Goal: Communication & Community: Answer question/provide support

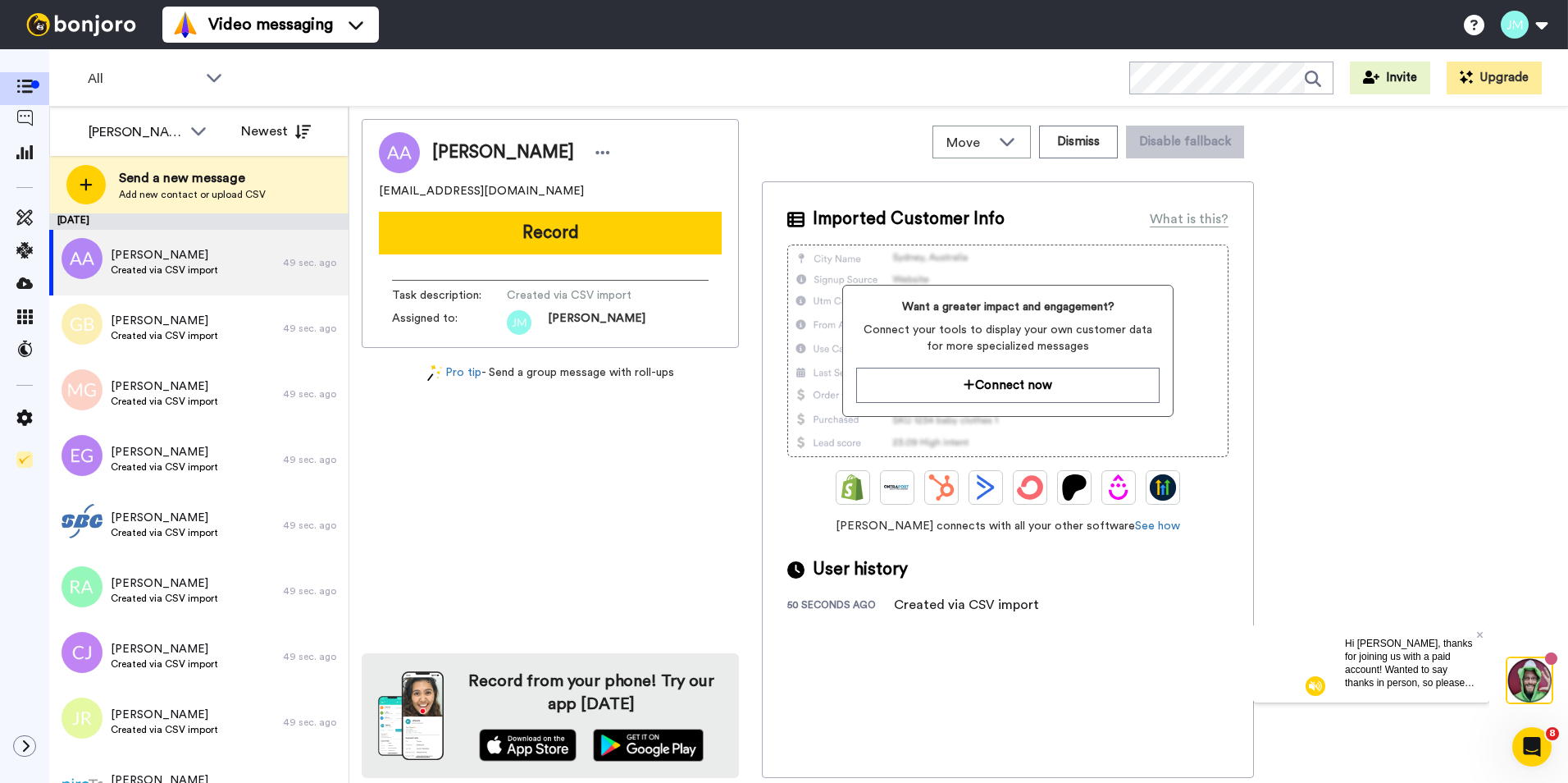
click at [558, 449] on div "[PERSON_NAME] [EMAIL_ADDRESS][DOMAIN_NAME] Record Task description : Created vi…" at bounding box center [550, 448] width 378 height 659
click at [644, 309] on div "Task description : Created via CSV import Assigned to: James" at bounding box center [550, 307] width 317 height 55
click at [637, 459] on div "Anne Allegro jamest155@aol.com Record Task description : Created via CSV import…" at bounding box center [550, 448] width 378 height 659
click at [197, 138] on icon at bounding box center [198, 130] width 20 height 16
click at [145, 216] on span "[PERSON_NAME]" at bounding box center [132, 220] width 117 height 16
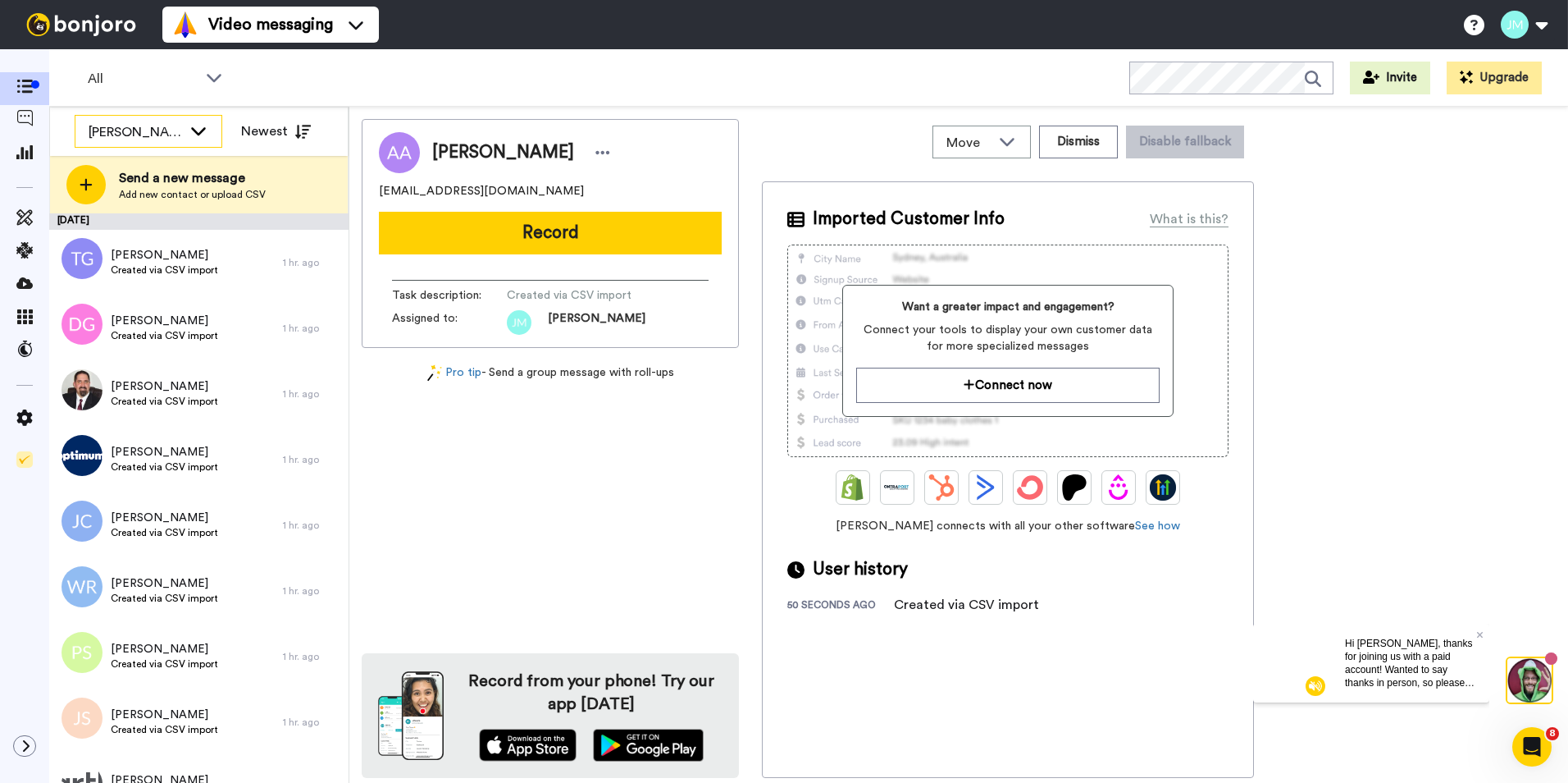
click at [211, 132] on div "[PERSON_NAME]" at bounding box center [148, 132] width 146 height 32
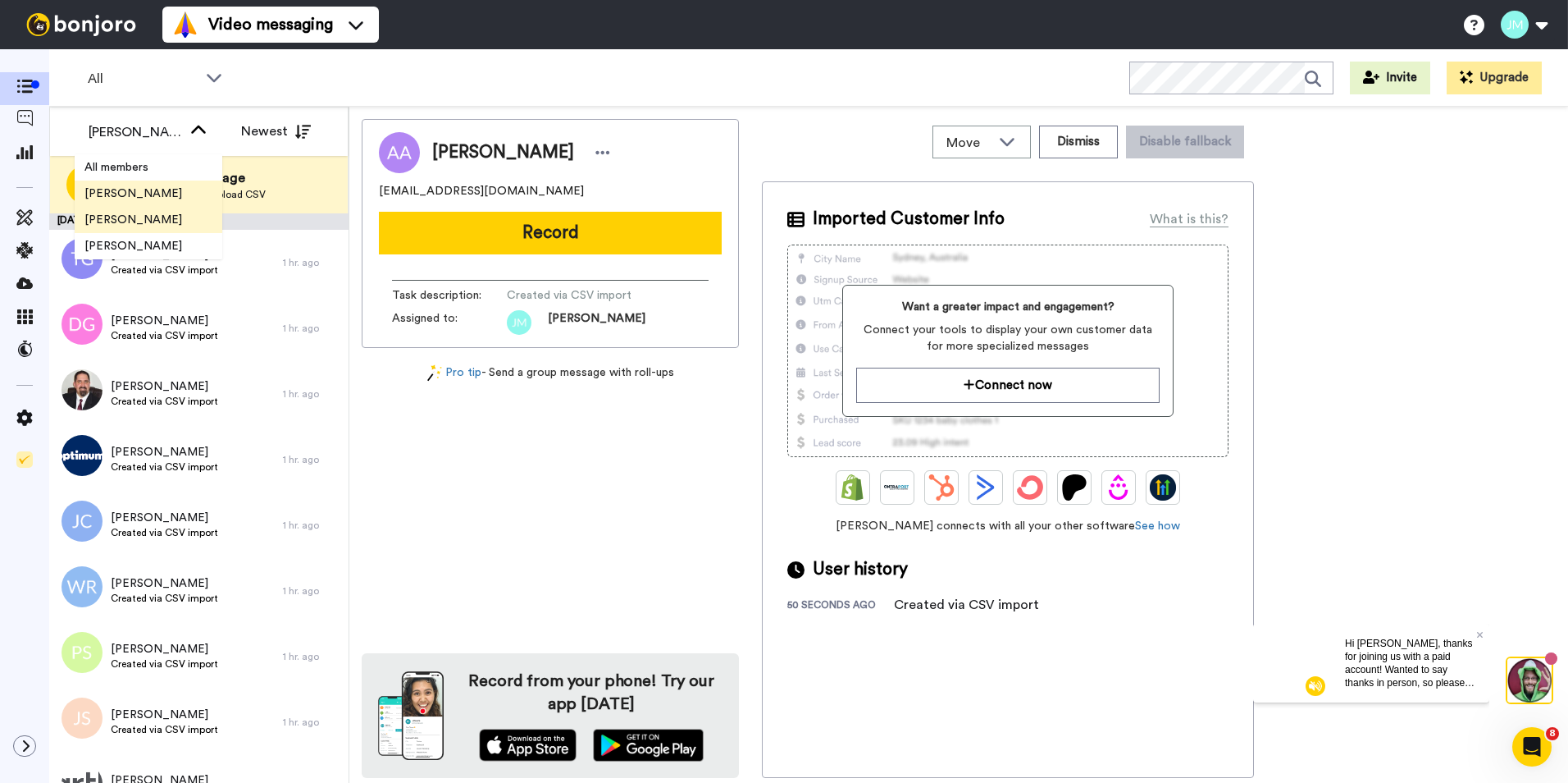
click at [175, 187] on span "[PERSON_NAME]" at bounding box center [132, 193] width 117 height 16
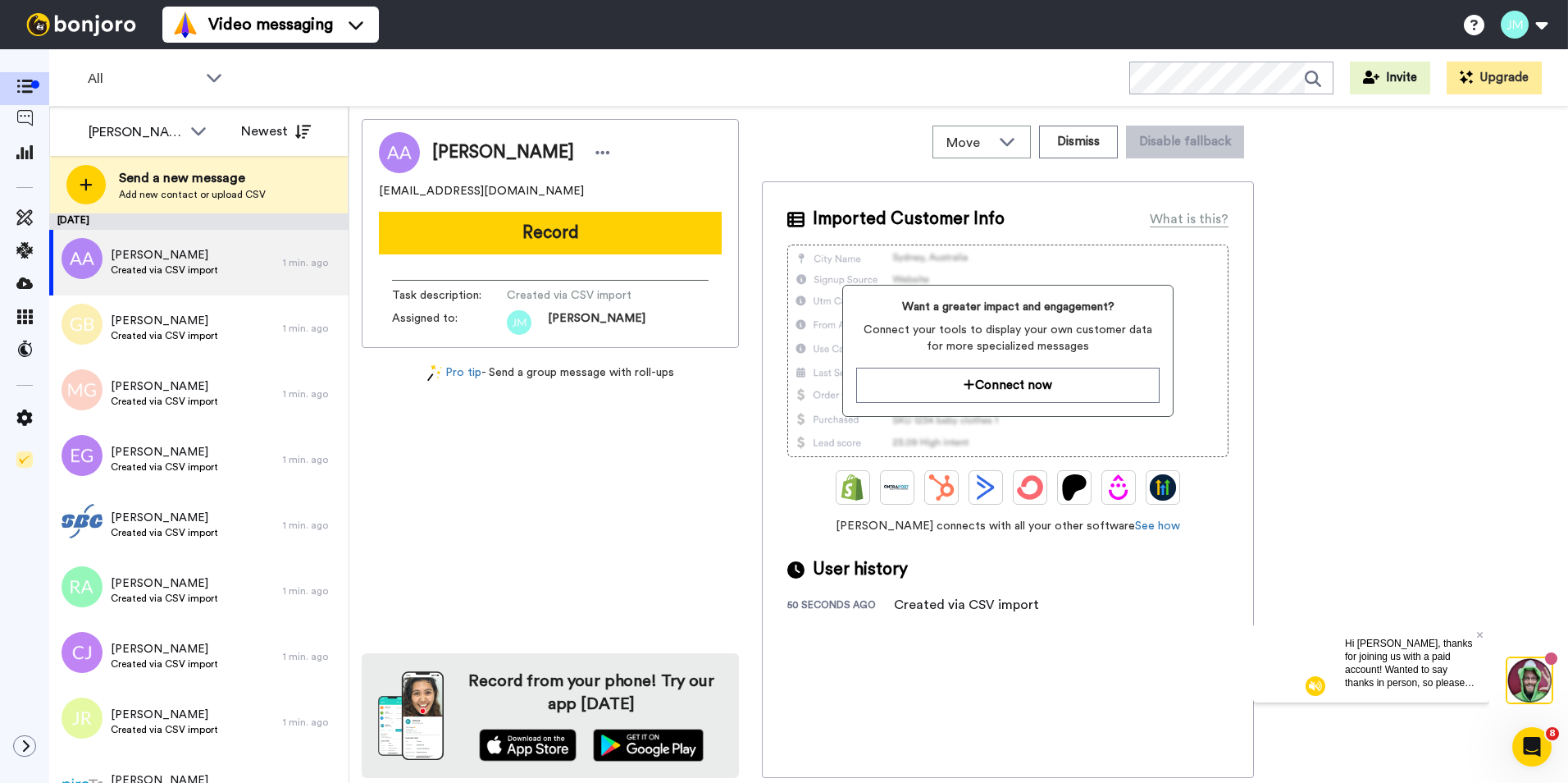
click at [573, 521] on div "Anne Allegro jamest155@aol.com Record Task description : Created via CSV import…" at bounding box center [550, 448] width 378 height 659
click at [601, 543] on div "Anne Allegro jamest155@aol.com Record Task description : Created via CSV import…" at bounding box center [550, 448] width 378 height 659
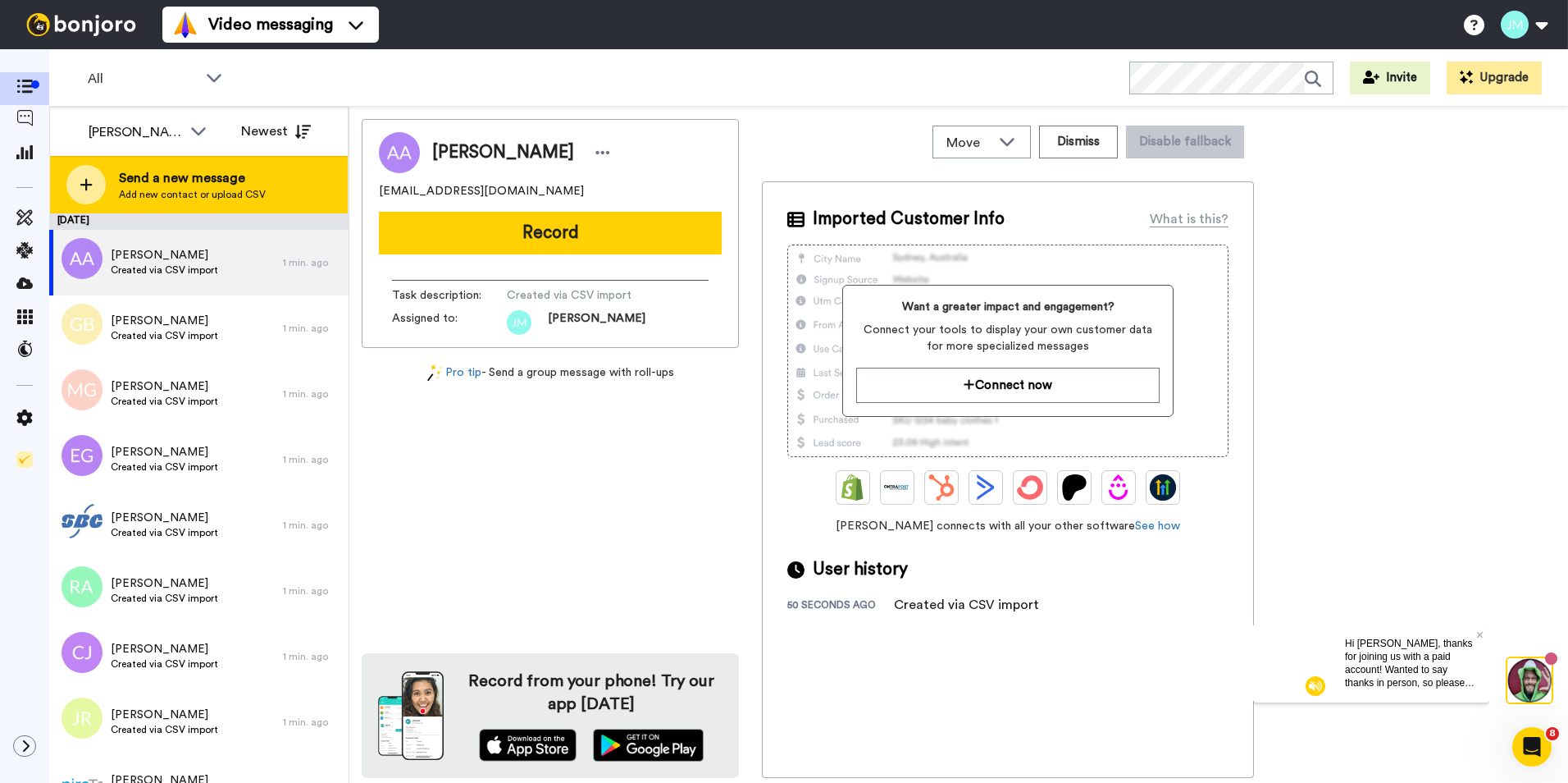
click at [224, 180] on span "Send a new message" at bounding box center [192, 178] width 147 height 20
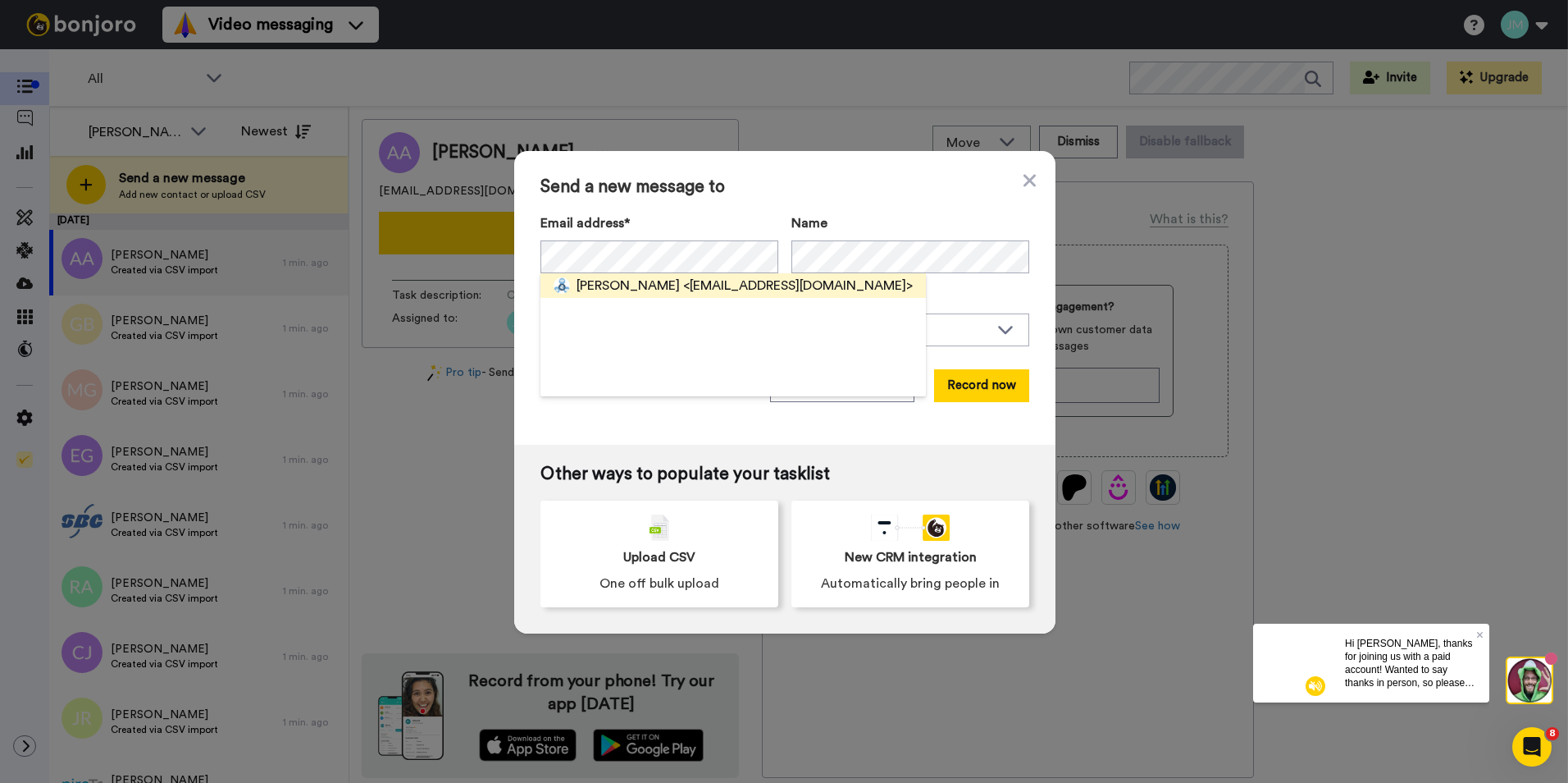
click at [684, 286] on span "<jflanagan@catholicworldmission.org>" at bounding box center [798, 286] width 230 height 20
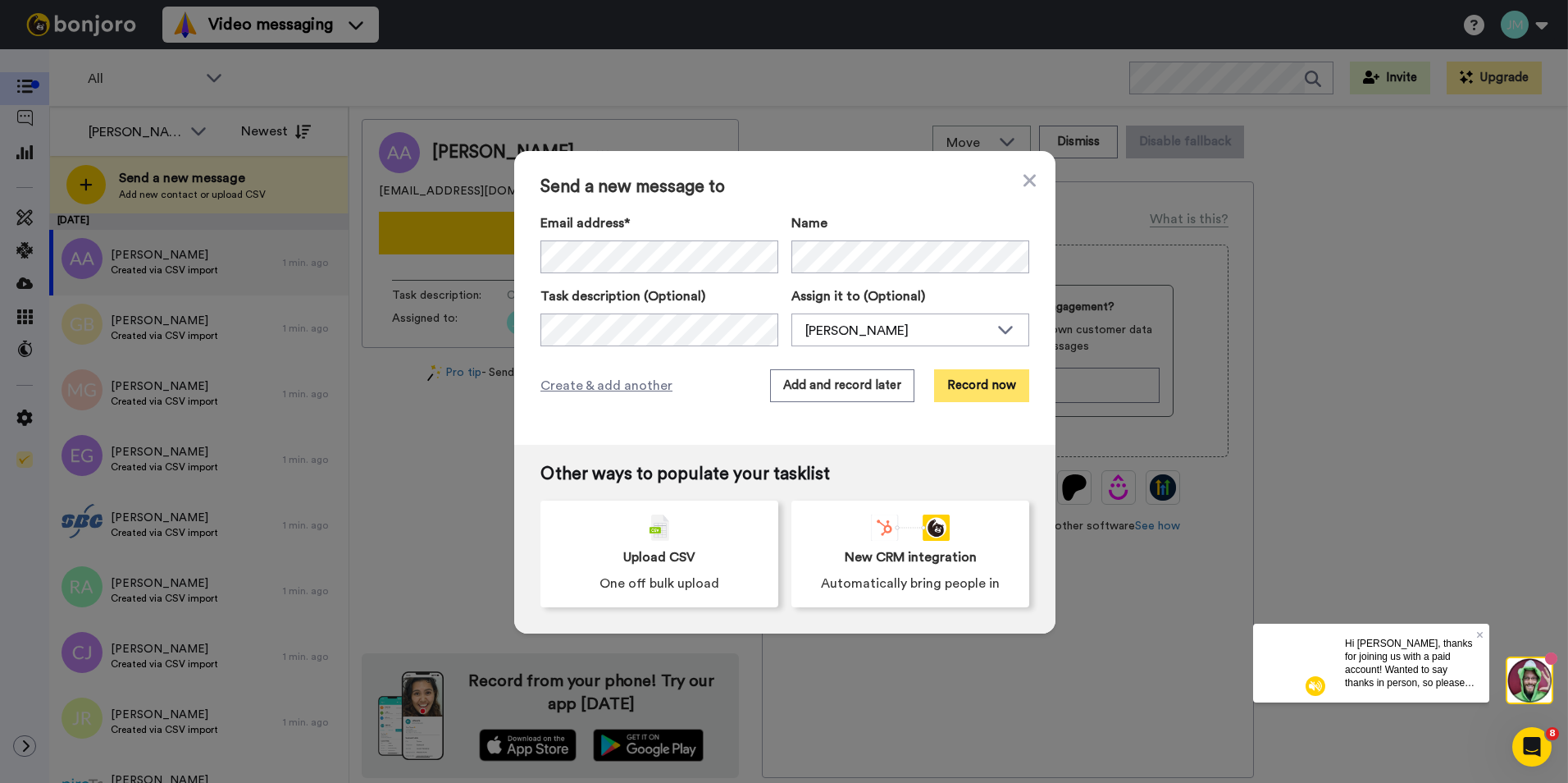
click at [998, 398] on button "Record now" at bounding box center [981, 386] width 95 height 32
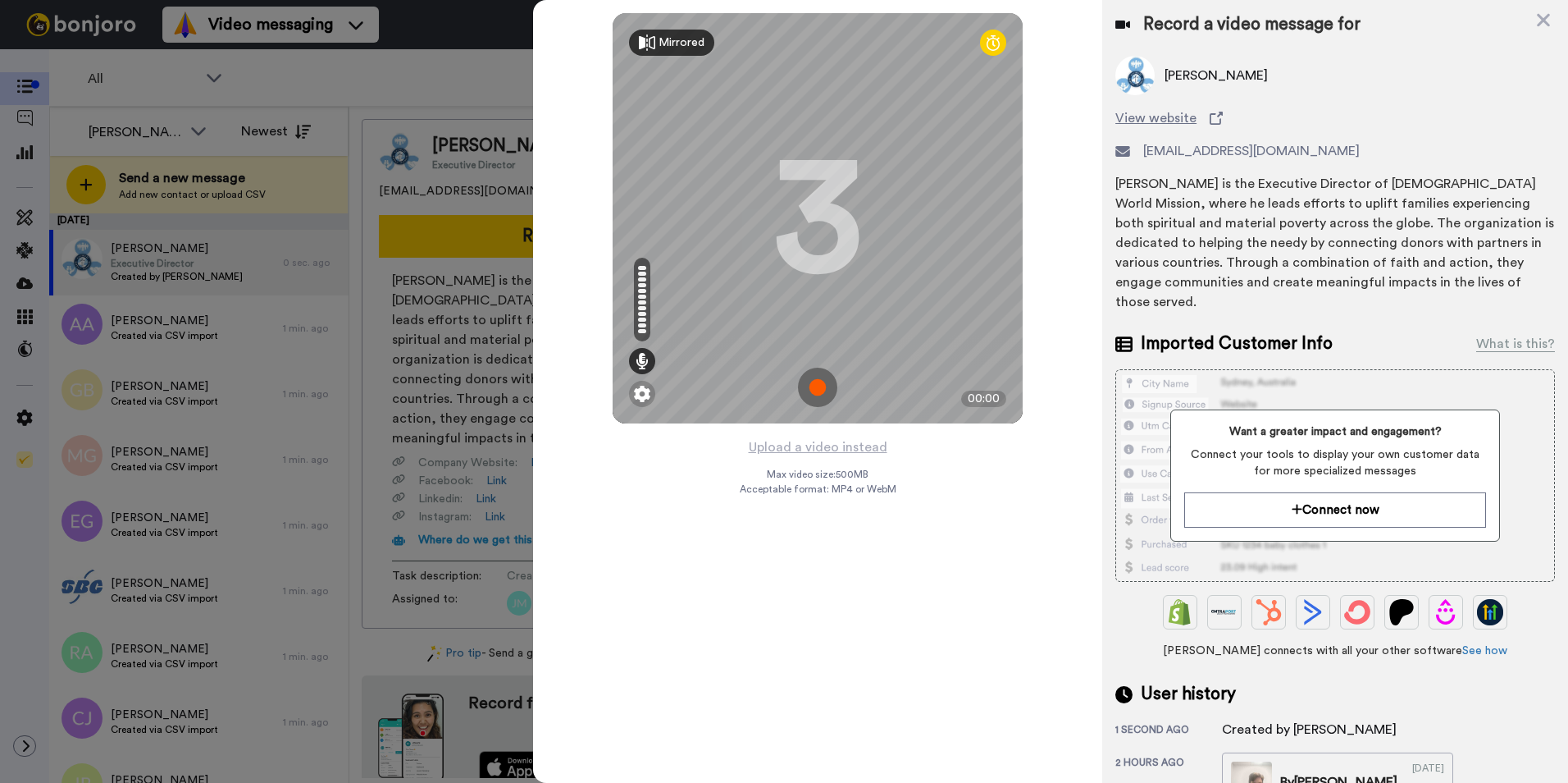
click at [668, 46] on div "Mirrored" at bounding box center [682, 42] width 46 height 16
click at [668, 46] on div "Mirror" at bounding box center [675, 42] width 32 height 16
click at [987, 43] on icon at bounding box center [993, 42] width 13 height 16
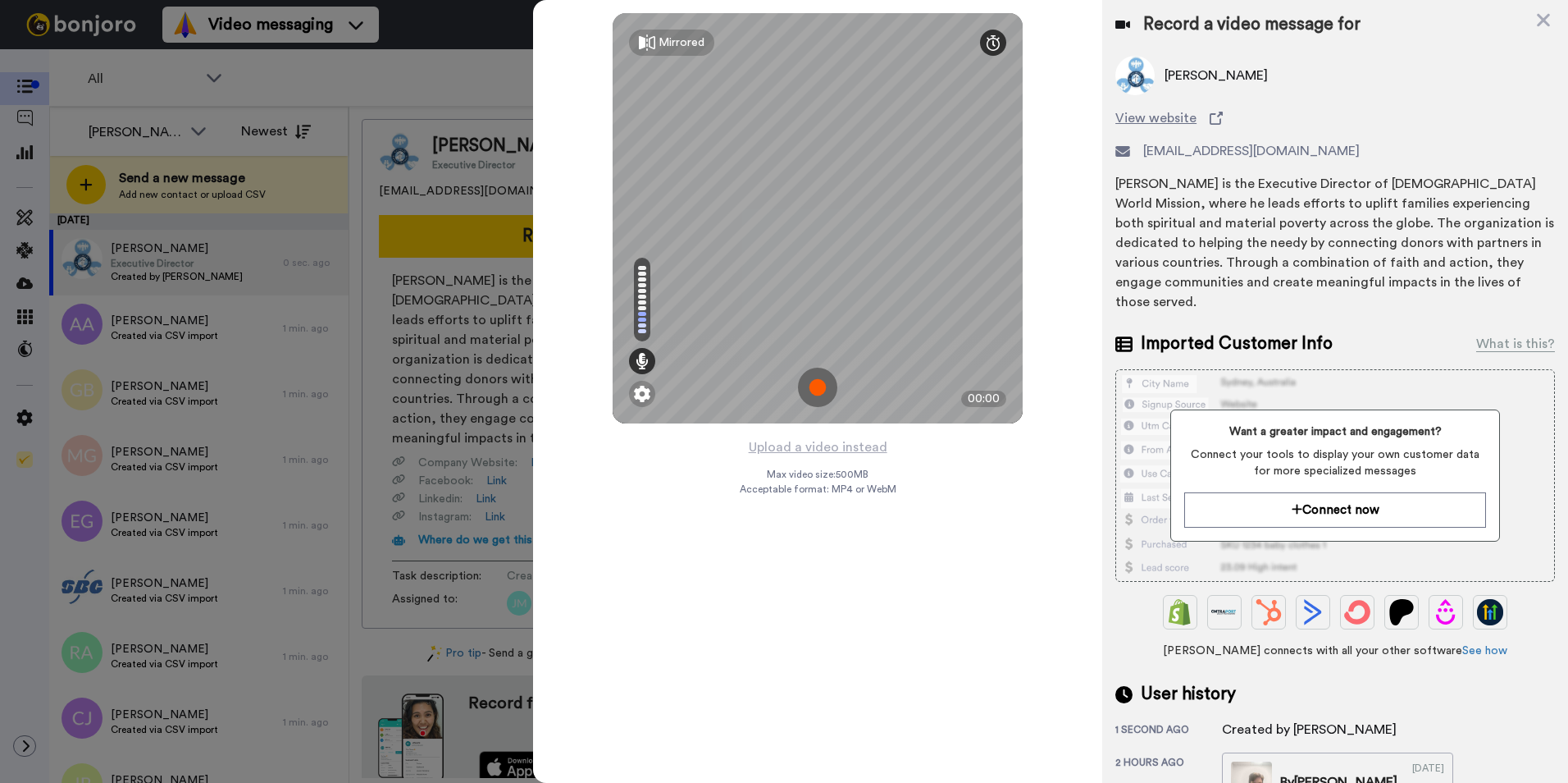
click at [987, 43] on icon at bounding box center [993, 42] width 13 height 16
click at [649, 392] on img at bounding box center [642, 393] width 16 height 16
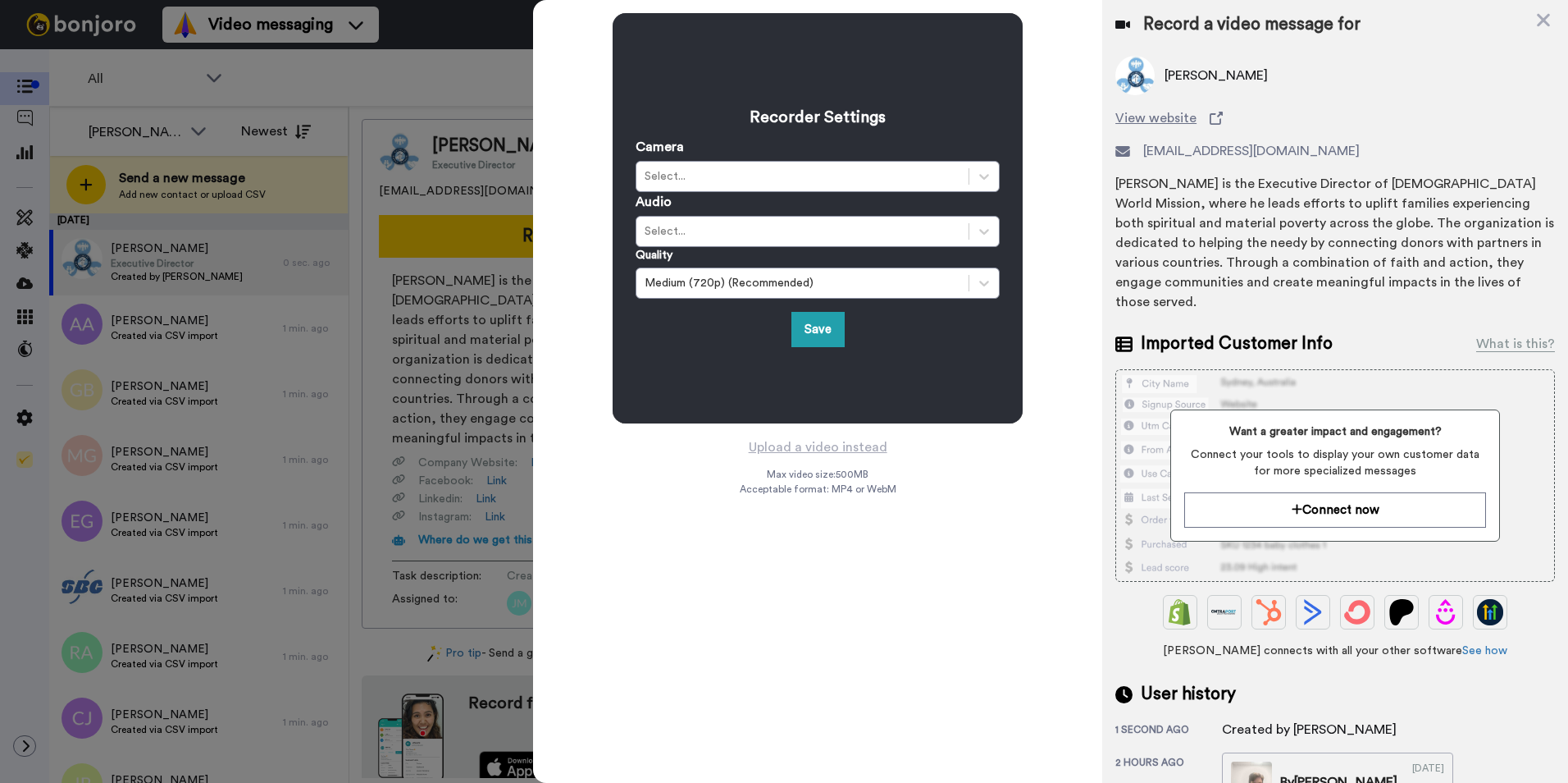
click at [661, 394] on div "Recorder Settings Camera Select... Audio Select... Quality Medium (720p) (Recom…" at bounding box center [818, 218] width 410 height 410
click at [827, 344] on button "Save" at bounding box center [818, 329] width 53 height 35
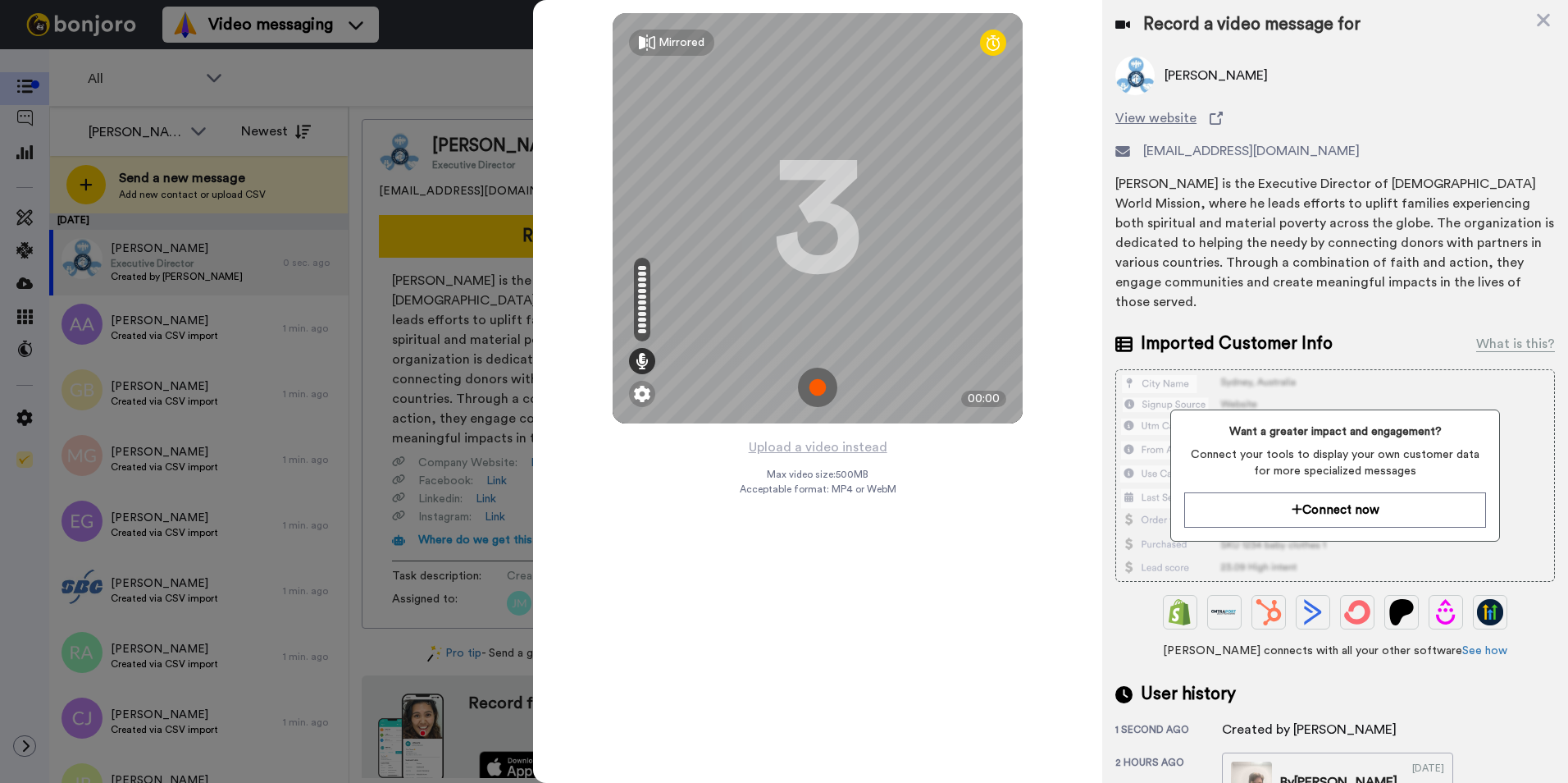
click at [812, 389] on img at bounding box center [818, 387] width 39 height 39
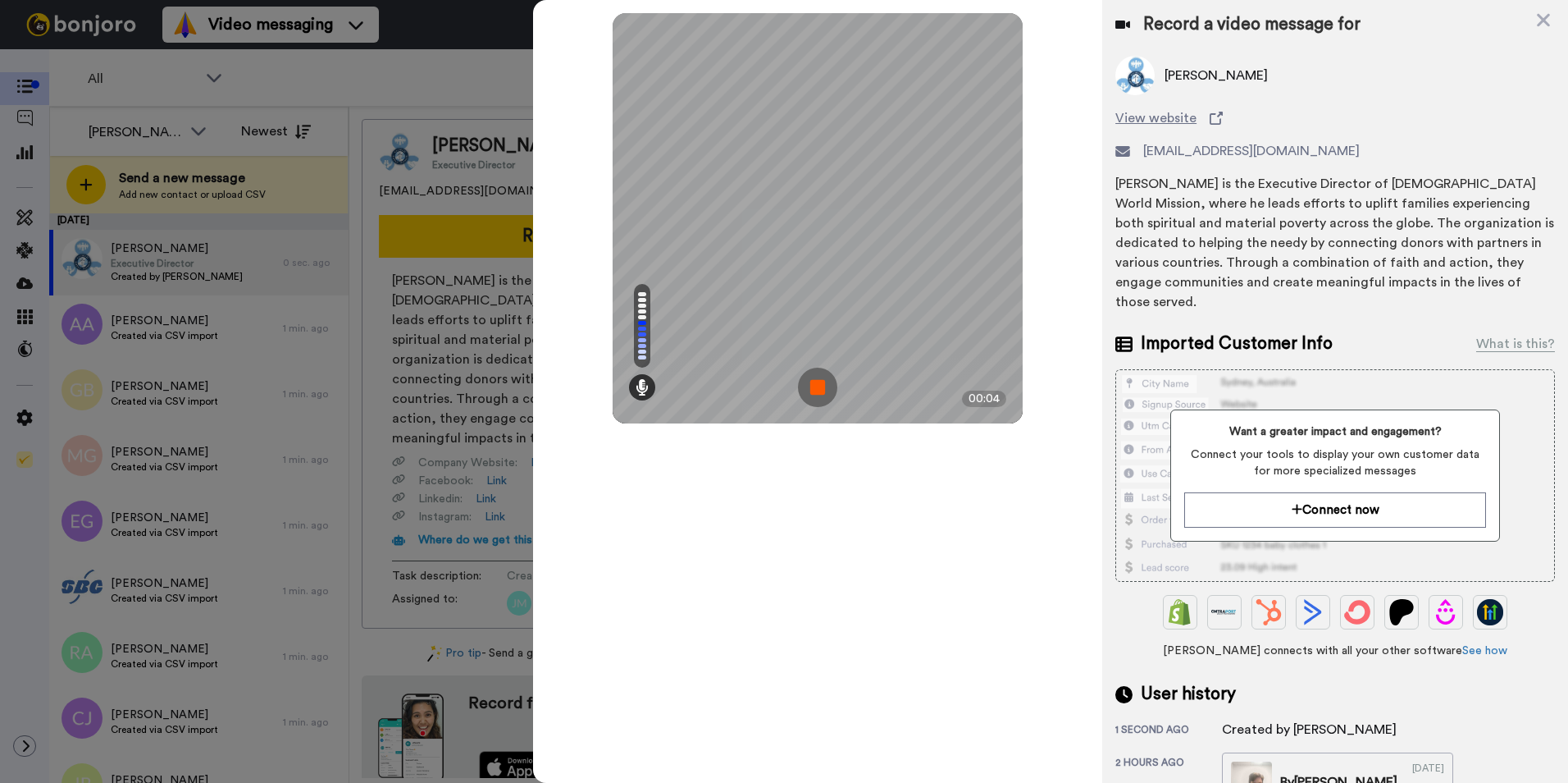
click at [827, 386] on img at bounding box center [818, 387] width 39 height 39
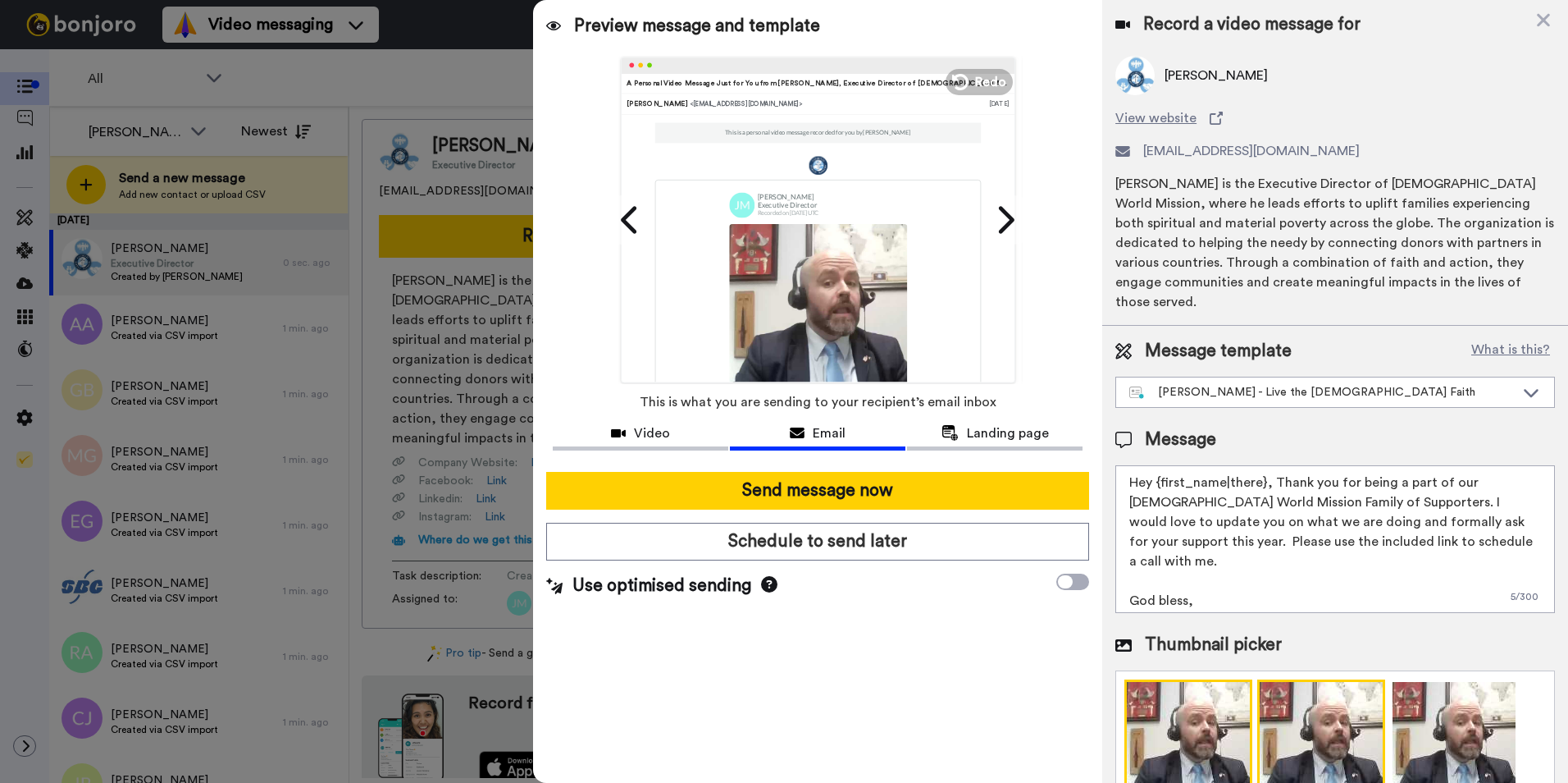
click at [1277, 733] on img at bounding box center [1321, 744] width 128 height 128
click at [943, 653] on div "Preview message and template Play/Pause A Personal Video Message Just for You f…" at bounding box center [818, 392] width 569 height 783
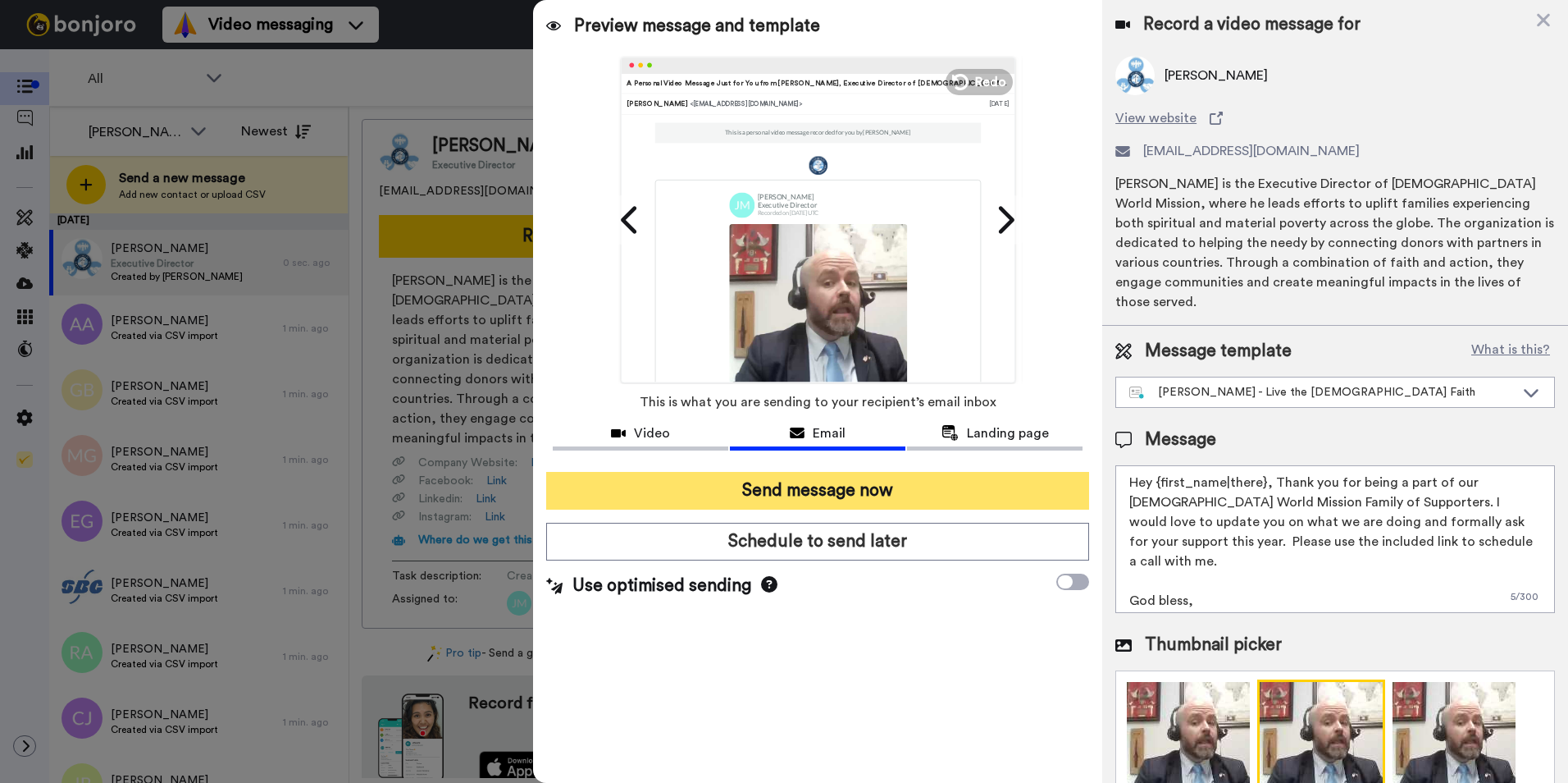
click at [871, 489] on button "Send message now" at bounding box center [817, 491] width 543 height 38
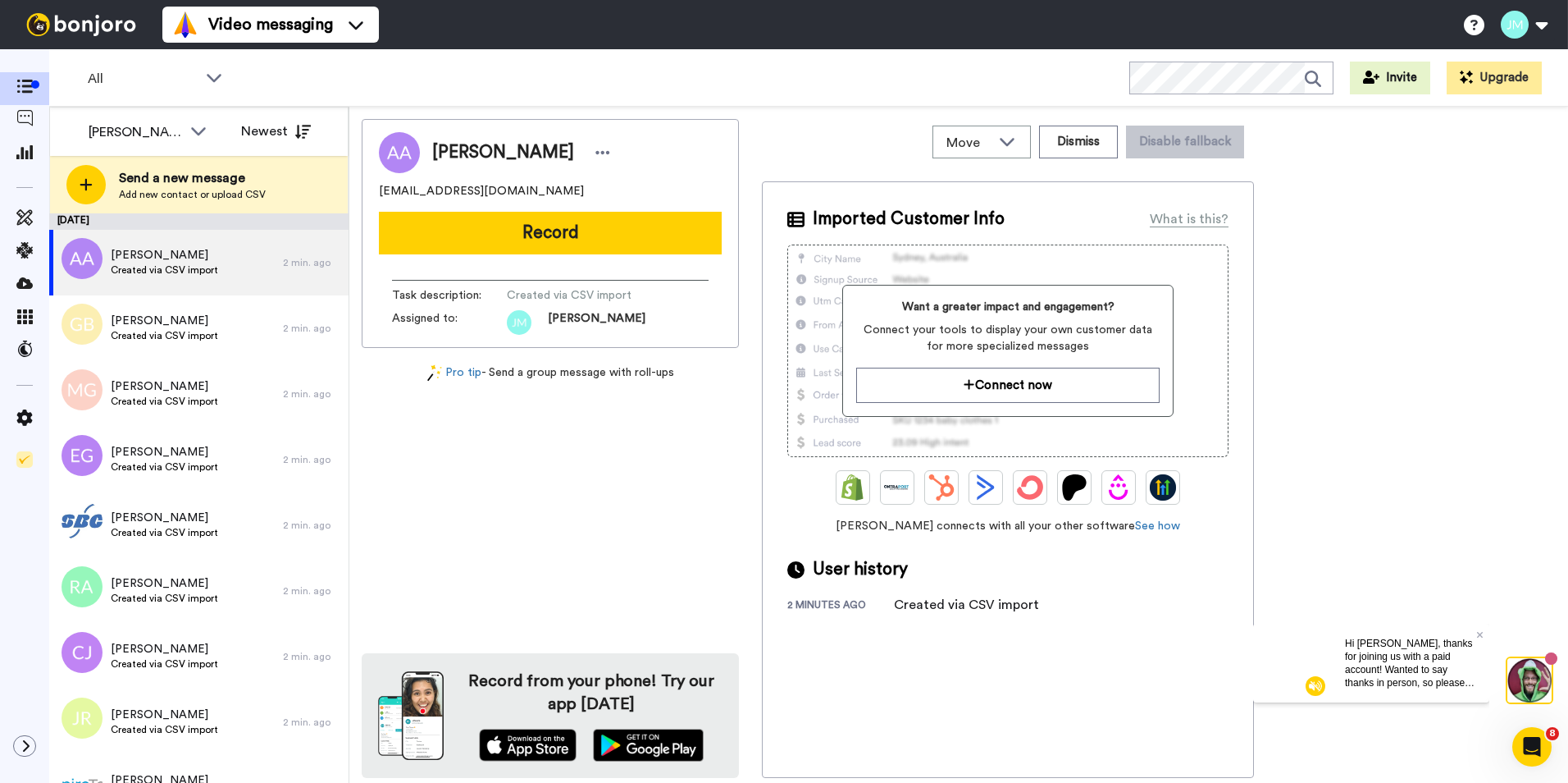
click at [1380, 250] on div "Anne Allegro jamest155@aol.com Record Task description : Created via CSV import…" at bounding box center [959, 448] width 1195 height 659
click at [20, 167] on div at bounding box center [25, 154] width 50 height 32
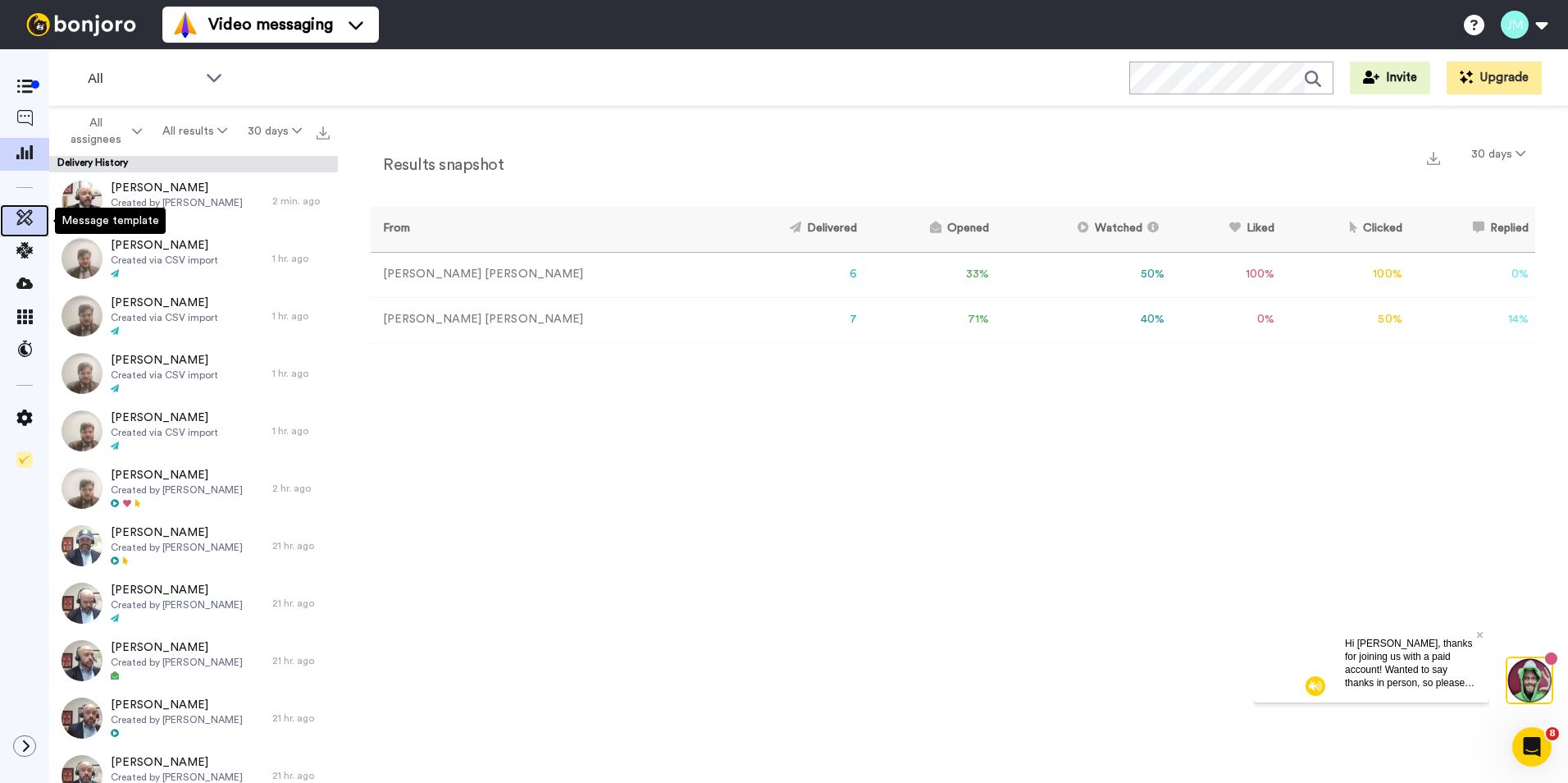
click at [23, 221] on icon at bounding box center [24, 217] width 16 height 16
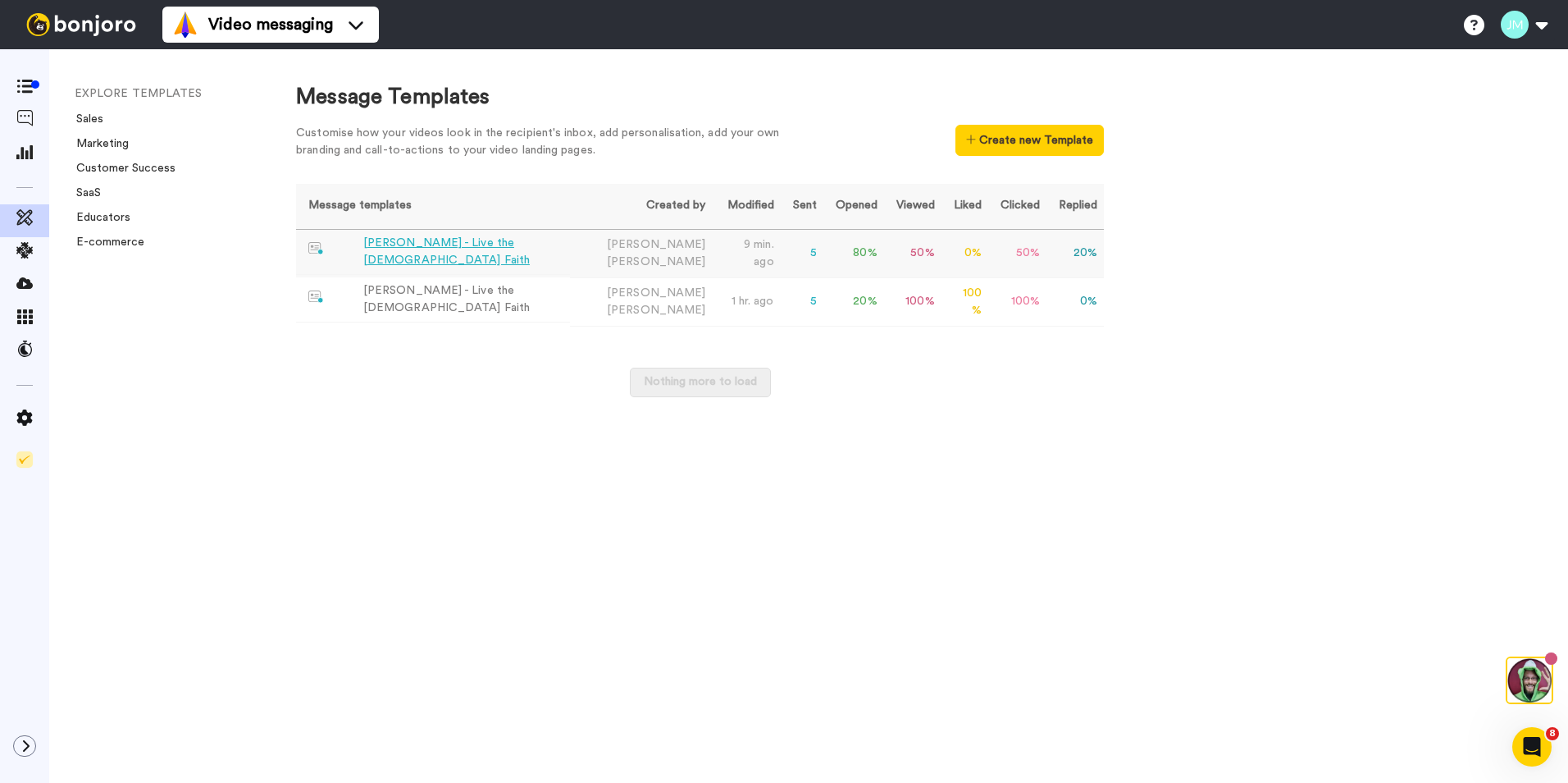
click at [484, 251] on div "James - Live the Catholic Faith" at bounding box center [463, 252] width 200 height 34
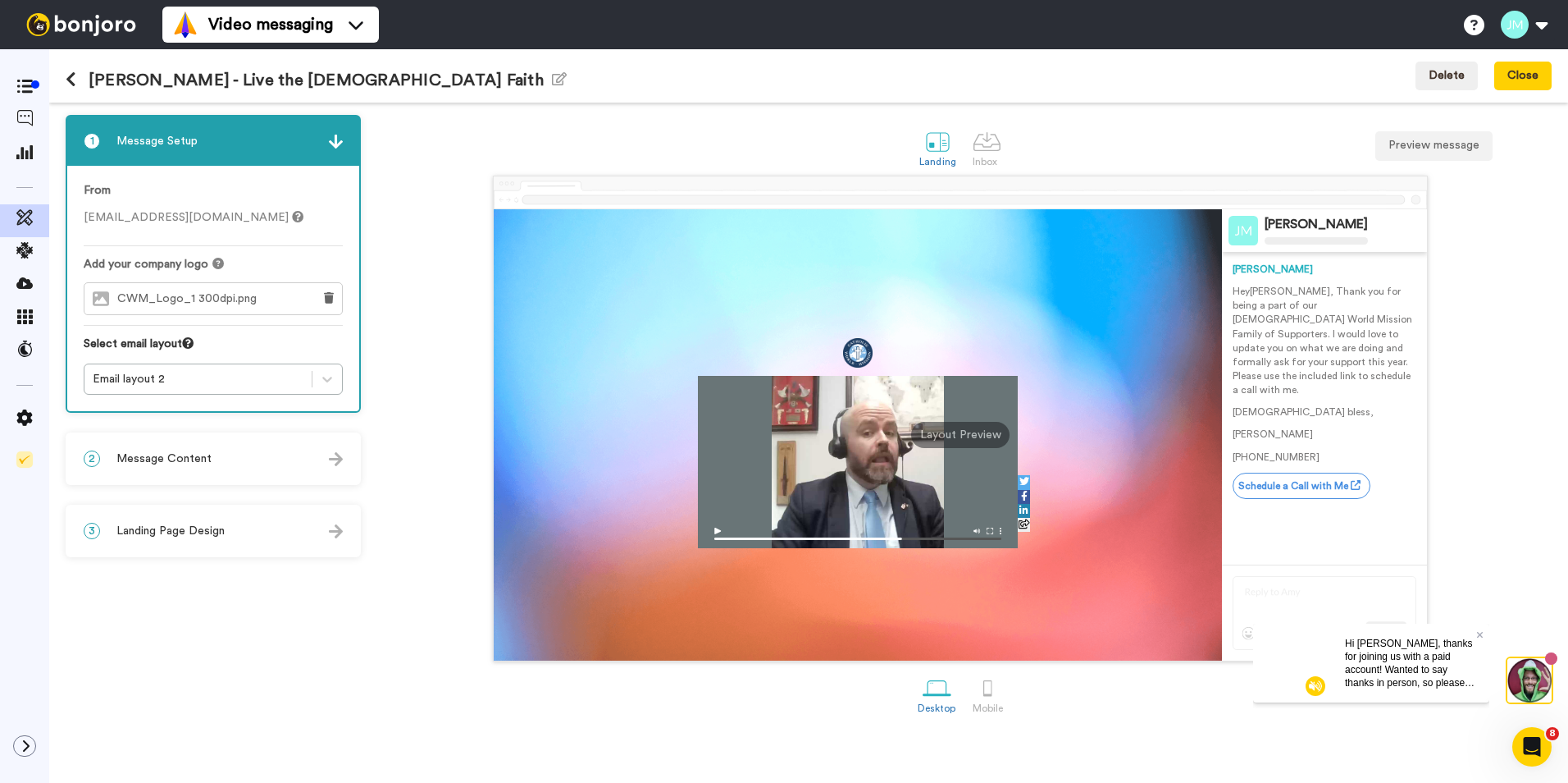
click at [101, 26] on img at bounding box center [81, 24] width 123 height 23
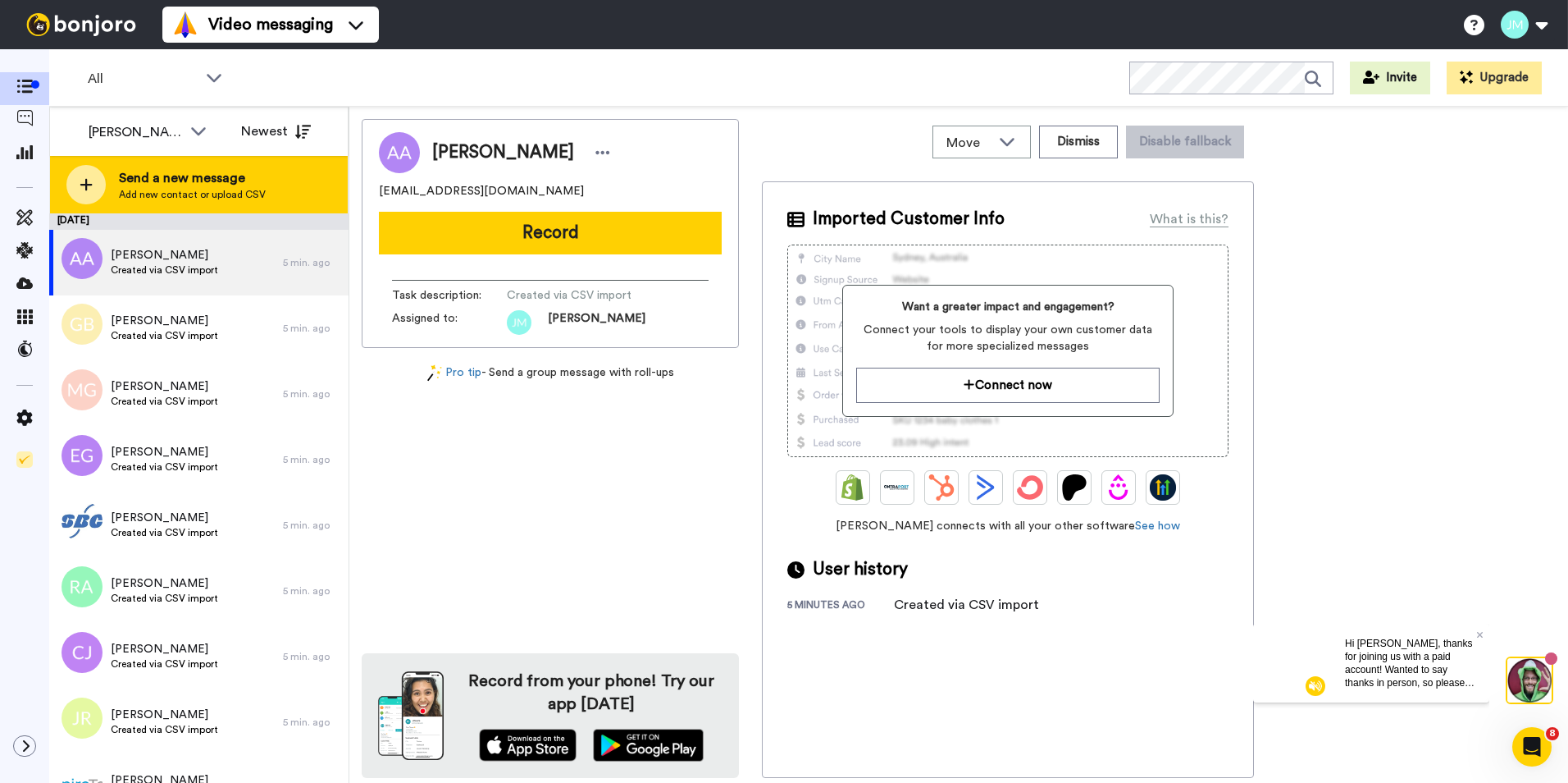
click at [172, 189] on span "Add new contact or upload CSV" at bounding box center [192, 194] width 147 height 13
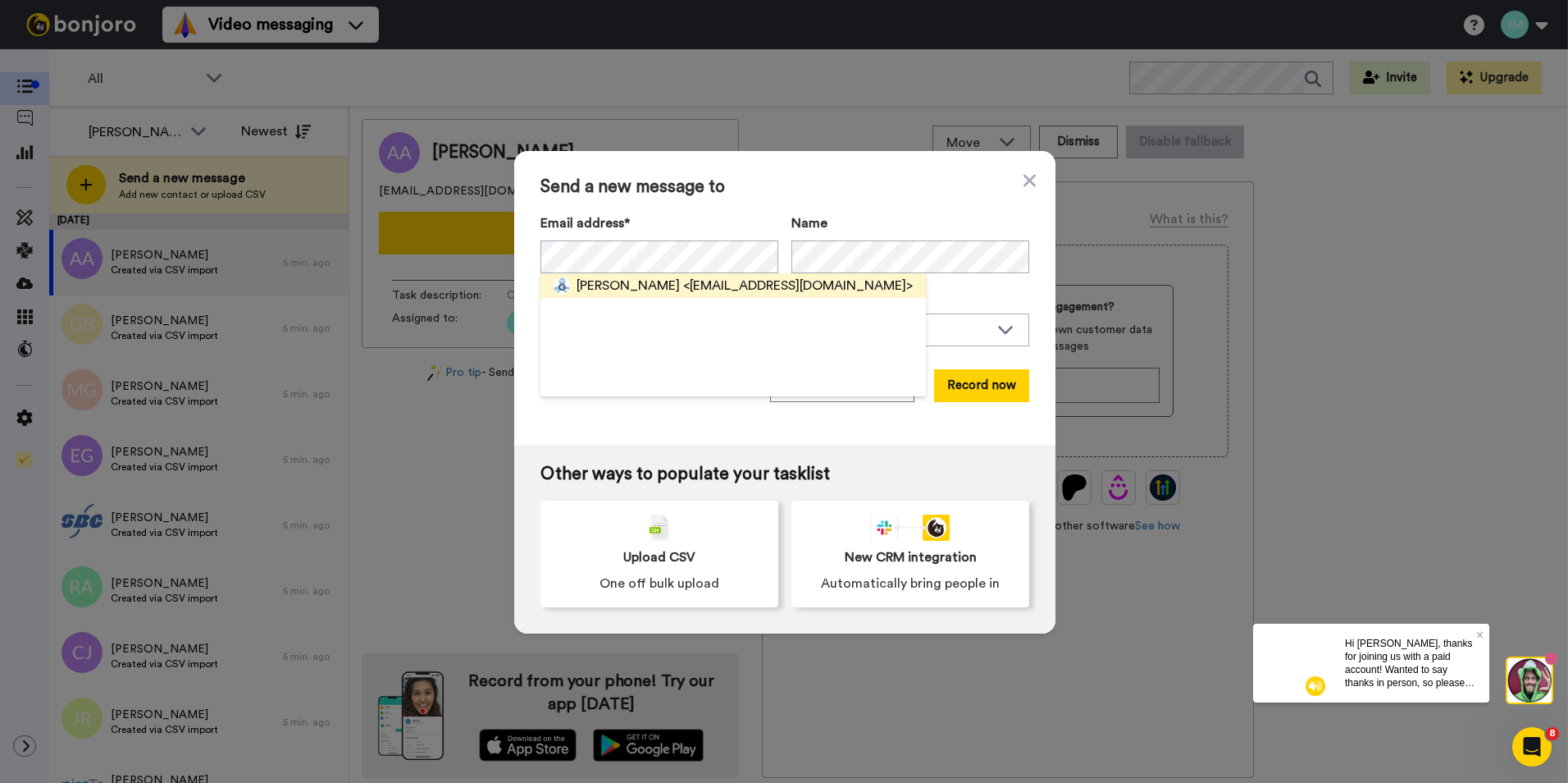
click at [691, 284] on span "<jflanagan@catholicworldmission.org>" at bounding box center [798, 286] width 230 height 20
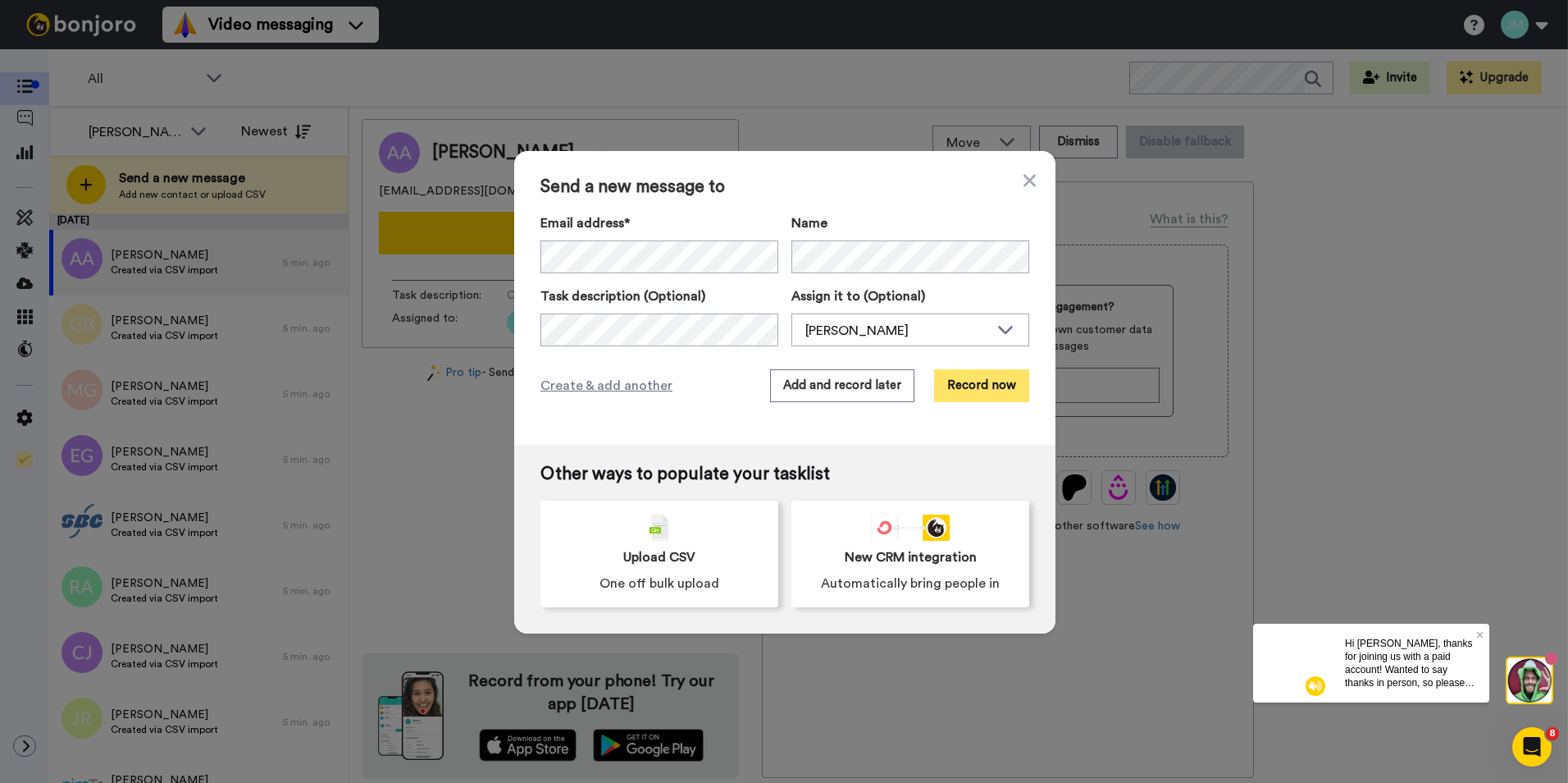
click at [971, 378] on button "Record now" at bounding box center [981, 386] width 95 height 32
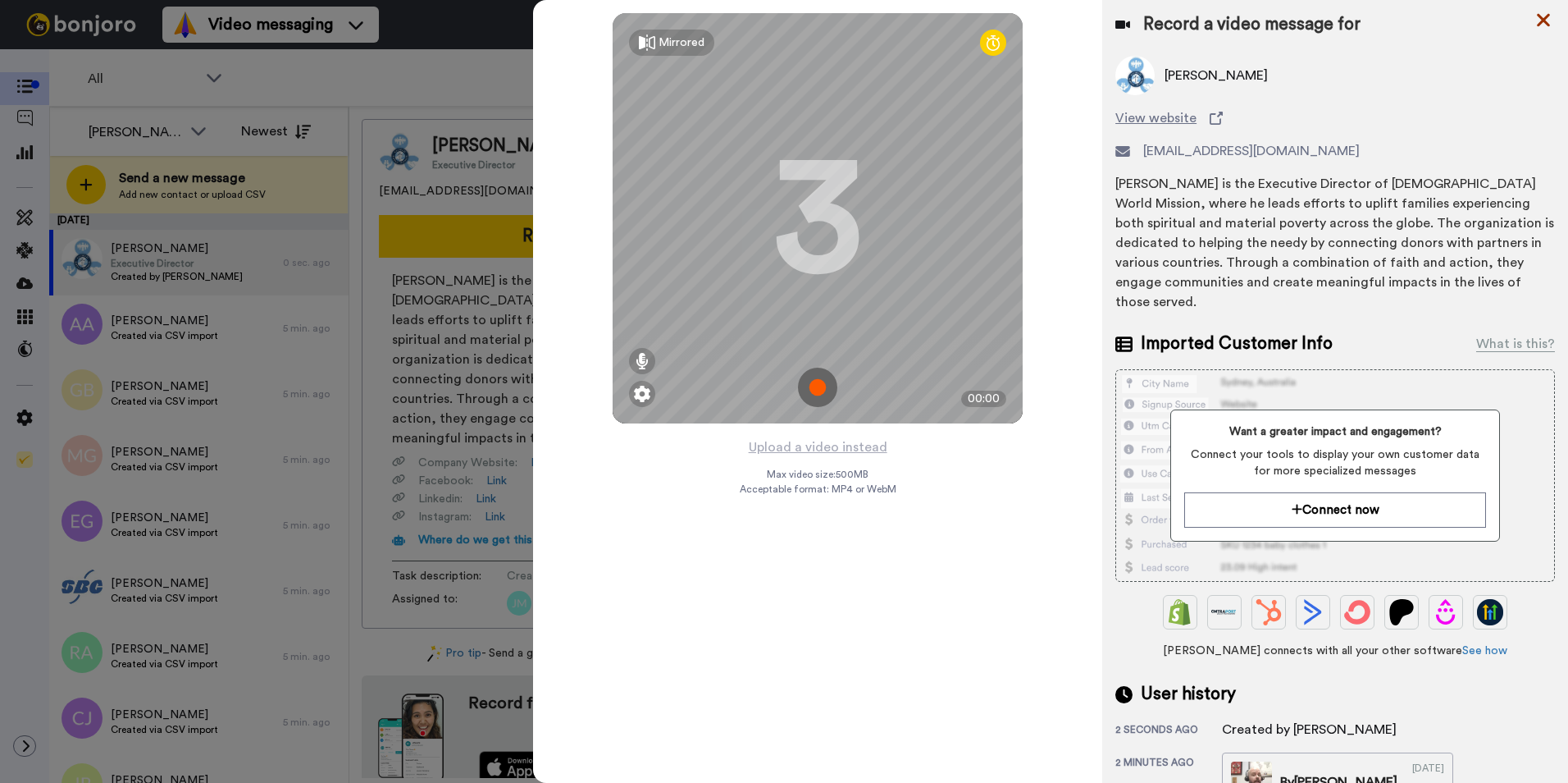
click at [1540, 18] on icon at bounding box center [1543, 21] width 16 height 21
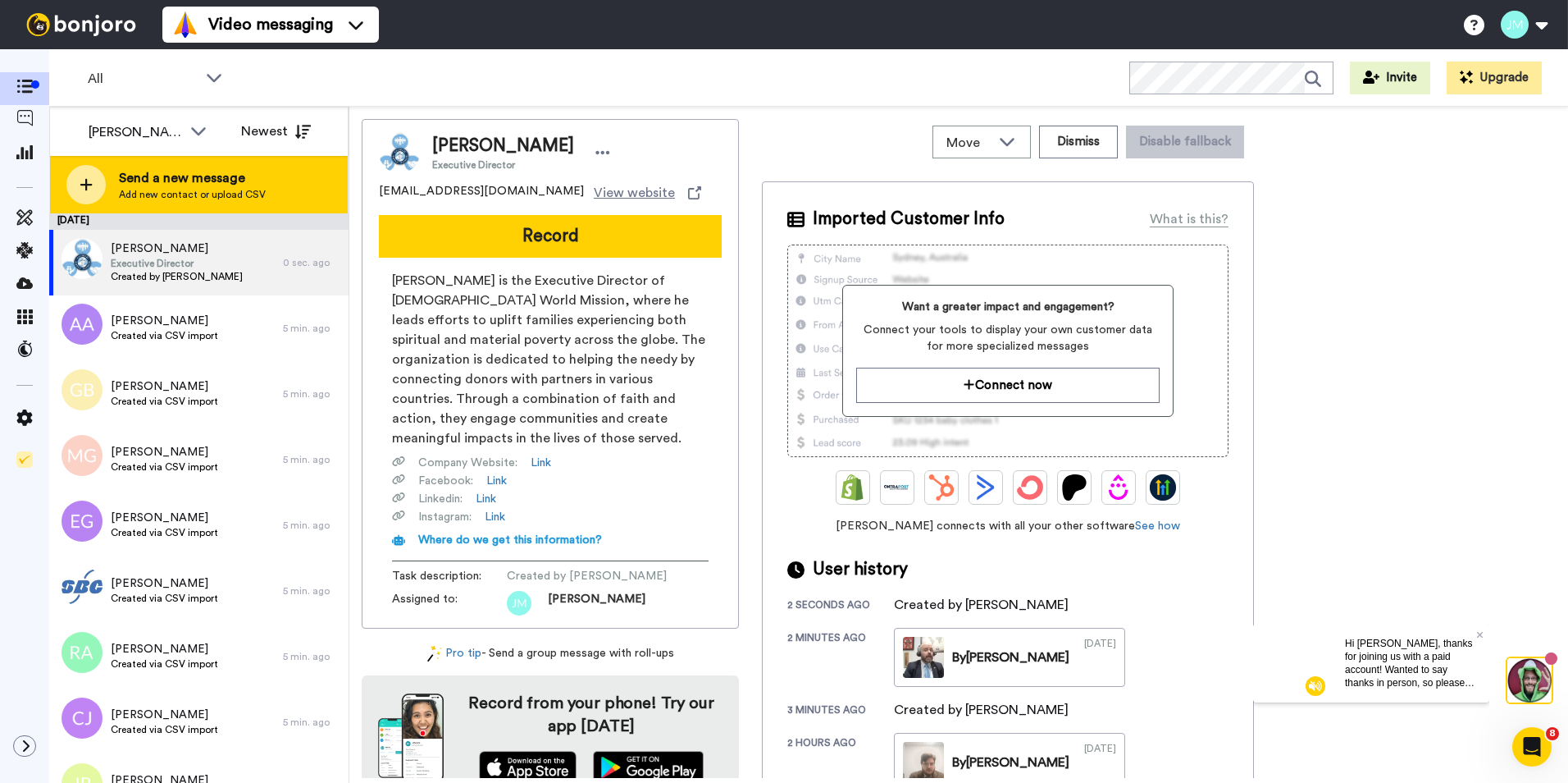
click at [184, 176] on span "Send a new message" at bounding box center [192, 178] width 147 height 20
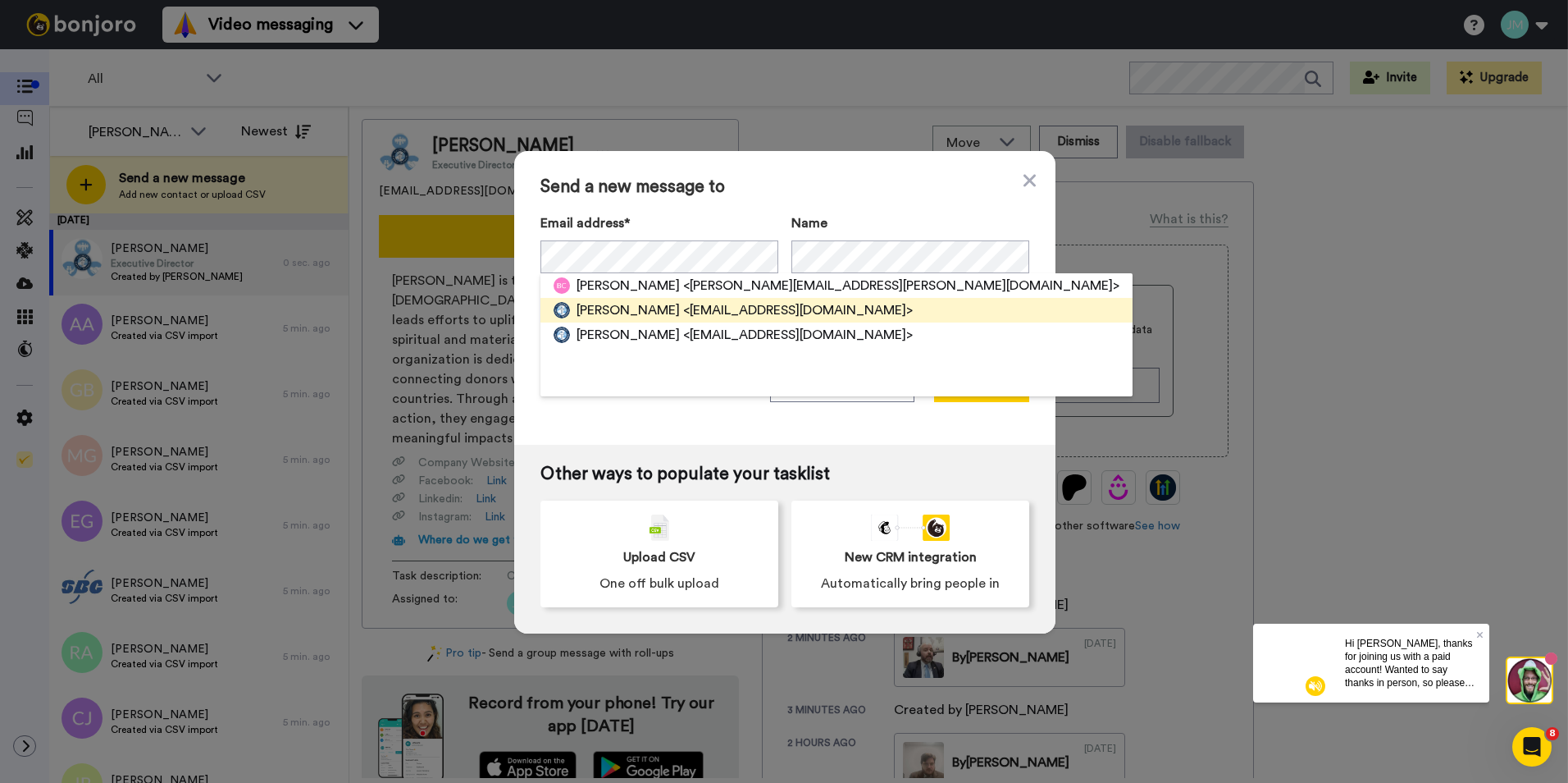
click at [684, 308] on span "<Blowrey@catholicworldmission.org>" at bounding box center [798, 309] width 230 height 20
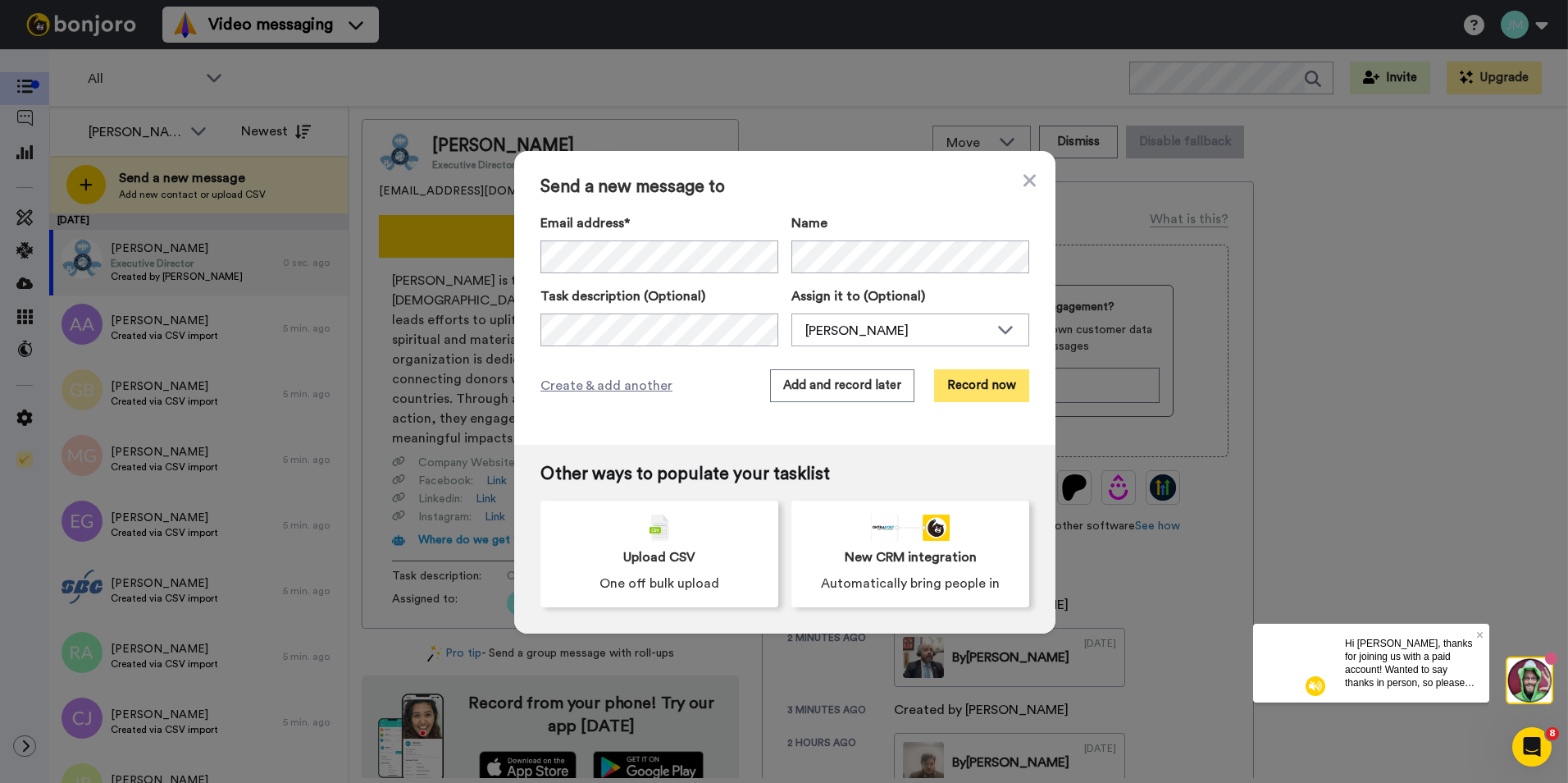
click at [987, 386] on button "Record now" at bounding box center [981, 386] width 95 height 32
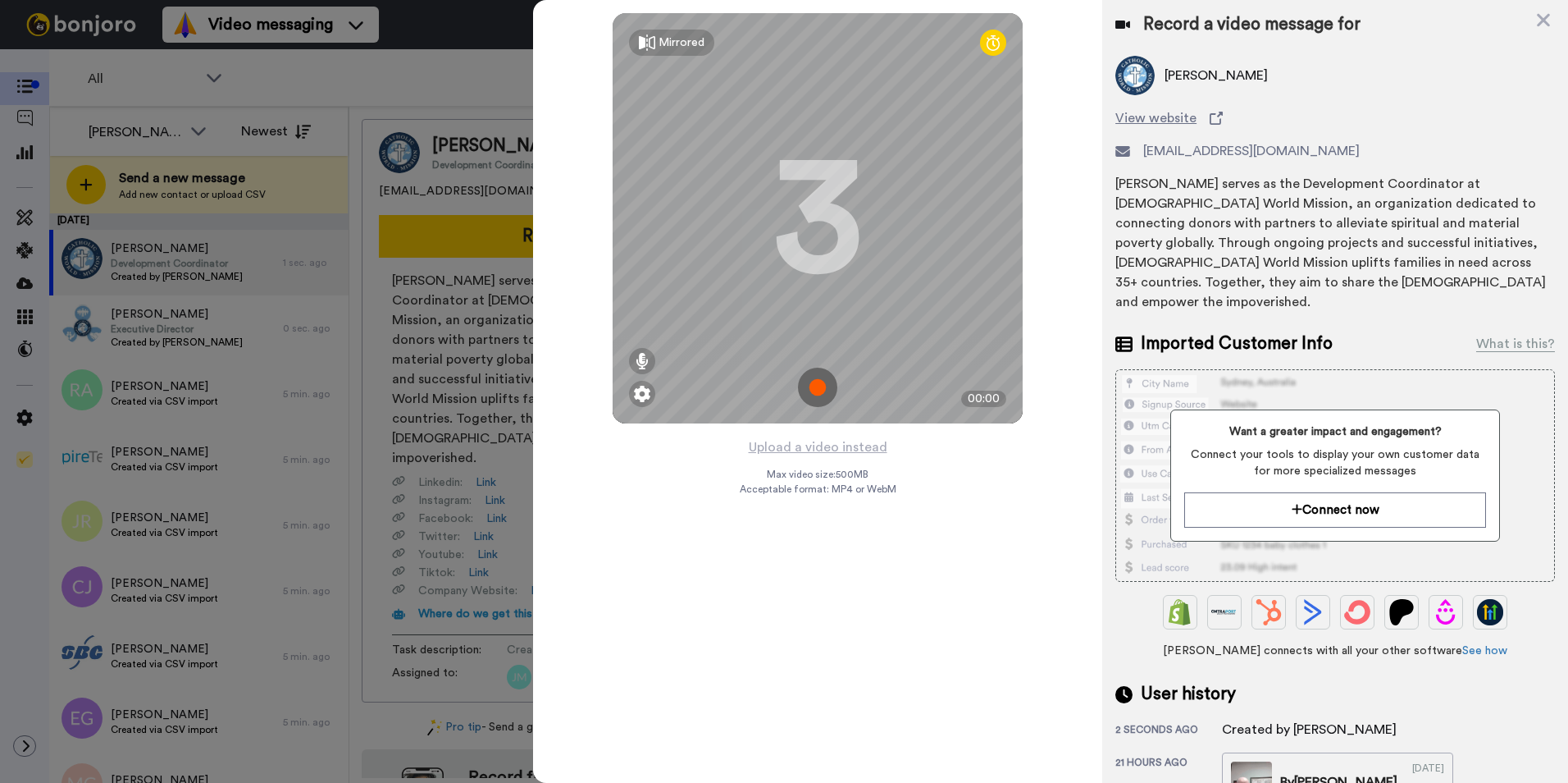
click at [830, 378] on img at bounding box center [818, 387] width 39 height 39
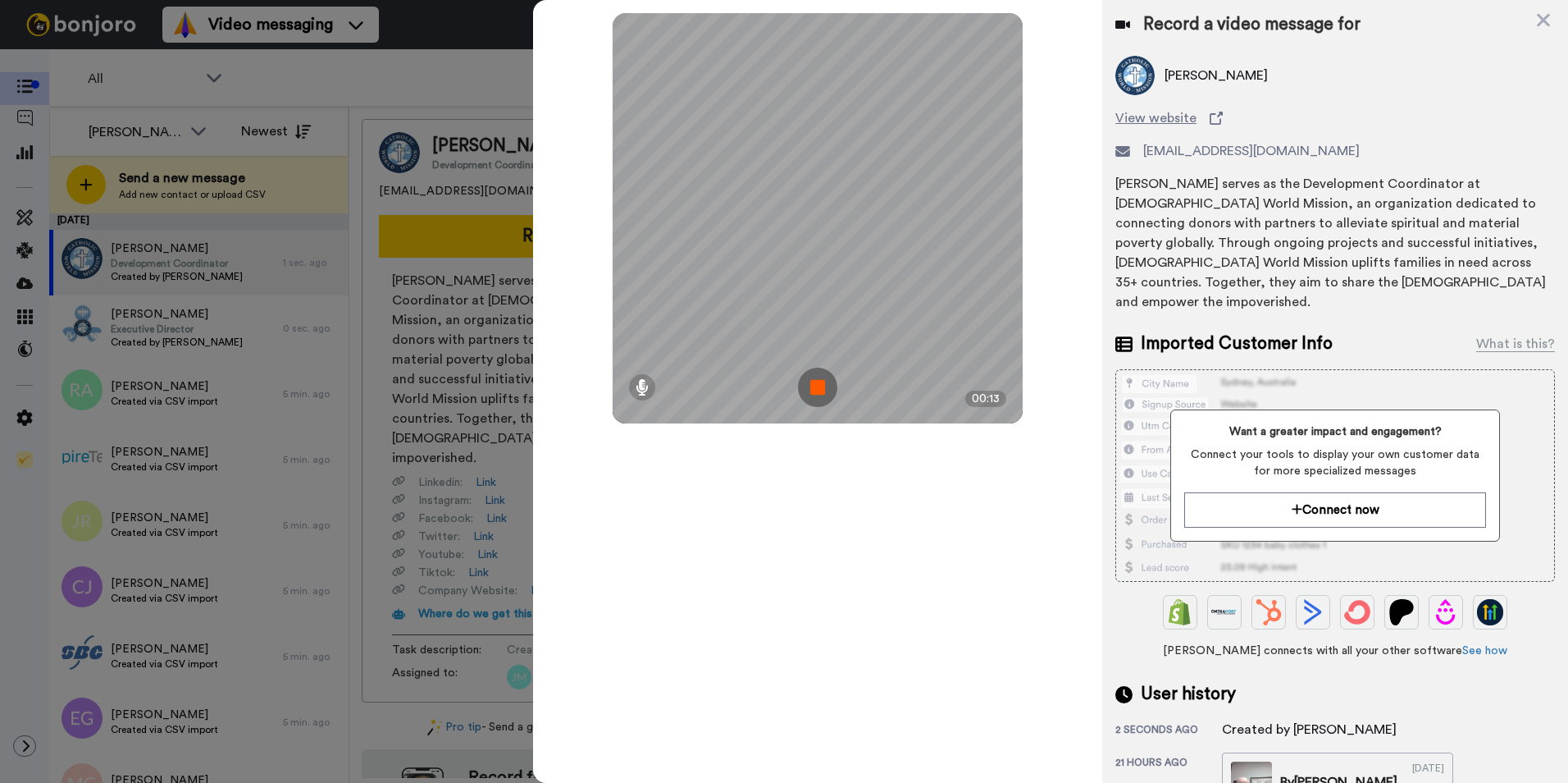
click at [809, 375] on img at bounding box center [818, 387] width 39 height 39
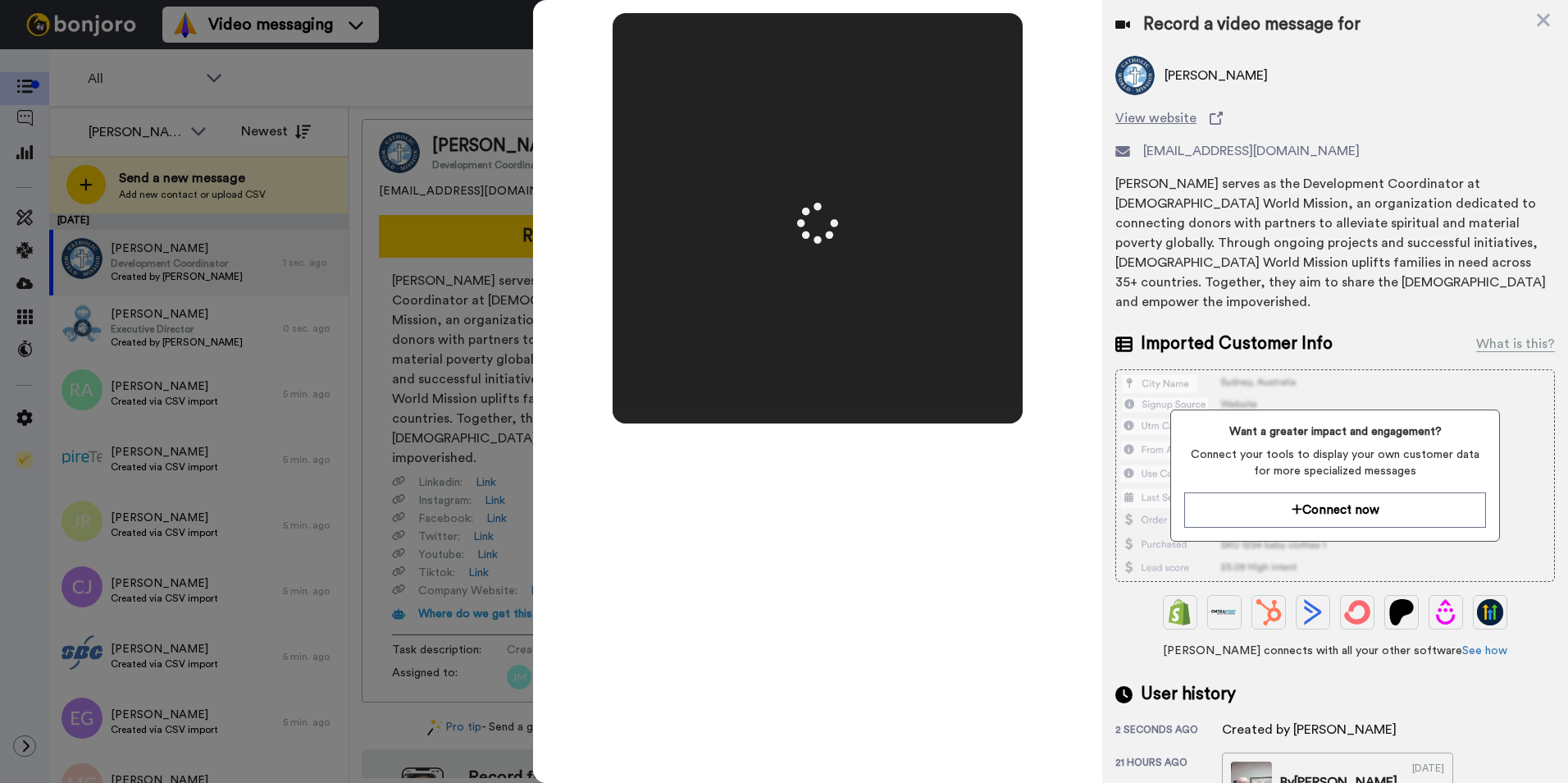
click at [837, 460] on div "Mirrored Redo 3 00:13" at bounding box center [818, 392] width 569 height 783
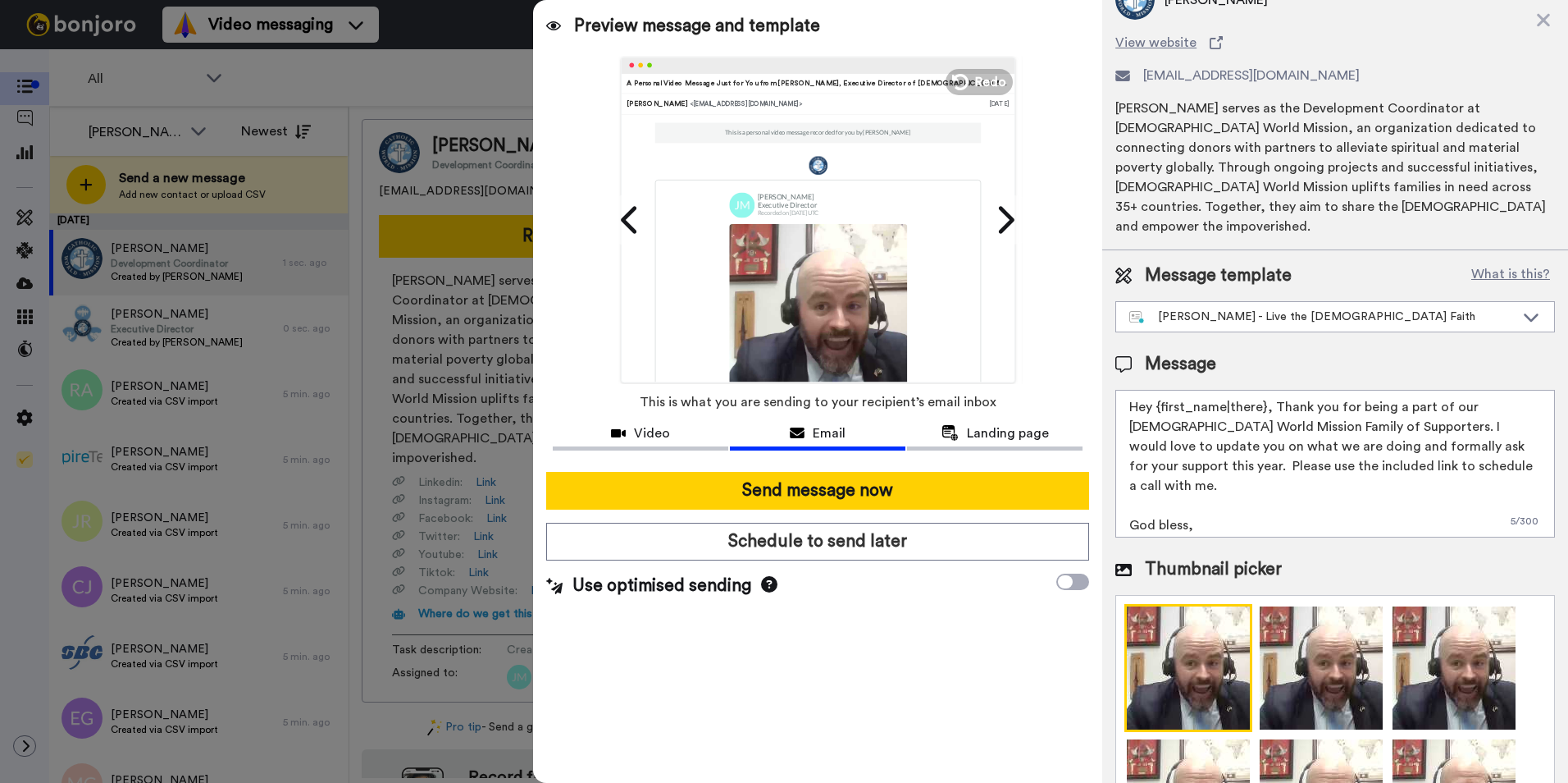
scroll to position [78, 0]
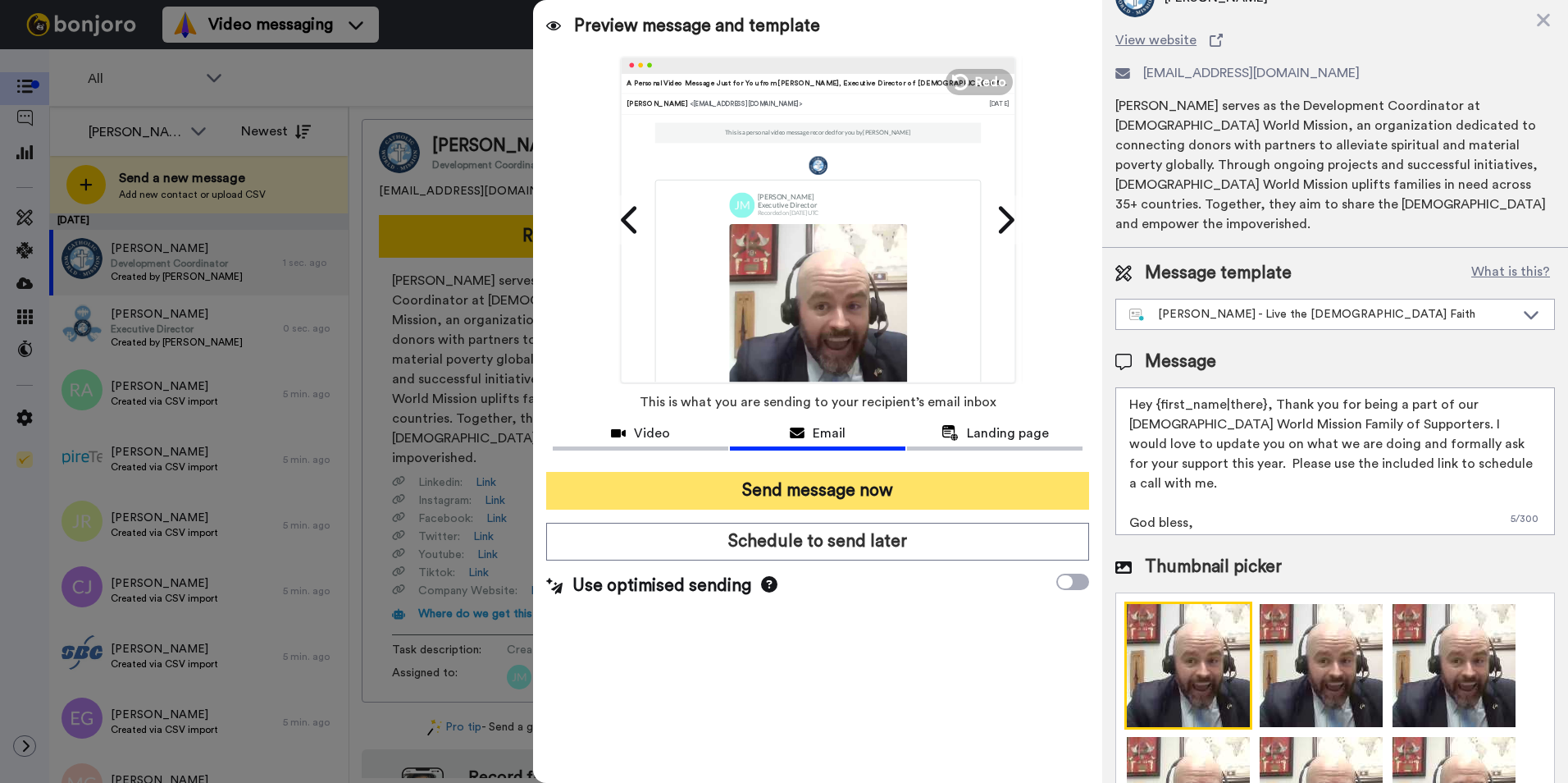
click at [926, 480] on button "Send message now" at bounding box center [817, 491] width 543 height 38
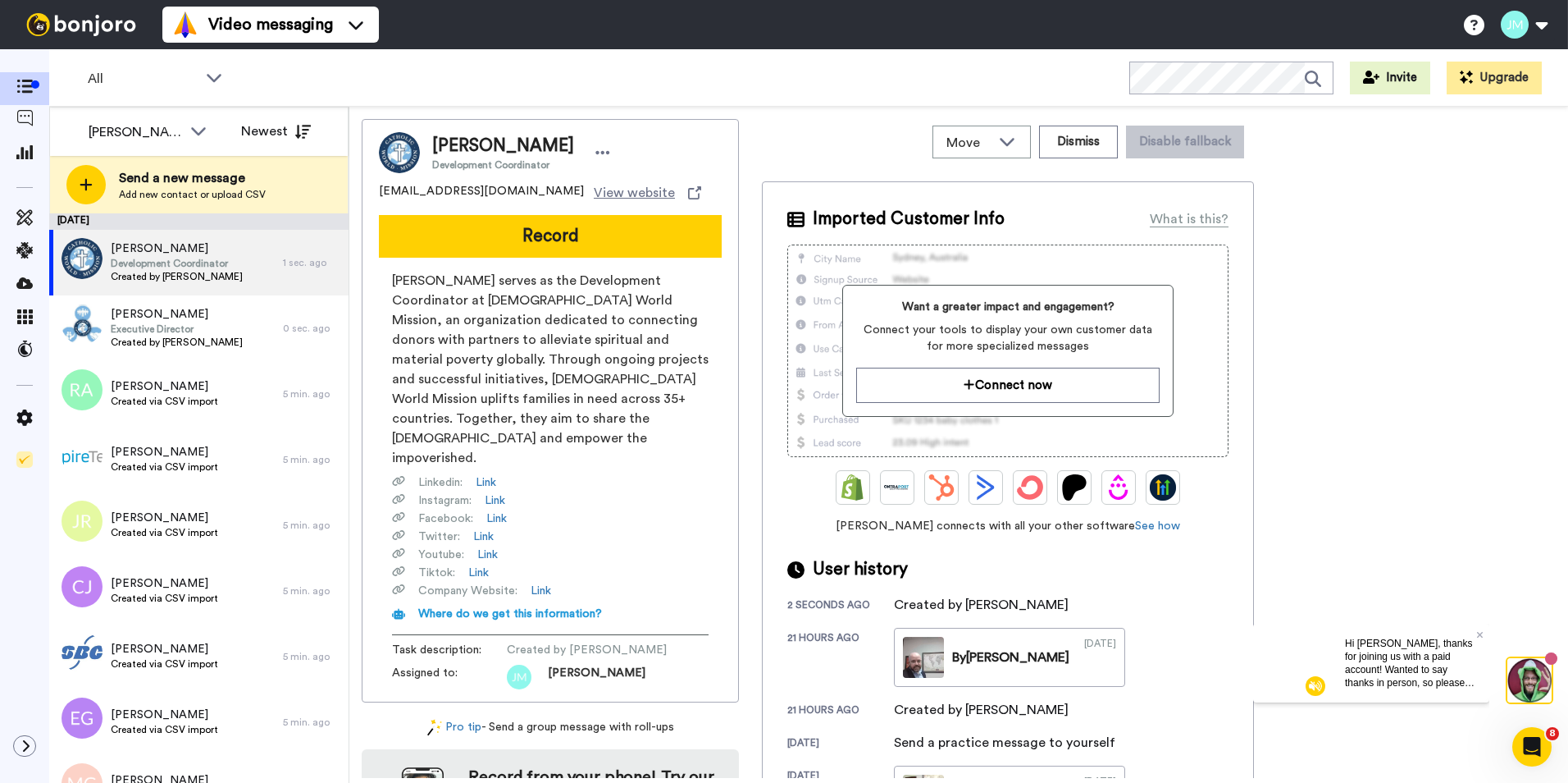
scroll to position [0, 0]
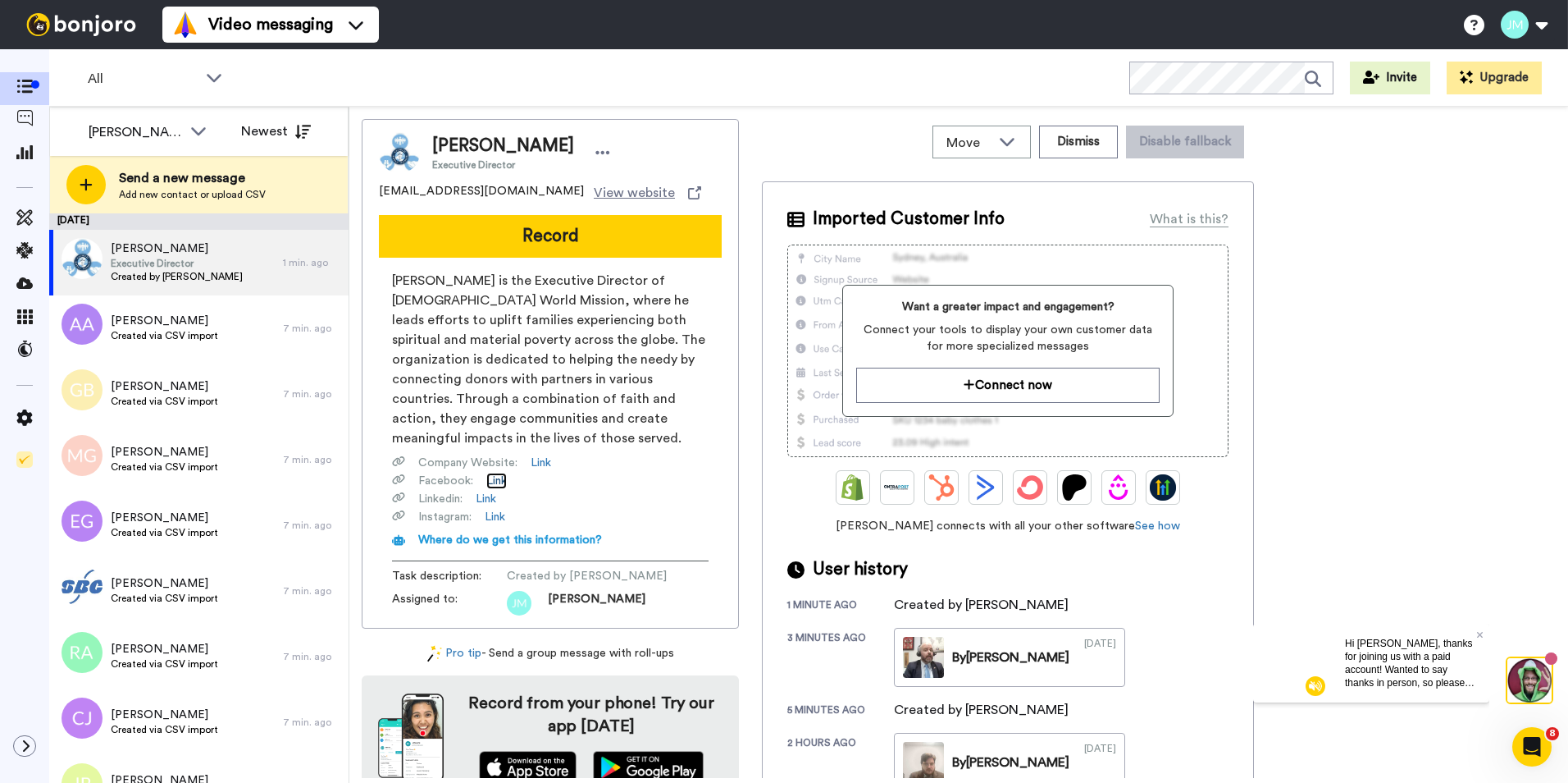
click at [496, 480] on link "Link" at bounding box center [496, 480] width 21 height 16
click at [545, 460] on link "Link" at bounding box center [541, 462] width 21 height 16
click at [29, 208] on div at bounding box center [25, 221] width 50 height 32
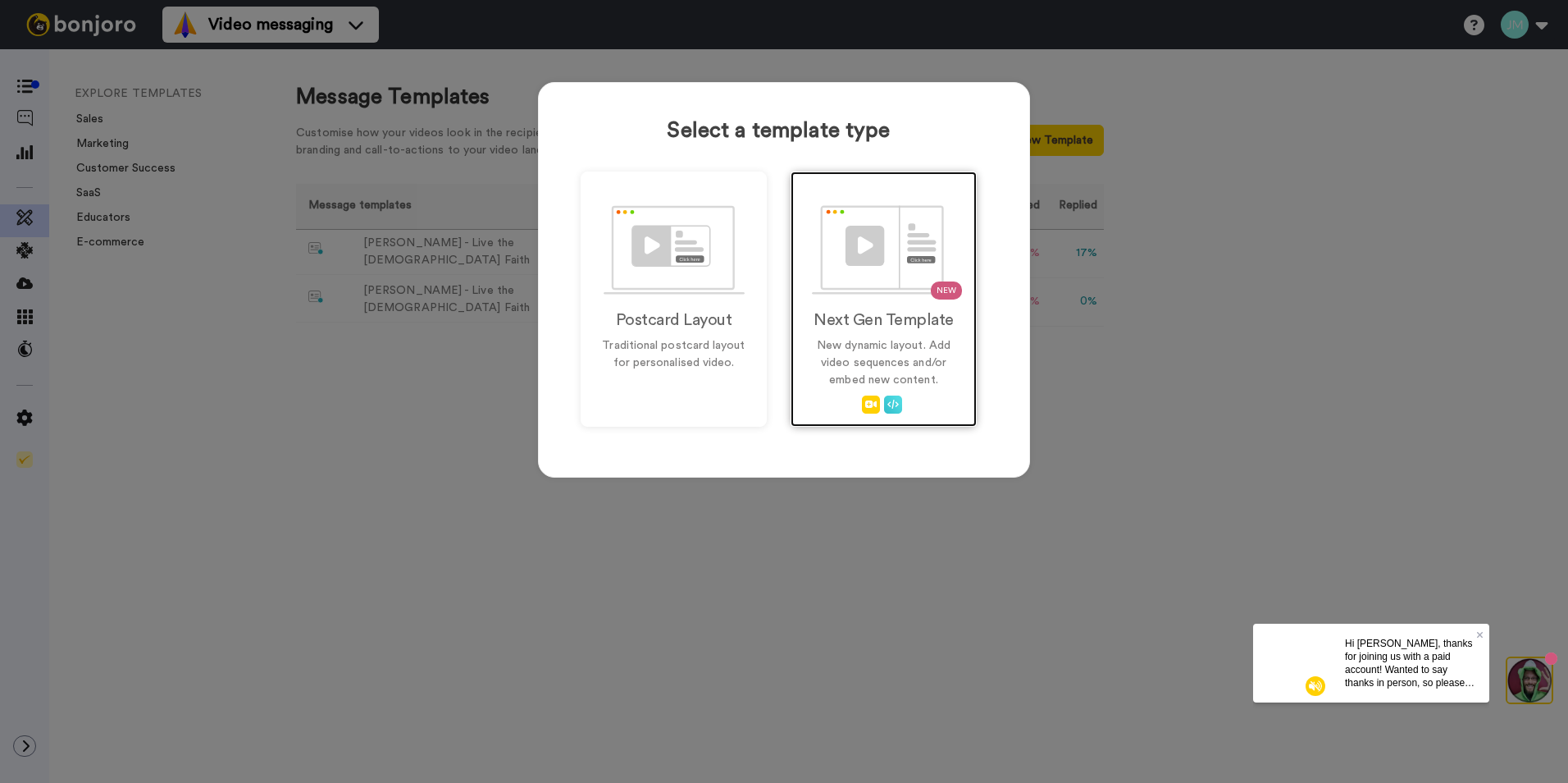
click at [848, 207] on img at bounding box center [884, 250] width 144 height 90
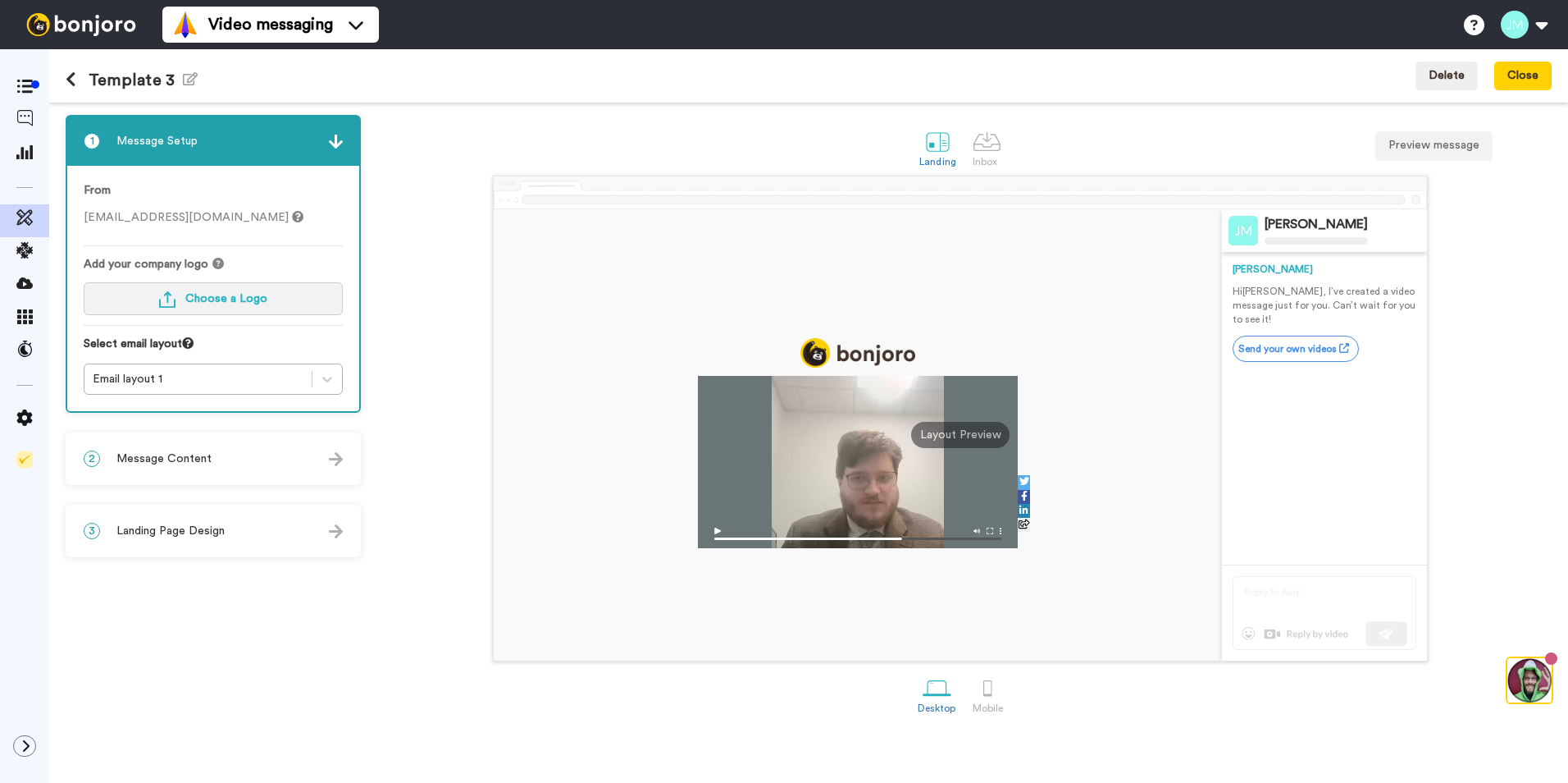
click at [219, 303] on span "Choose a Logo" at bounding box center [226, 298] width 82 height 11
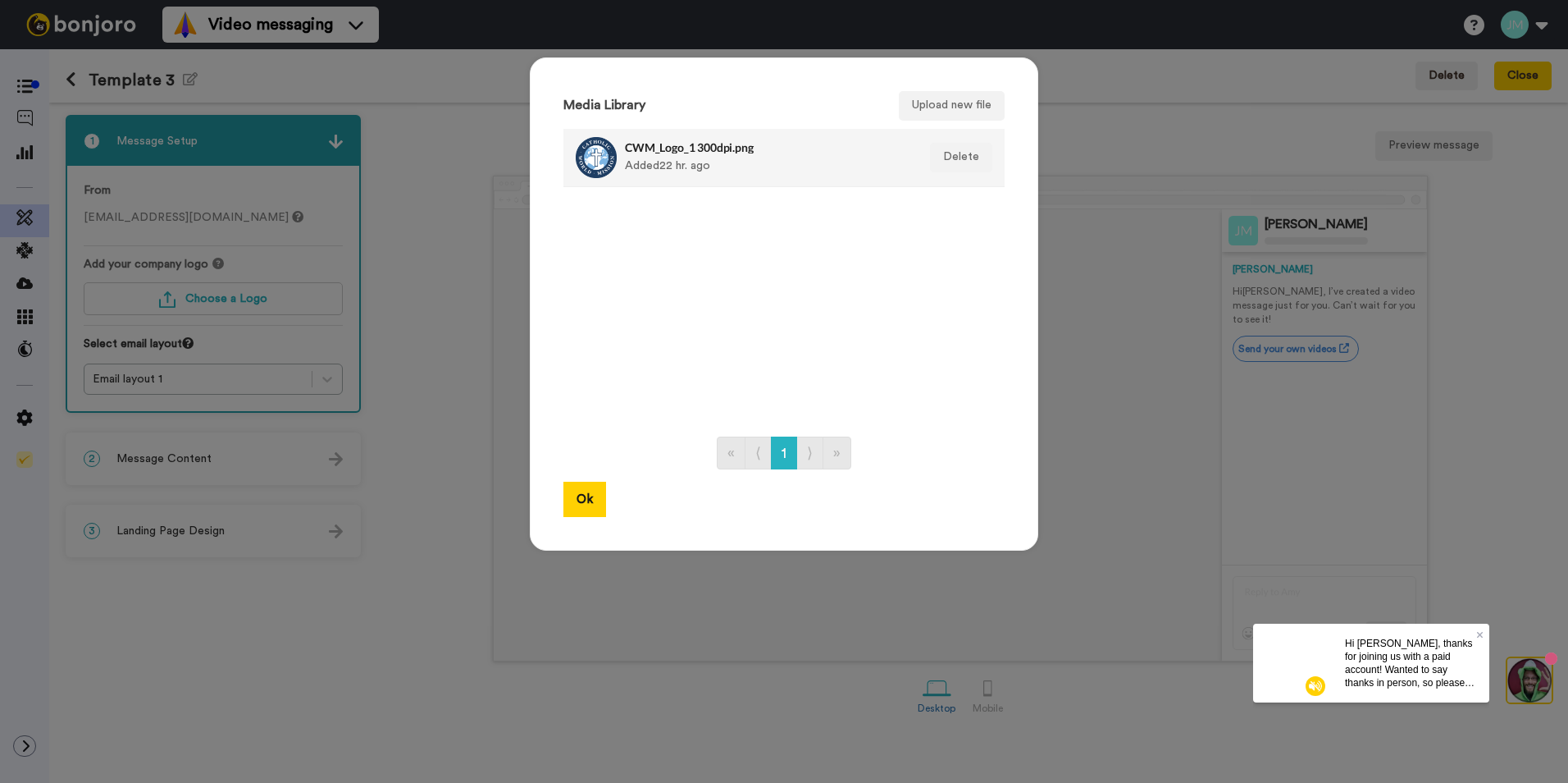
click at [696, 152] on h4 "CWM_Logo_1 300dpi.png" at bounding box center [766, 147] width 283 height 12
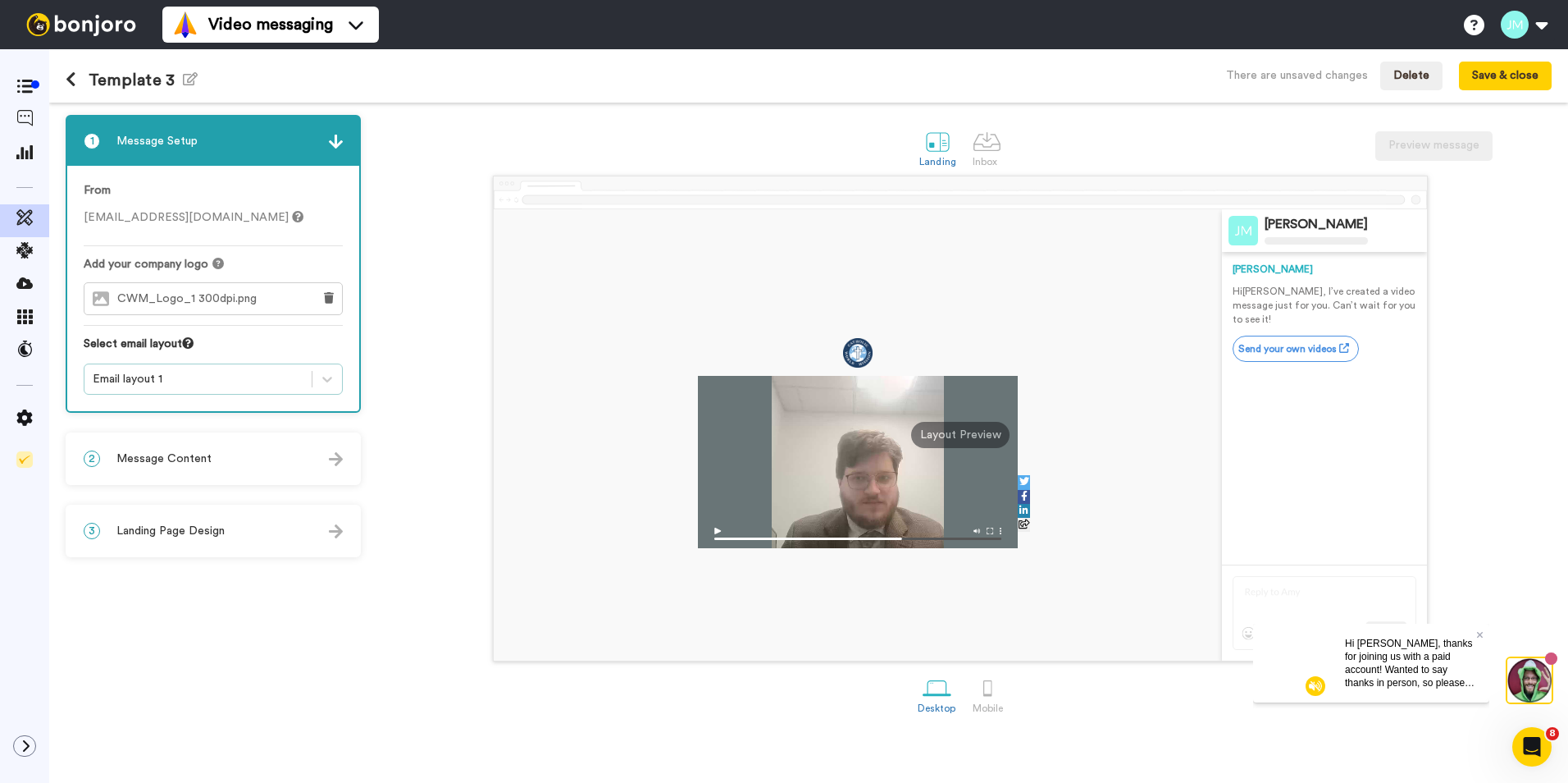
click at [212, 376] on div "Email layout 1" at bounding box center [197, 379] width 211 height 16
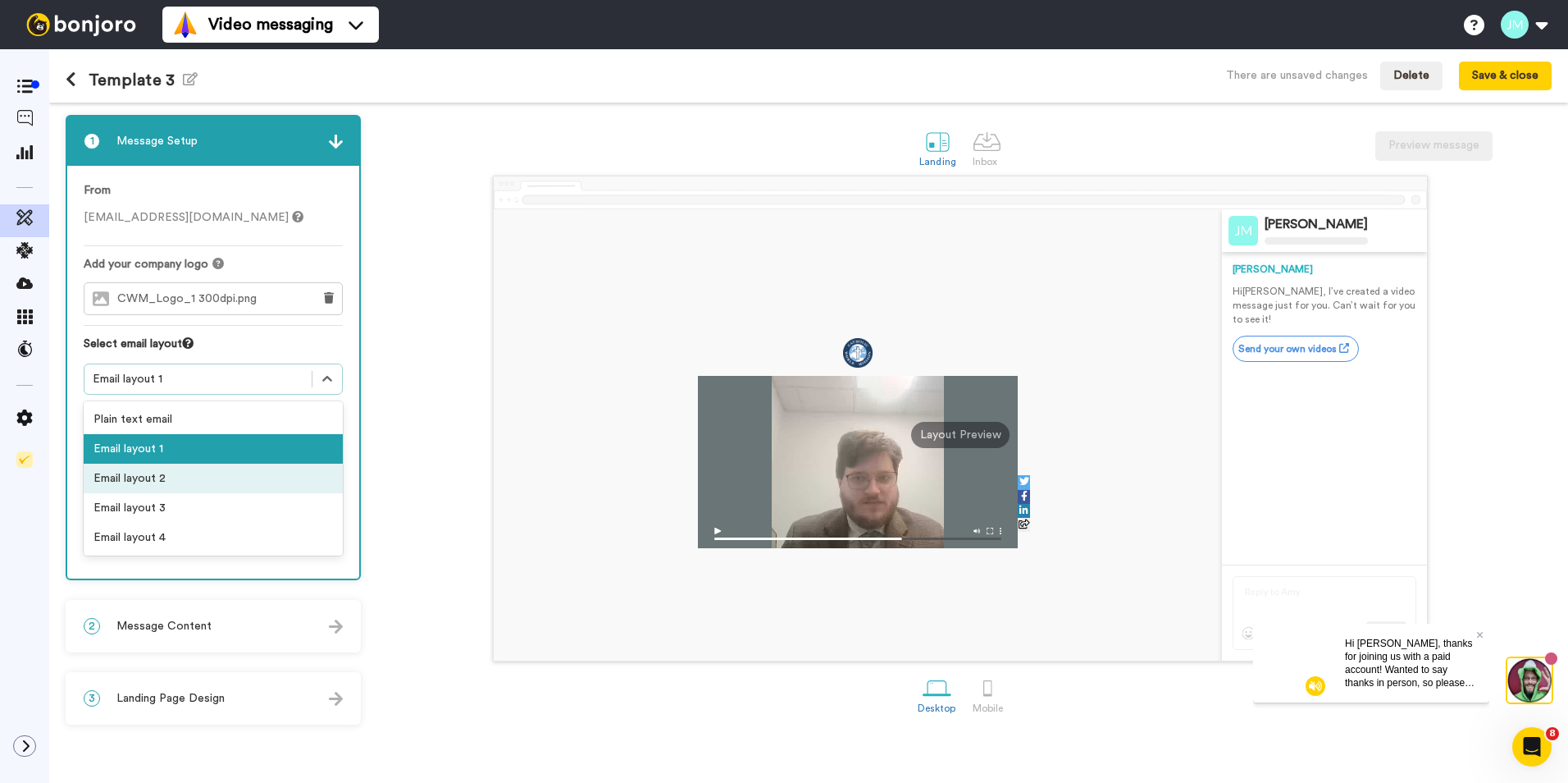
click at [173, 476] on div "Email layout 2" at bounding box center [213, 478] width 259 height 30
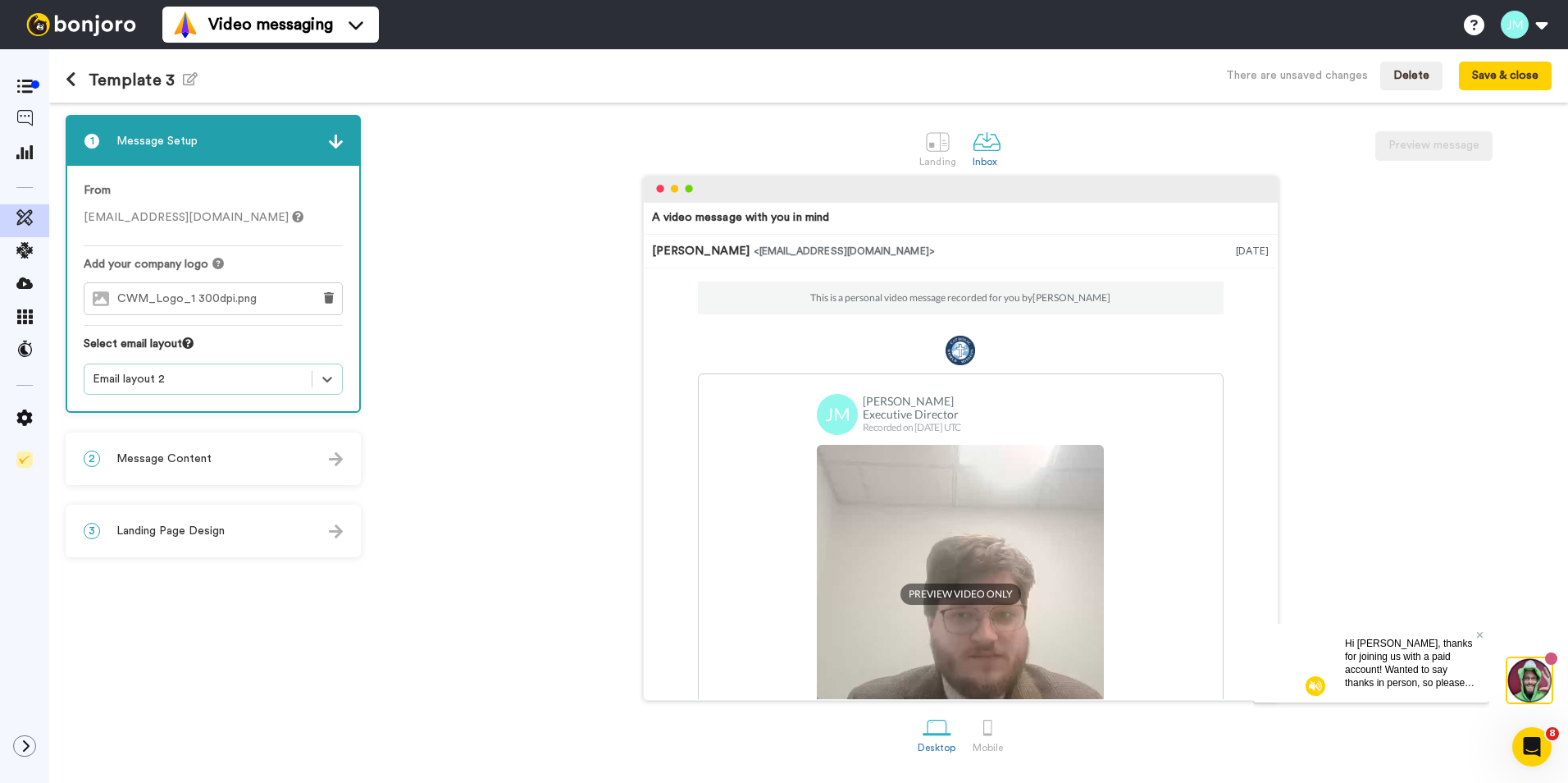
click at [260, 452] on div "2 Message Content" at bounding box center [214, 459] width 292 height 50
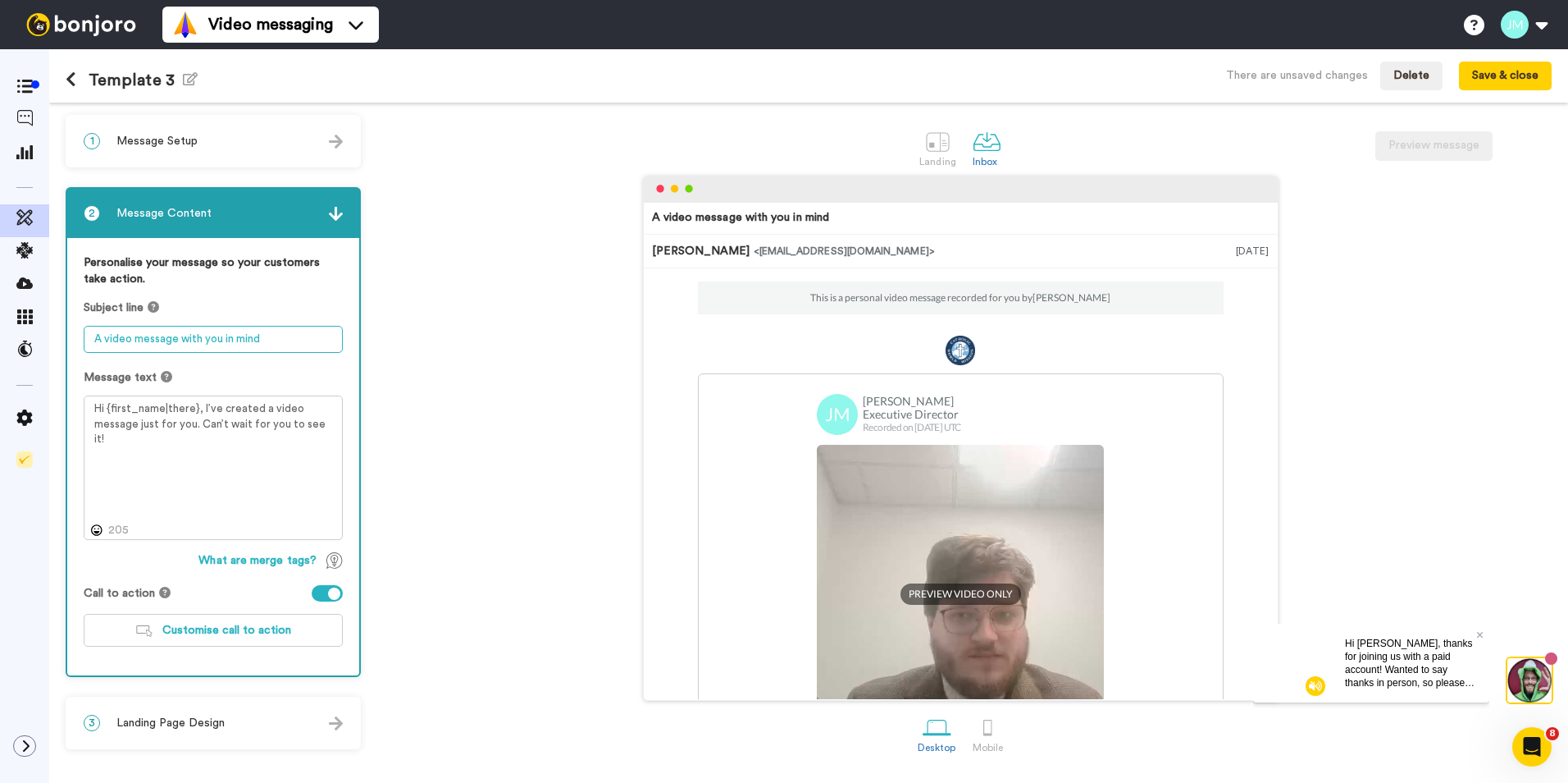
drag, startPoint x: 292, startPoint y: 337, endPoint x: 68, endPoint y: 333, distance: 224.0
click at [68, 333] on div "Personalise your message so your customers take action. Subject line A video me…" at bounding box center [214, 456] width 292 height 438
type textarea "a"
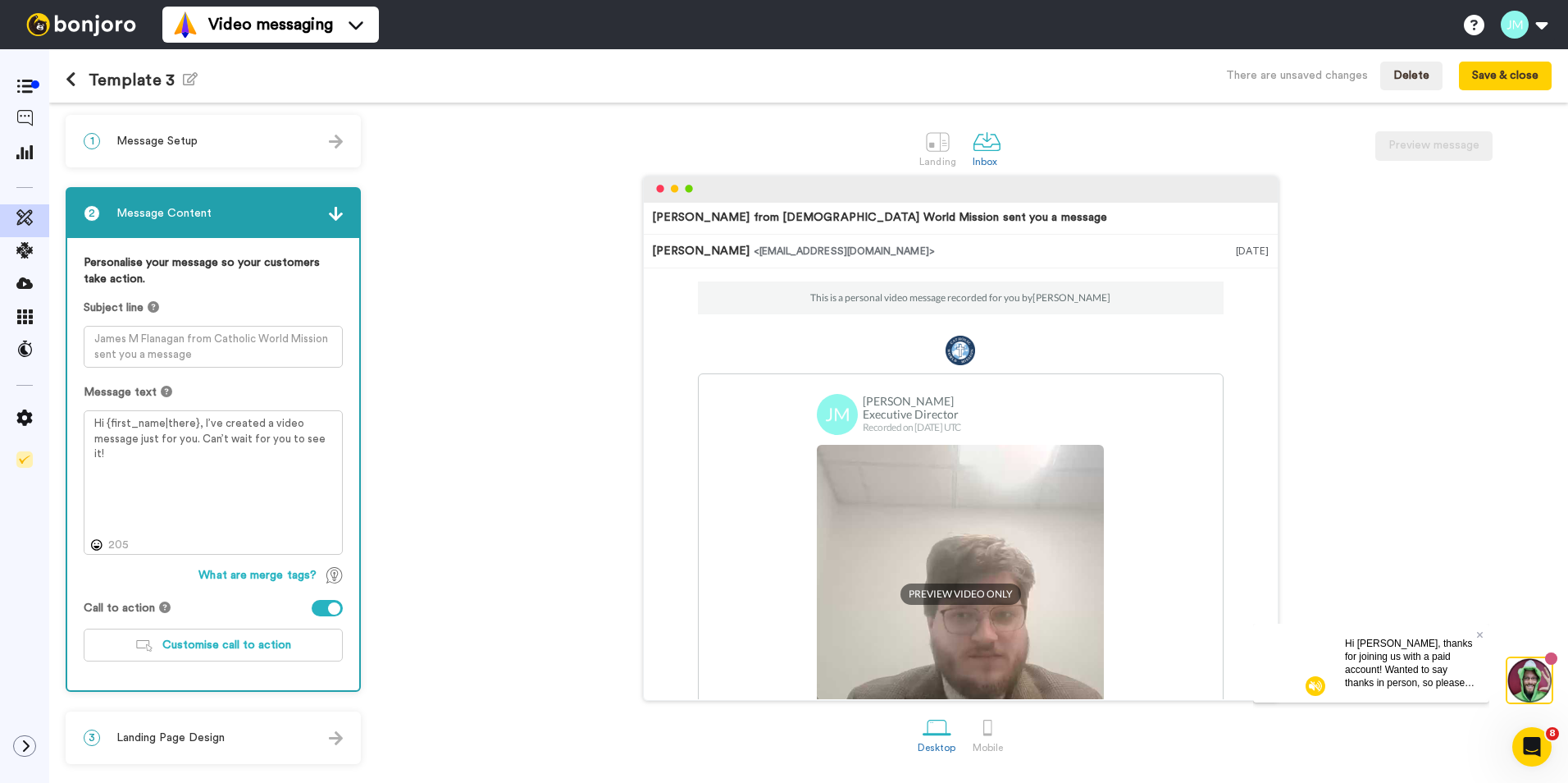
click at [656, 480] on div "This is a personal video message recorded for you by James M Flanagan James M F…" at bounding box center [960, 609] width 618 height 656
click at [101, 338] on textarea at bounding box center [213, 346] width 259 height 42
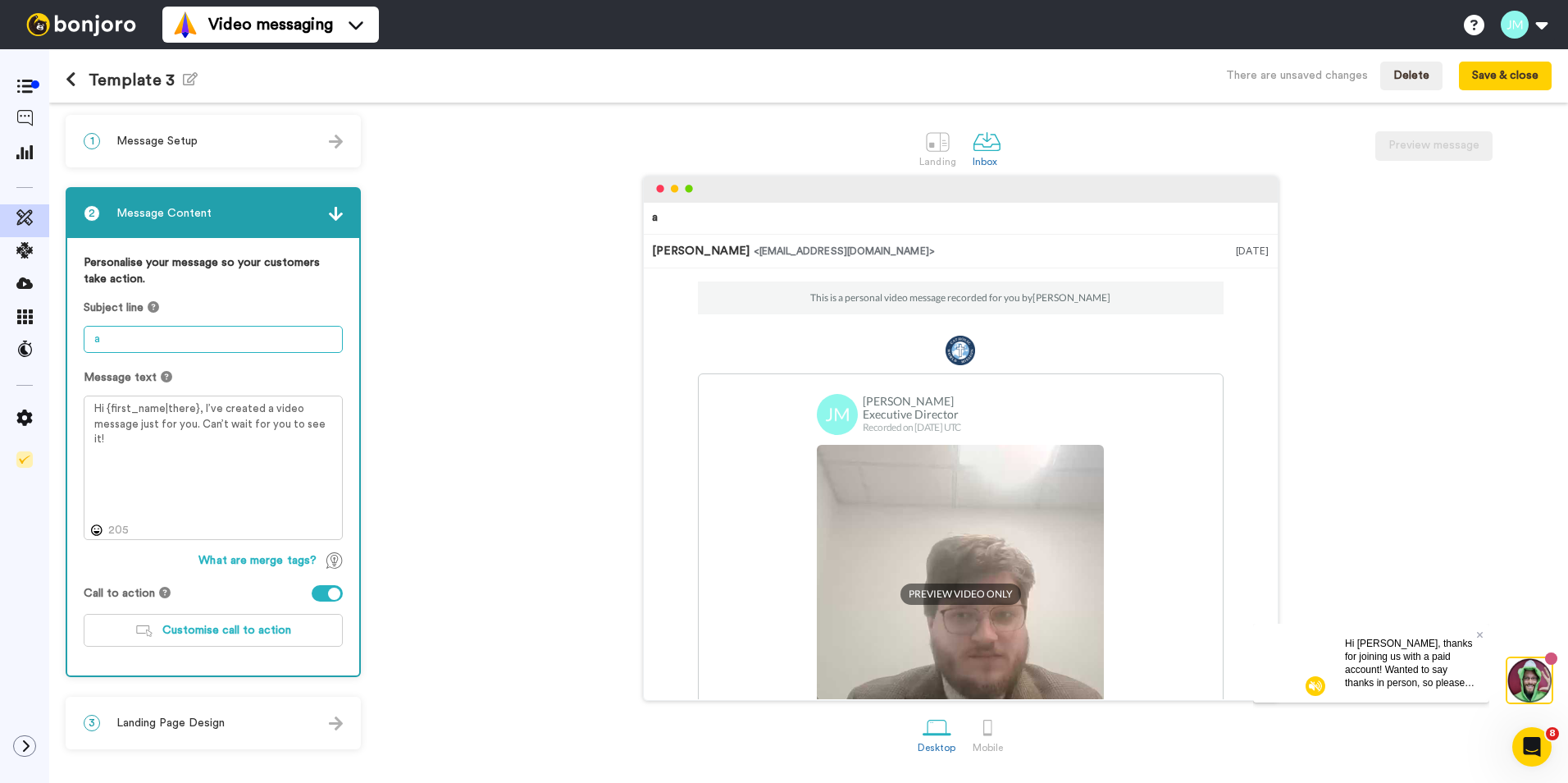
type textarea "a"
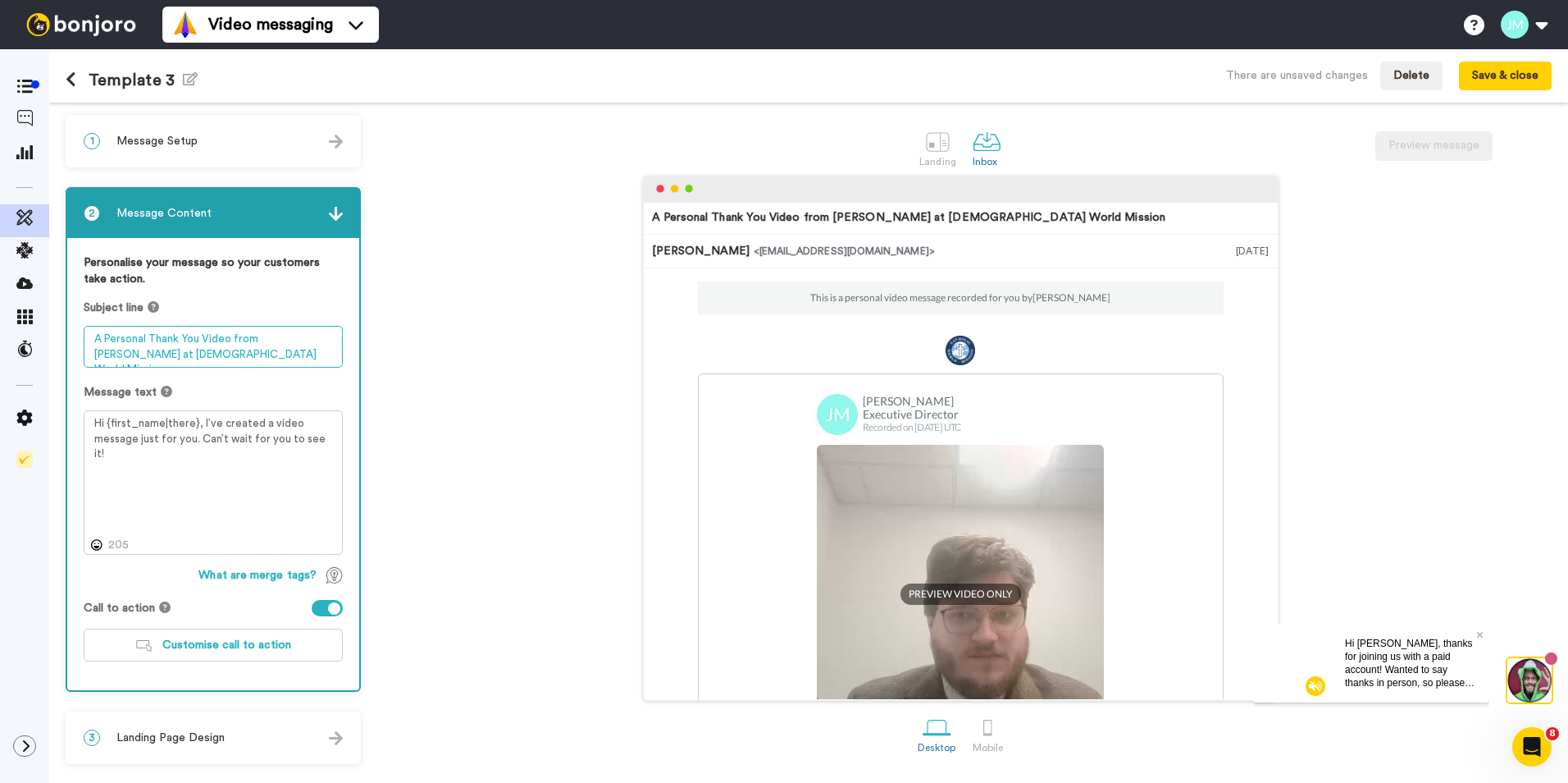
type textarea "A Personal Thank You Video from James Flanagan at Catholic World Mission"
click at [532, 471] on div "A Personal Thank You Video from James Flanagan at Catholic World Mission James …" at bounding box center [960, 438] width 1183 height 525
click at [163, 462] on textarea "Hi {first_name|there}, I’ve created a video message just for you. Can’t wait fo…" at bounding box center [213, 482] width 259 height 144
drag, startPoint x: 327, startPoint y: 441, endPoint x: 201, endPoint y: 414, distance: 128.9
click at [201, 414] on textarea "Hi {first_name|there}, I’ve created a video message just for you. Can’t wait fo…" at bounding box center [213, 482] width 259 height 144
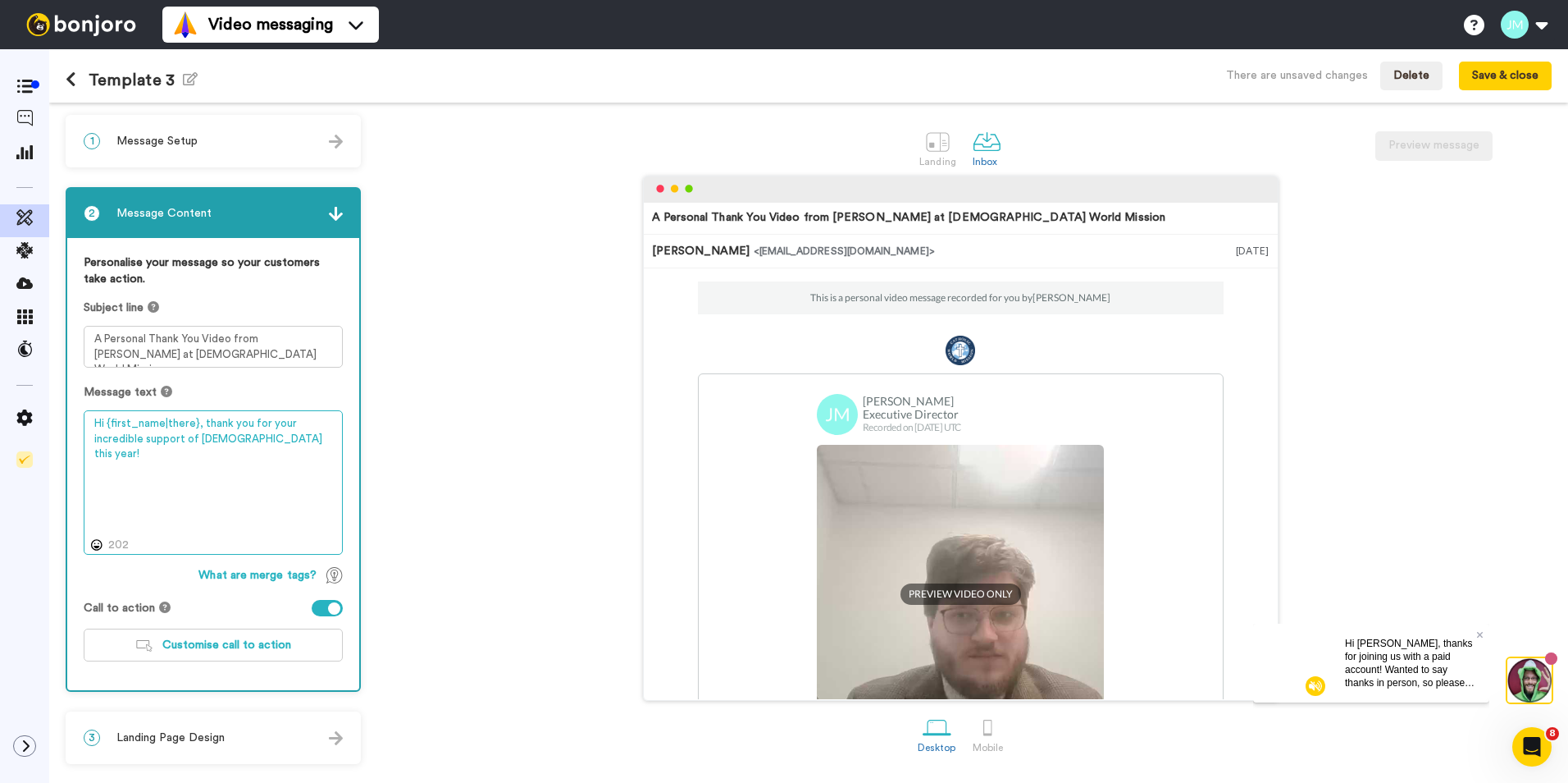
type textarea "Hi {first_name|there}, thank you for your incredible support of Catholic World …"
click at [534, 487] on div "A Personal Thank You Video from James Flanagan at Catholic World Mission James …" at bounding box center [960, 438] width 1183 height 525
click at [464, 480] on div "A Personal Thank You Video from James Flanagan at Catholic World Mission James …" at bounding box center [960, 438] width 1183 height 525
click at [1493, 79] on button "Save & close" at bounding box center [1506, 76] width 92 height 30
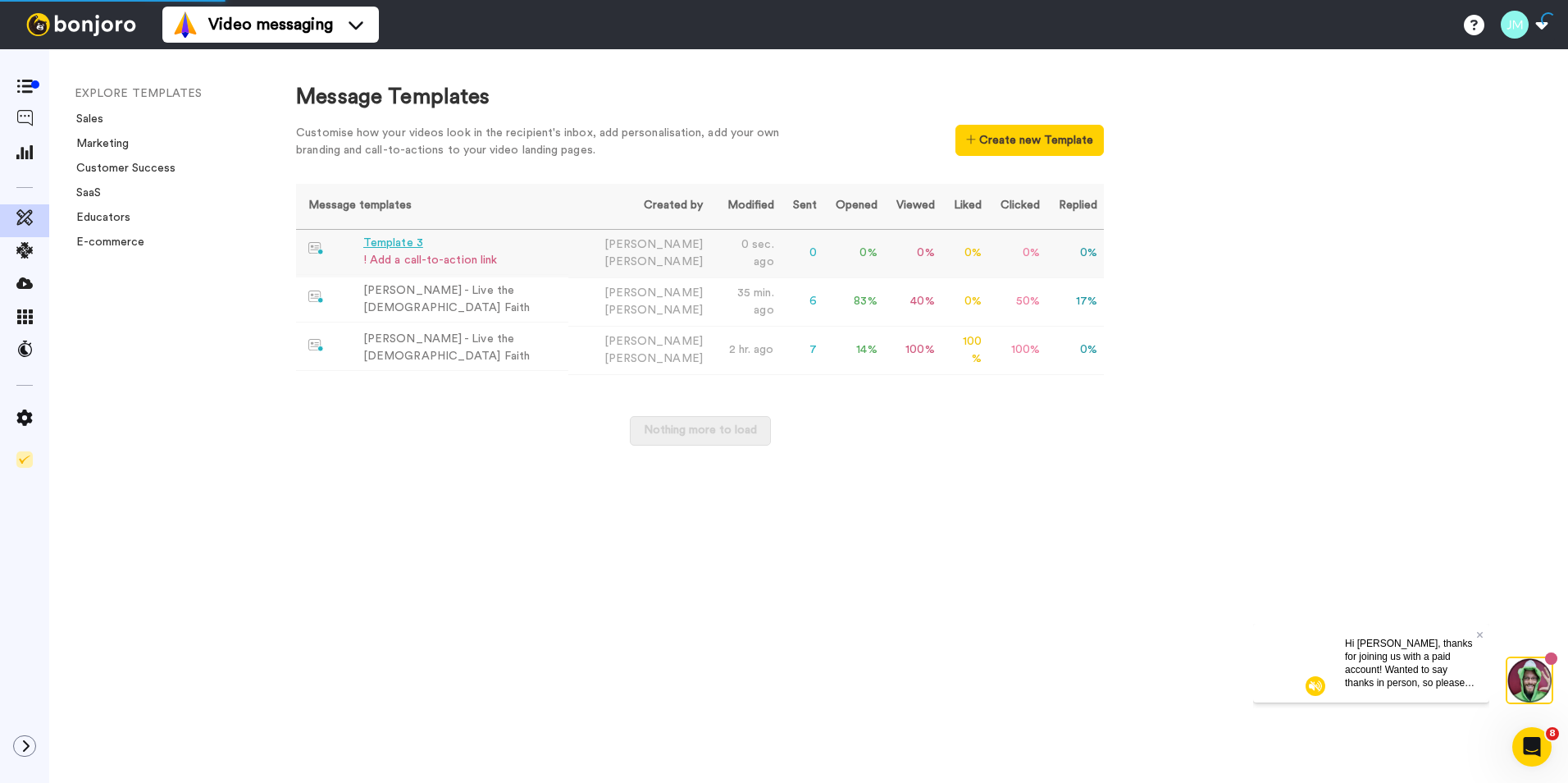
click at [440, 253] on div "! Add a call-to-action link" at bounding box center [430, 261] width 133 height 17
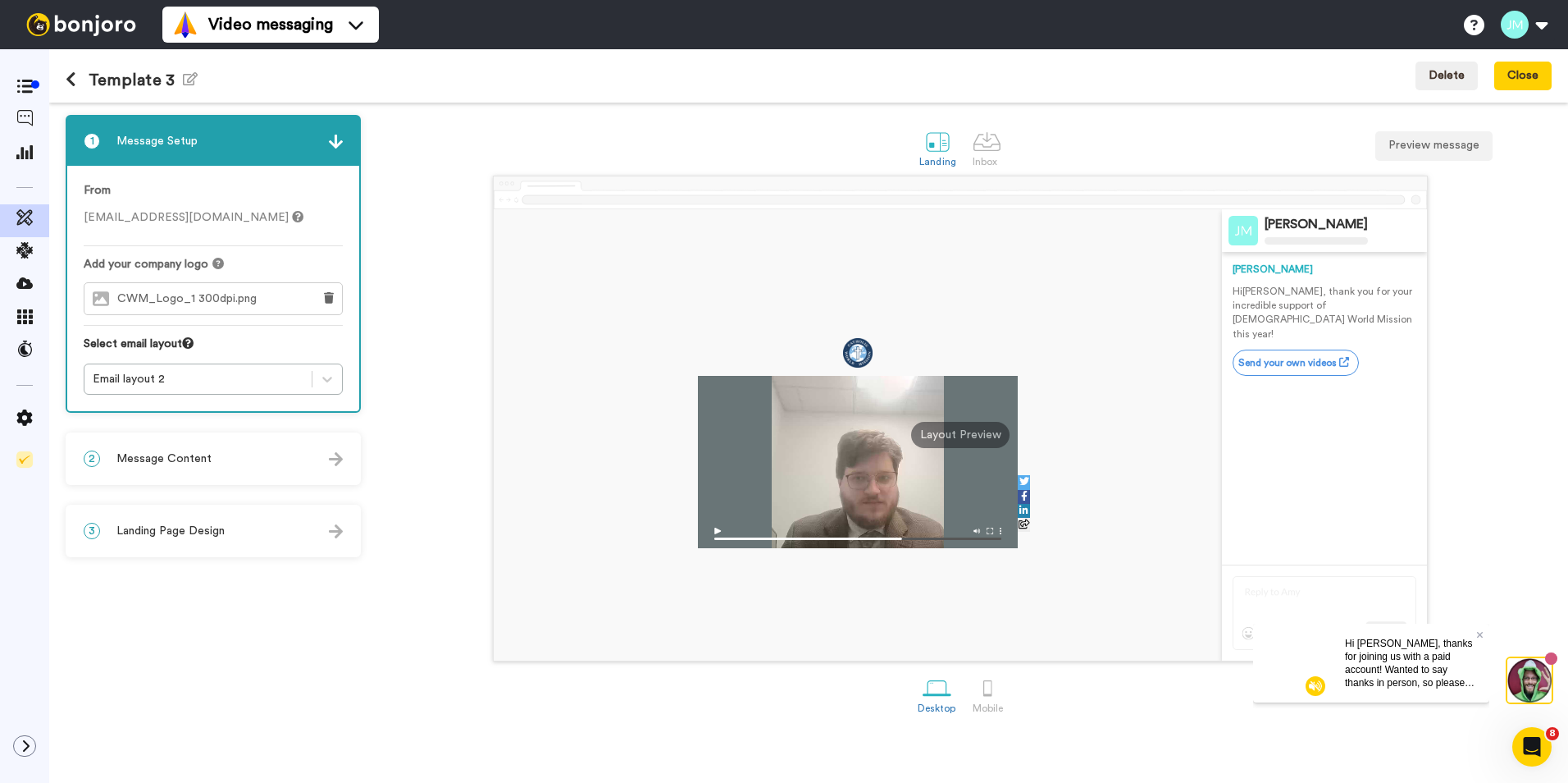
click at [212, 470] on div "2 Message Content" at bounding box center [214, 459] width 292 height 50
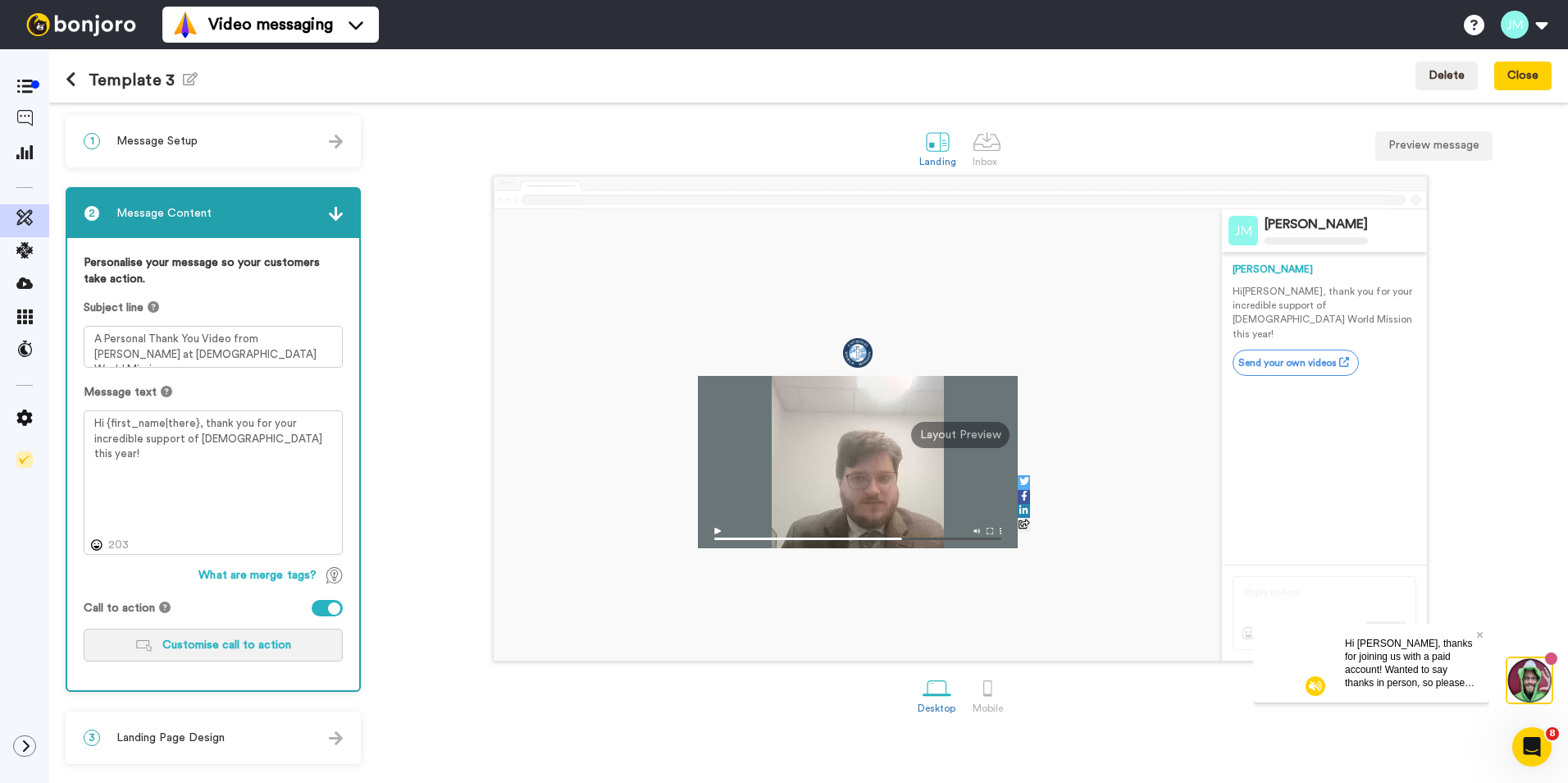
click at [220, 633] on button "Customise call to action" at bounding box center [213, 645] width 259 height 32
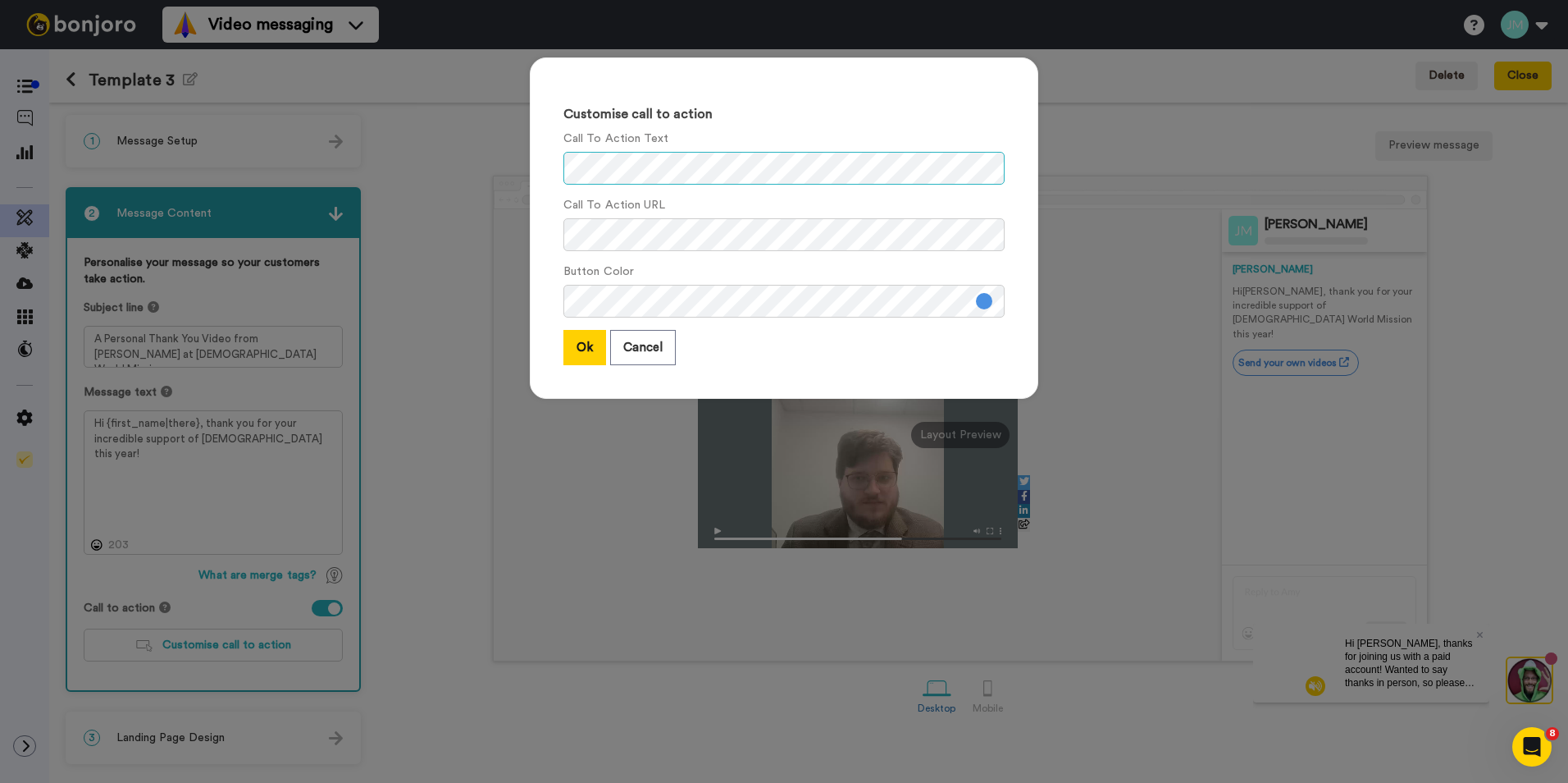
click at [514, 170] on div "Customise call to action Call To Action Text Call To Action URL Button Color Ok…" at bounding box center [784, 236] width 542 height 391
click at [521, 221] on div "Customise call to action Call To Action Text Call To Action URL Button Color Ok…" at bounding box center [784, 236] width 542 height 391
click at [587, 352] on button "Ok" at bounding box center [584, 347] width 43 height 35
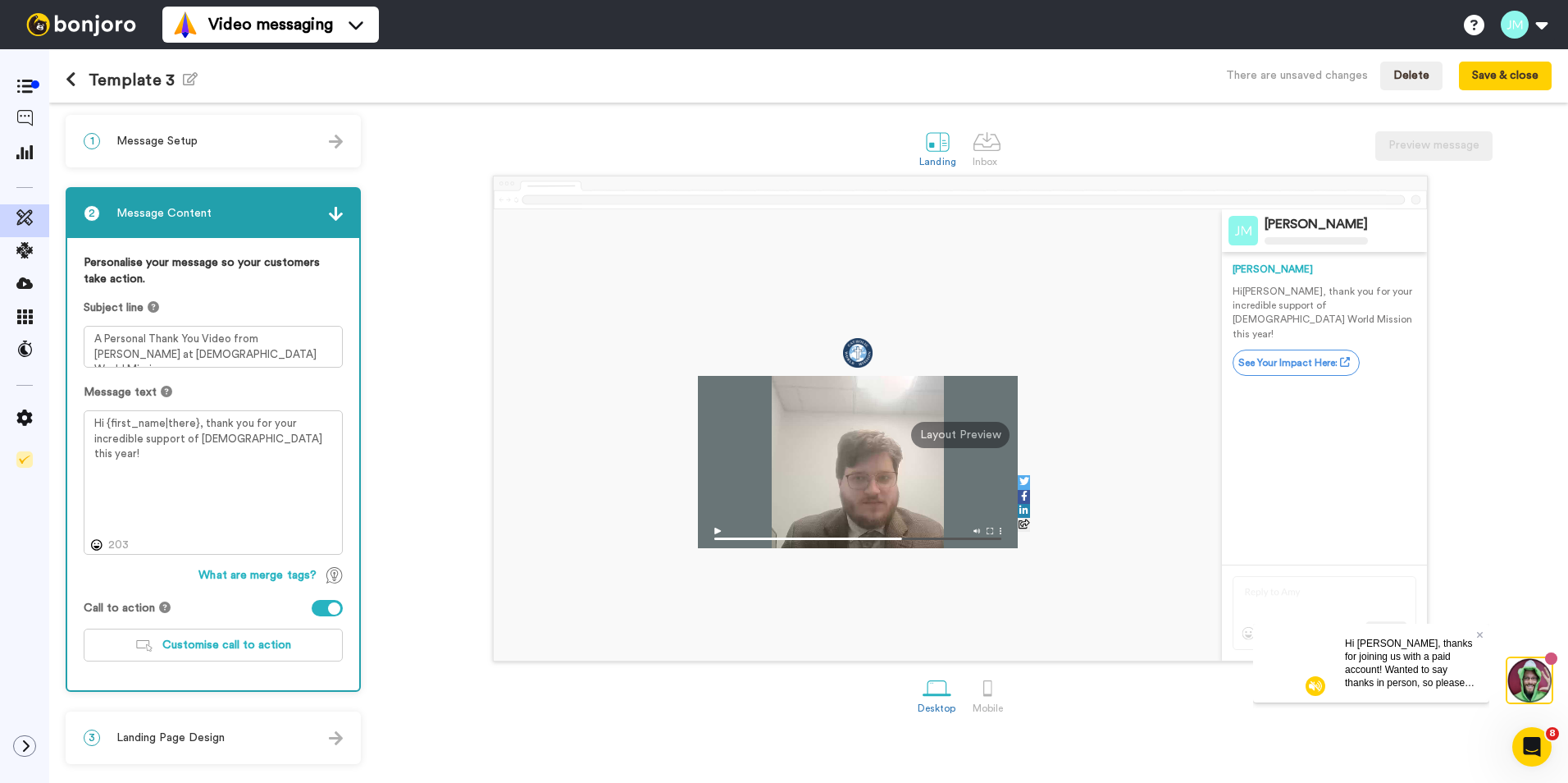
click at [449, 454] on div "James M Flanagan James Hi Tom , thank you for your incredible support of Cathol…" at bounding box center [960, 418] width 1183 height 486
click at [1501, 70] on button "Save & close" at bounding box center [1506, 76] width 92 height 30
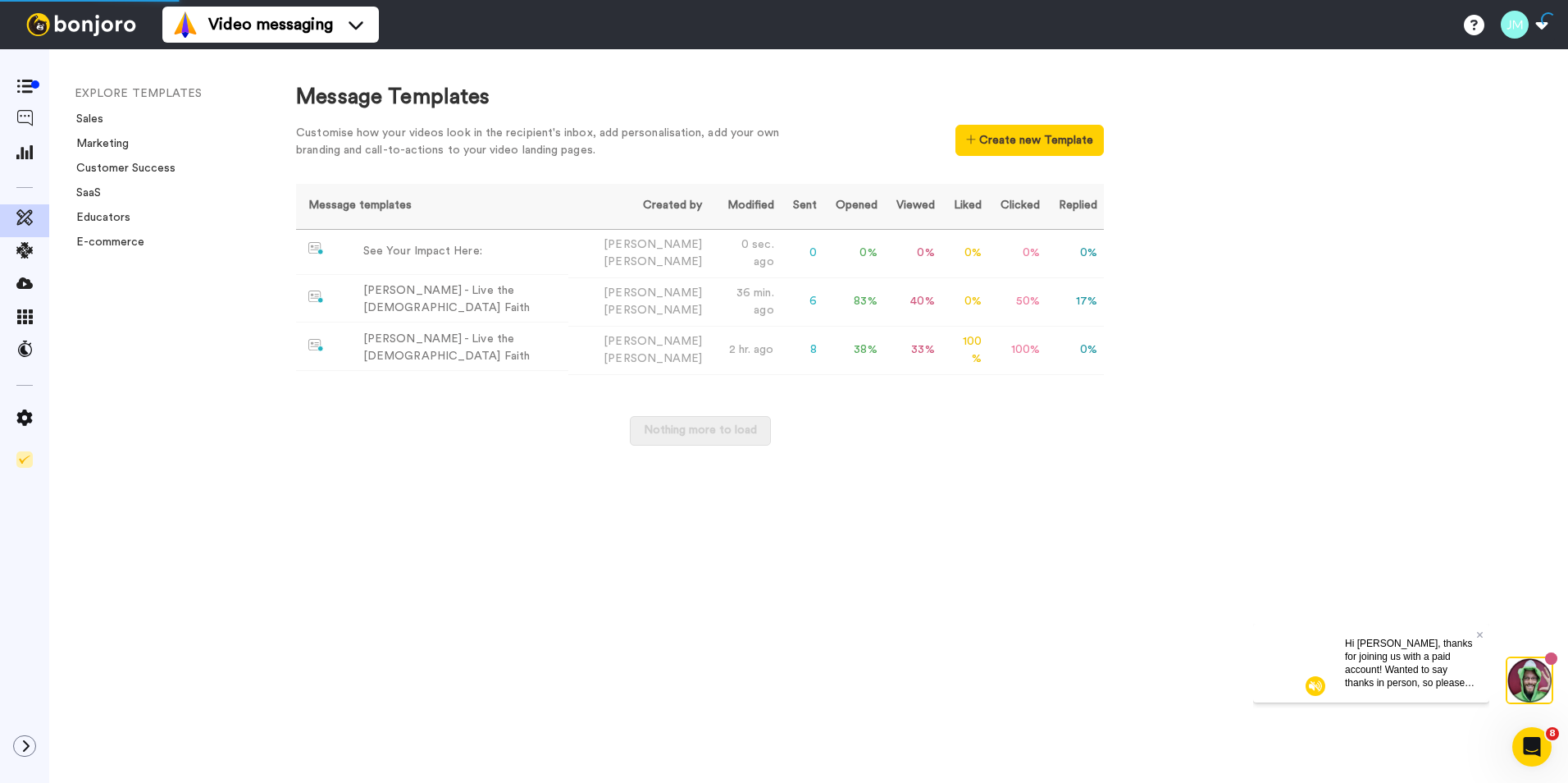
click at [105, 459] on div "EXPLORE TEMPLATES Sales Marketing Customer Success SaaS Educators E-commerce" at bounding box center [156, 416] width 214 height 733
click at [61, 21] on img at bounding box center [81, 24] width 123 height 23
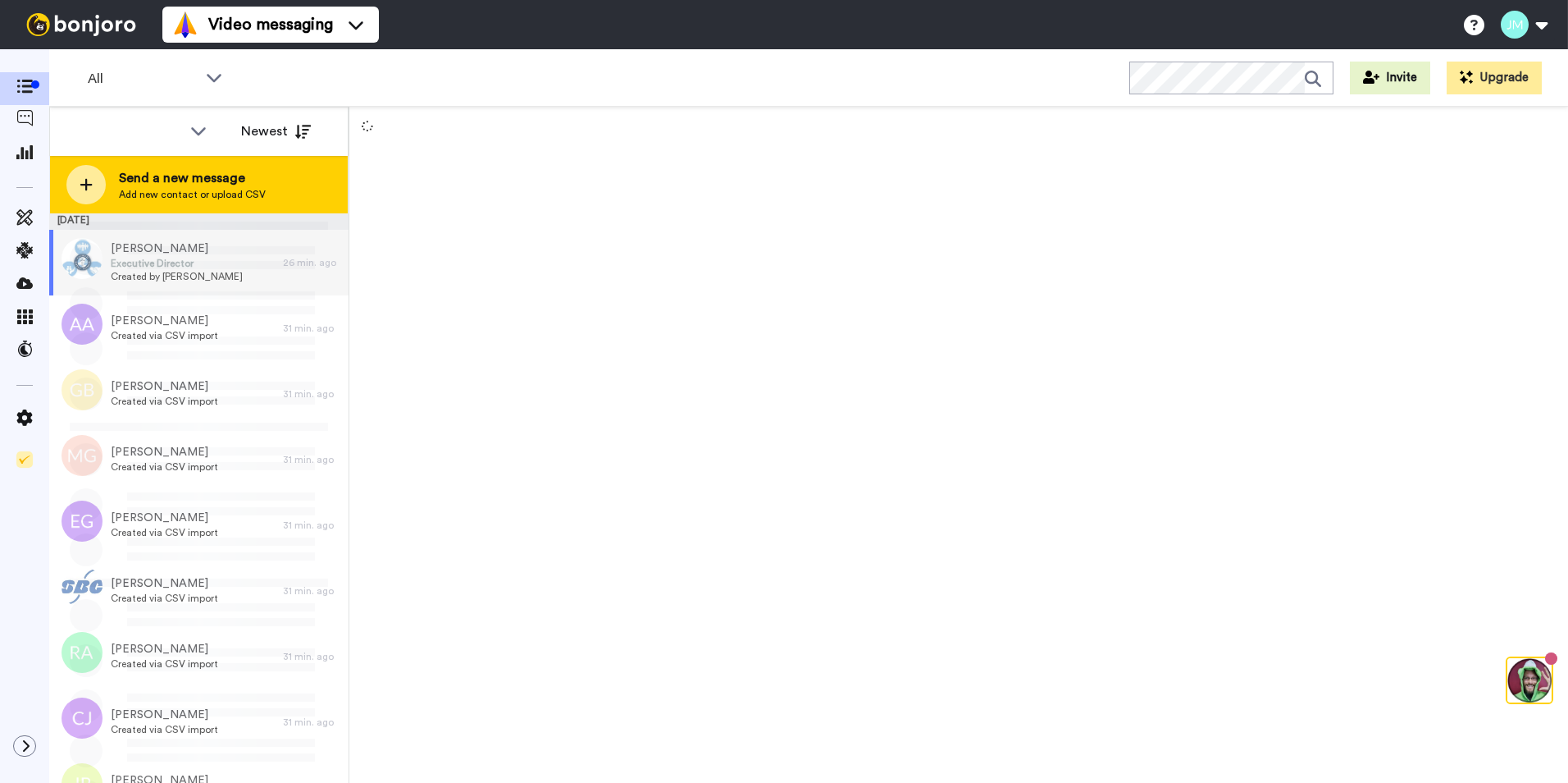
click at [214, 173] on span "Send a new message" at bounding box center [192, 178] width 147 height 20
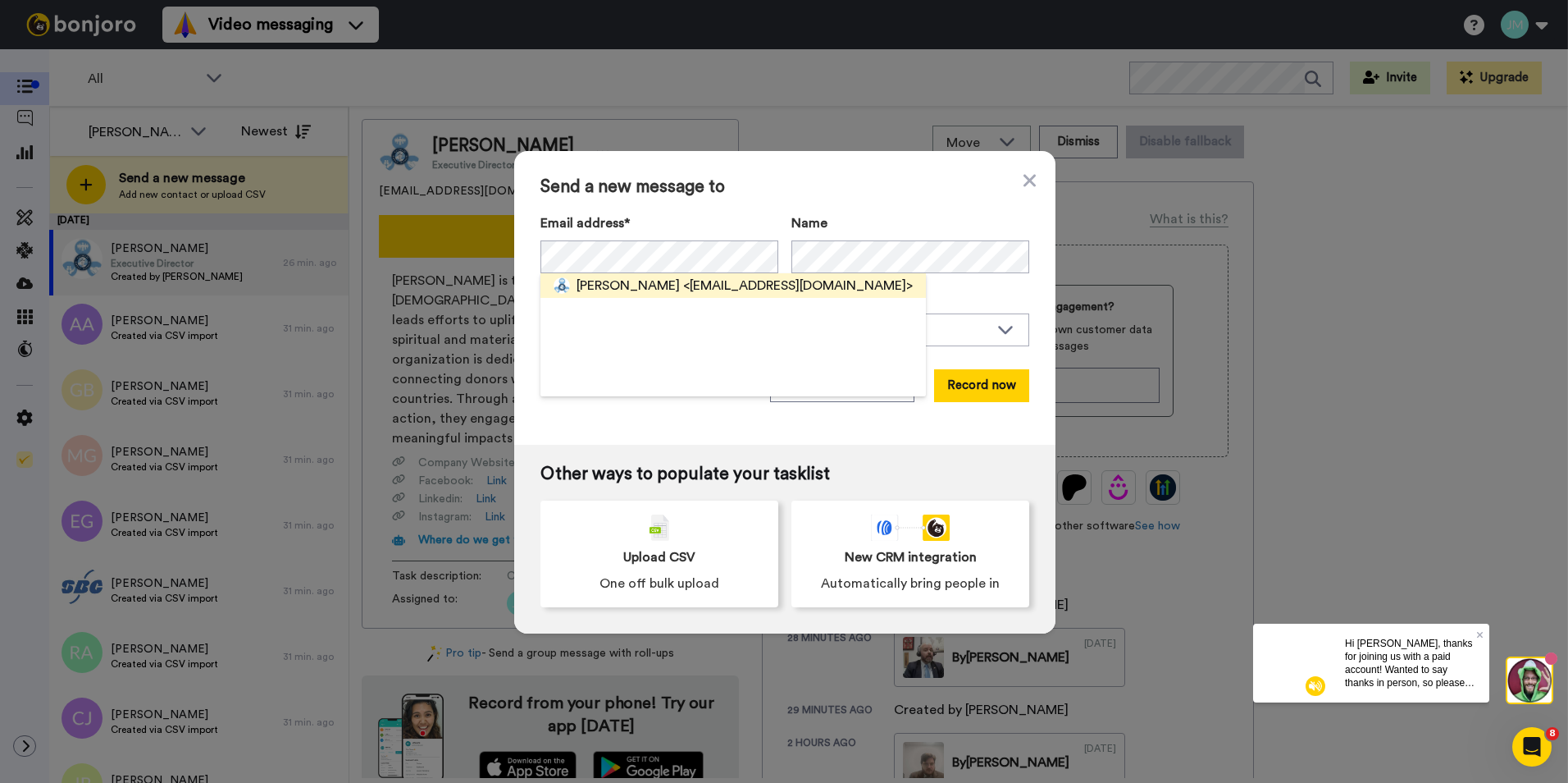
click at [736, 284] on span "<jflanagan@catholicworldmission.org>" at bounding box center [798, 286] width 230 height 20
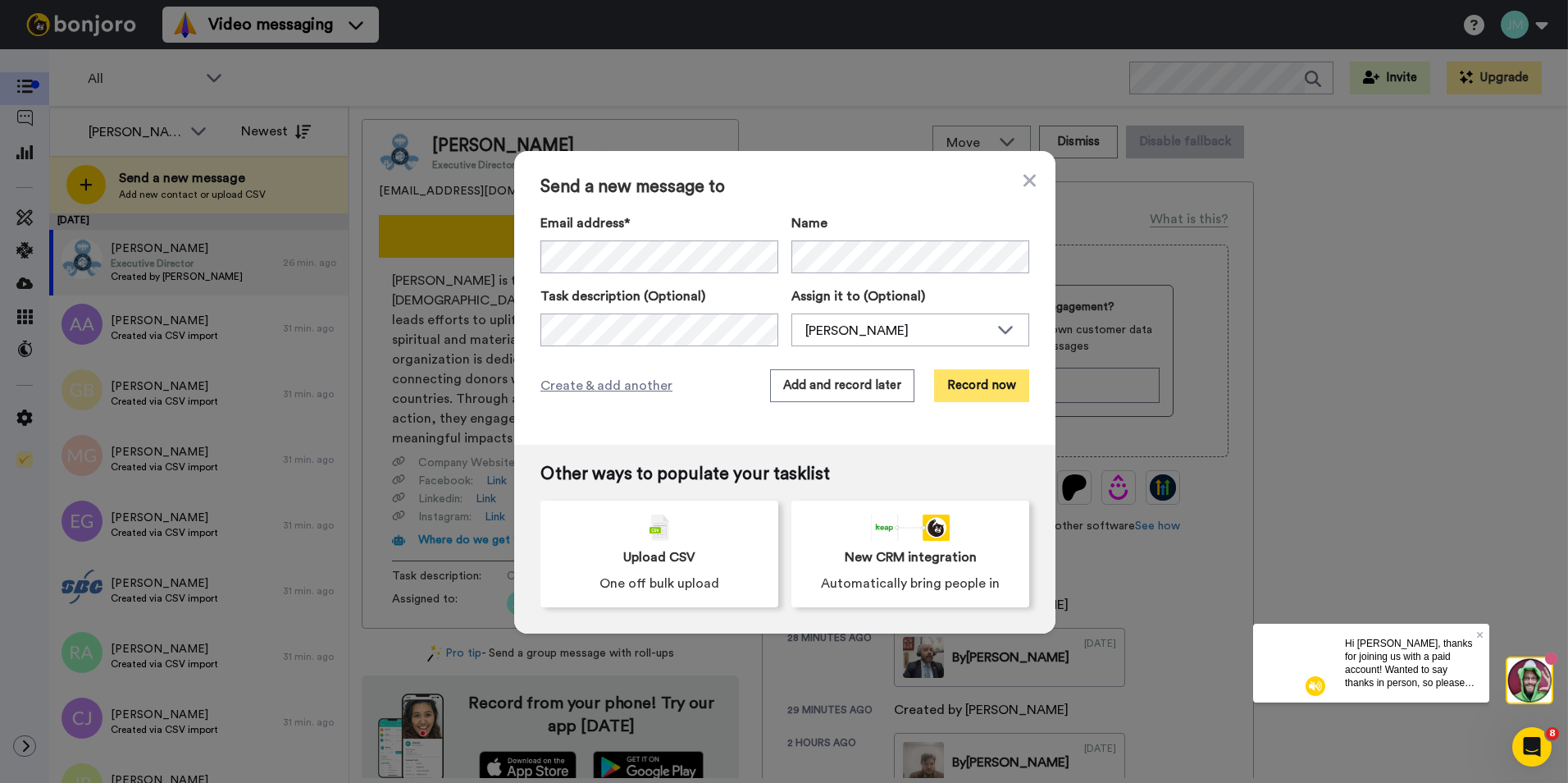
click at [983, 385] on button "Record now" at bounding box center [981, 386] width 95 height 32
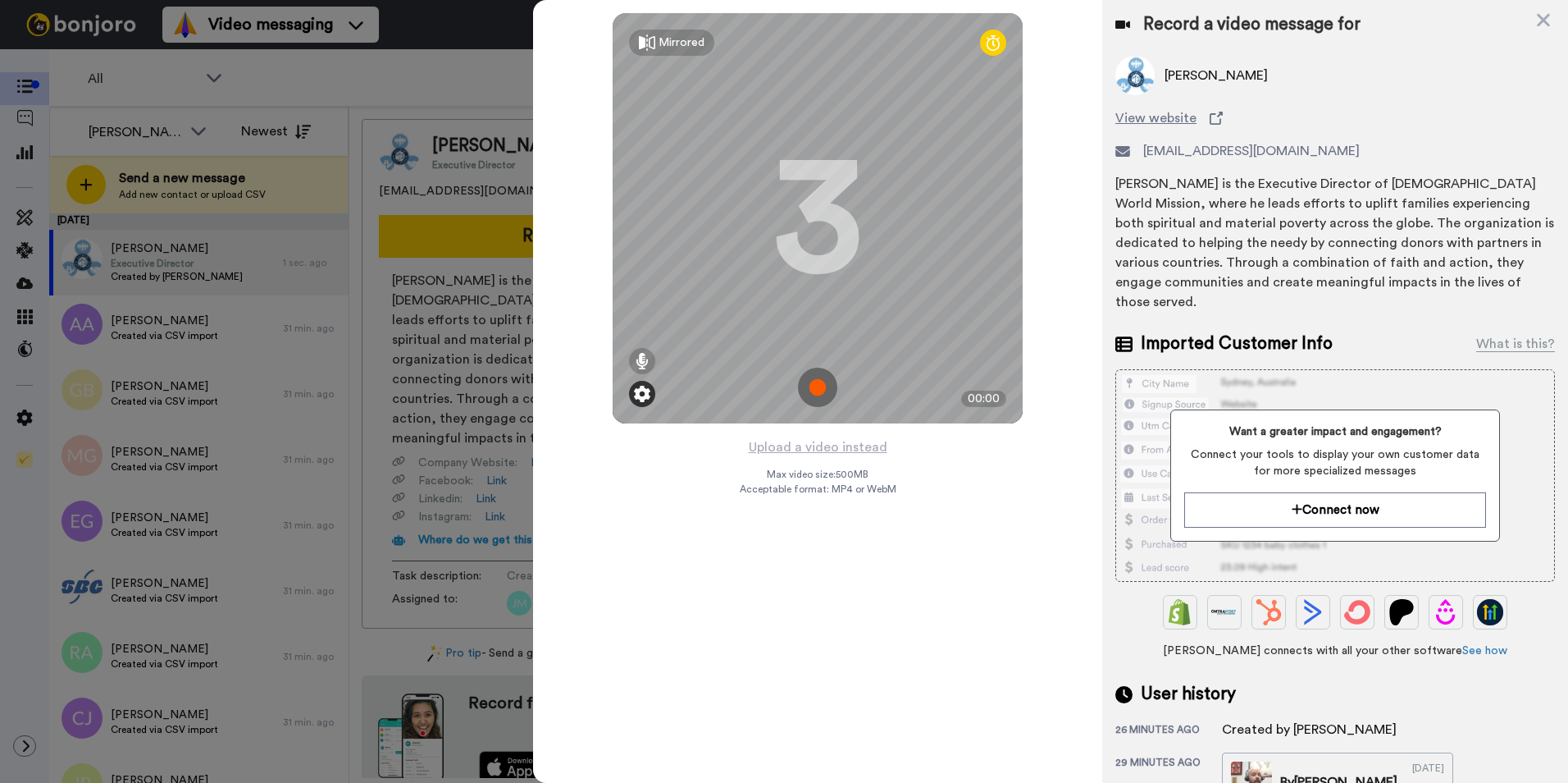
click at [642, 389] on img at bounding box center [642, 393] width 16 height 16
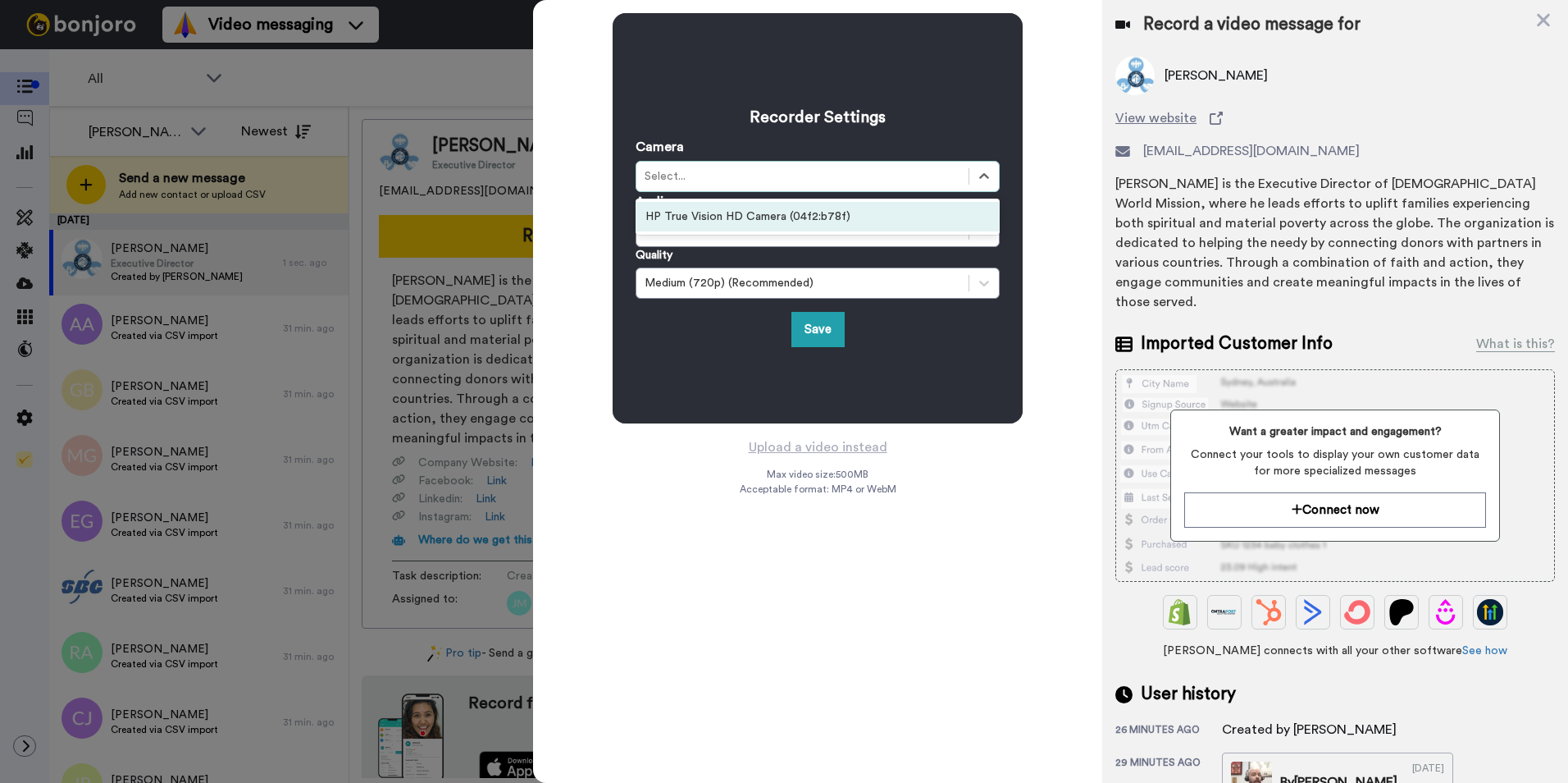
click at [764, 167] on div "Select..." at bounding box center [802, 176] width 332 height 20
click at [912, 91] on div "Recorder Settings Camera option HP True Vision HD Camera (04f2:b78f) focused, 1…" at bounding box center [818, 218] width 364 height 257
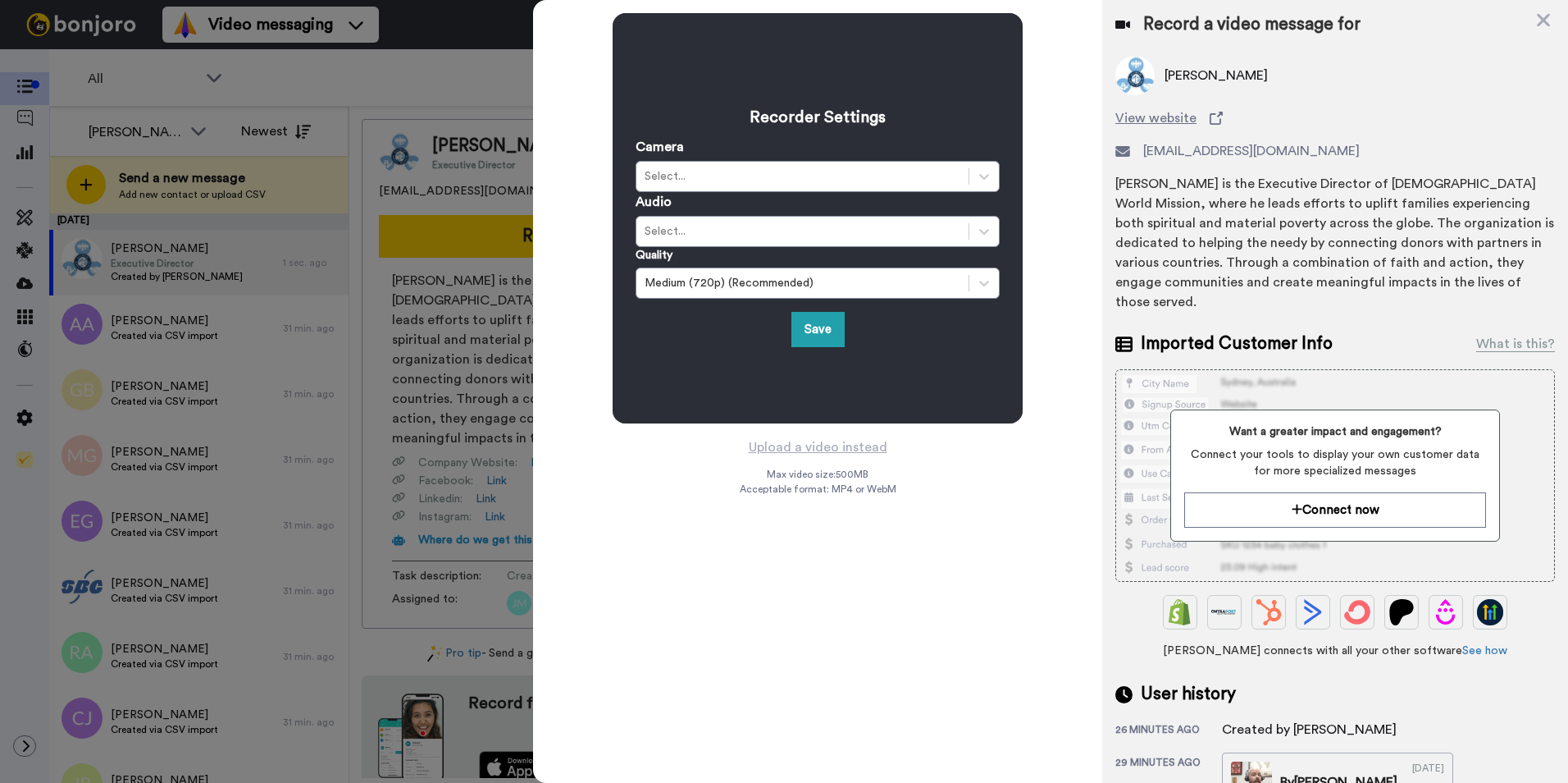
click at [661, 488] on div "Recorder Settings Camera Select... Audio Select... Quality Medium (720p) (Recom…" at bounding box center [818, 392] width 569 height 783
click at [821, 322] on button "Save" at bounding box center [818, 329] width 53 height 35
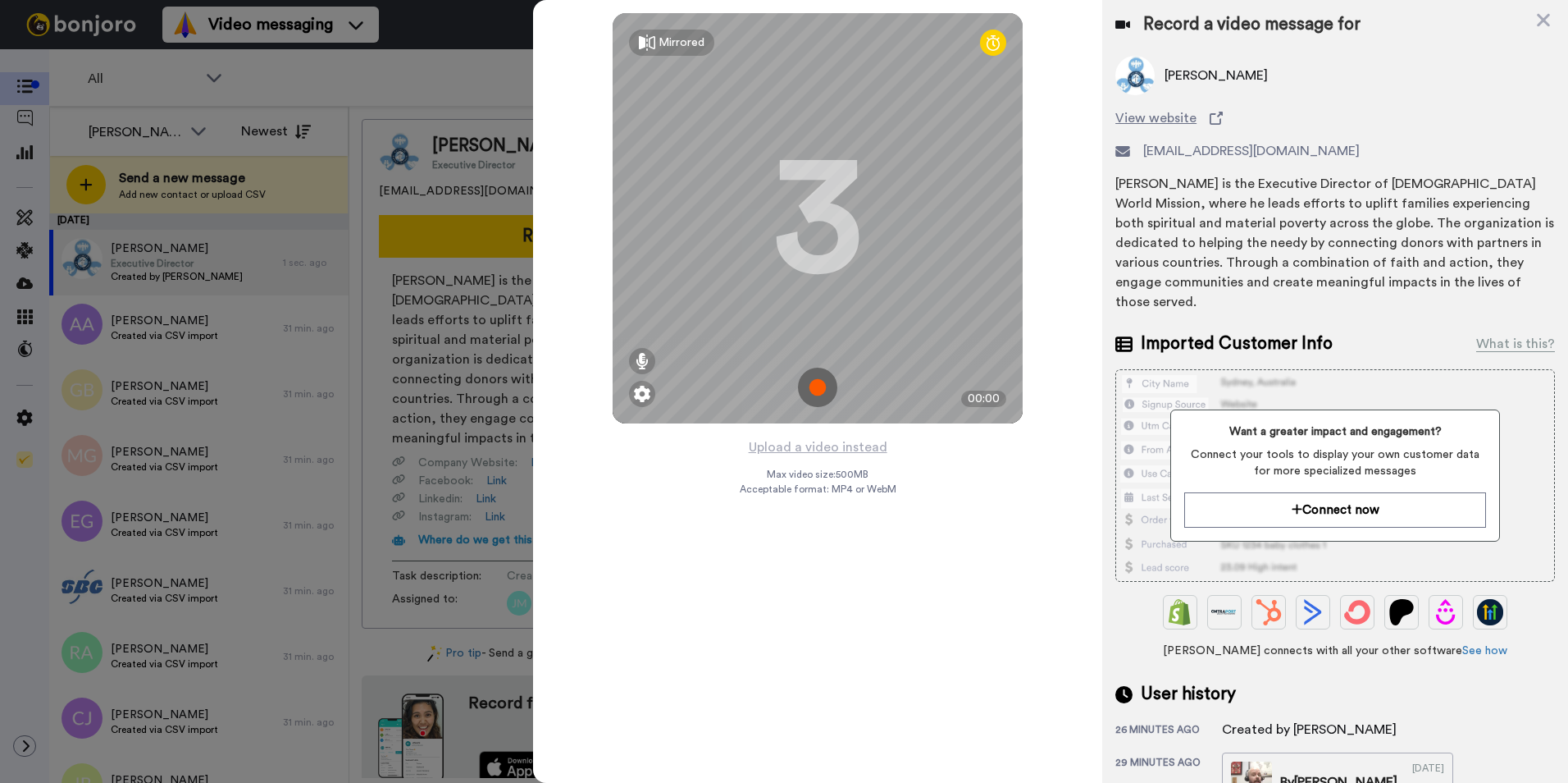
click at [821, 392] on img at bounding box center [818, 387] width 39 height 39
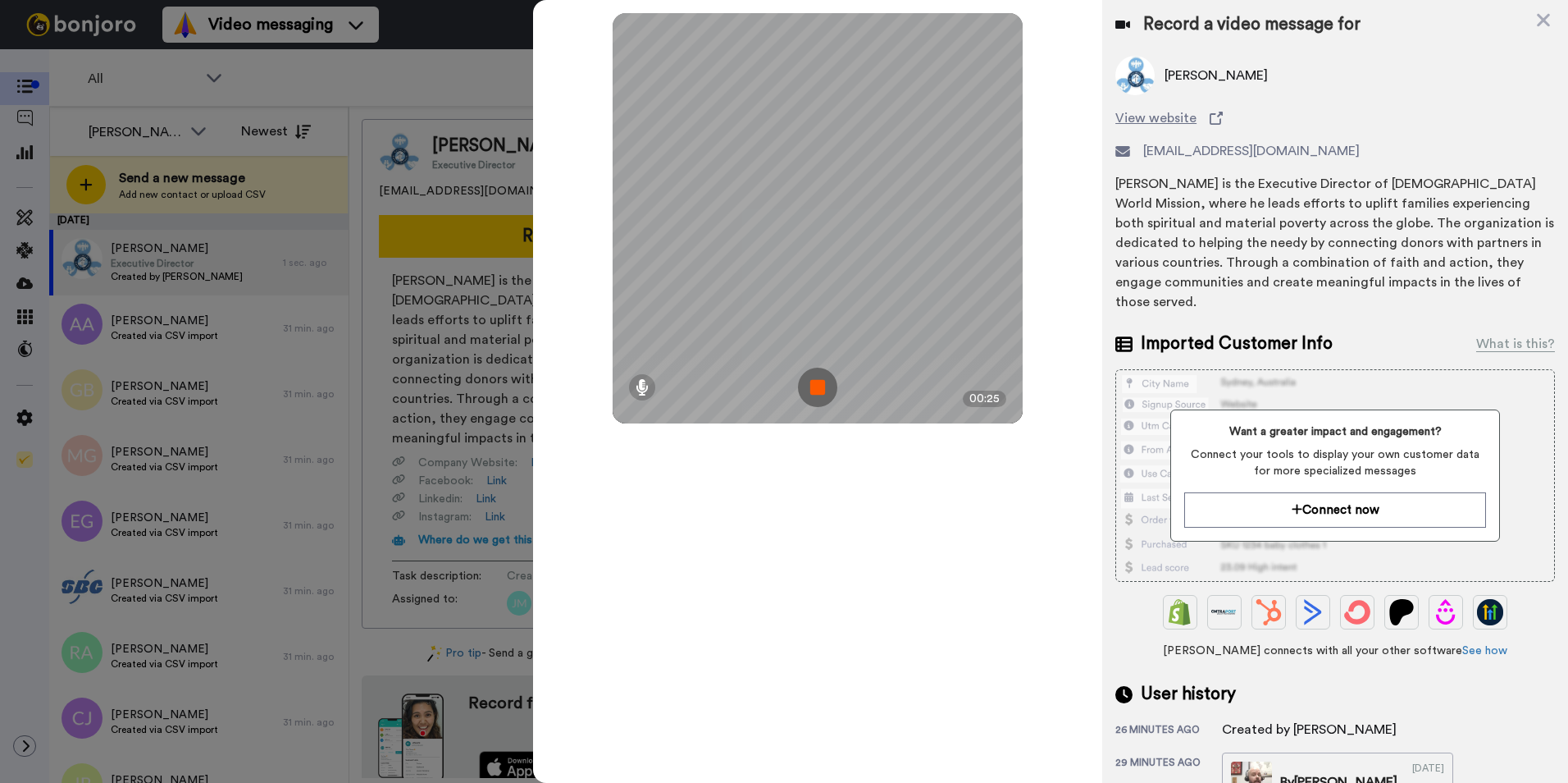
click at [821, 392] on img at bounding box center [818, 387] width 39 height 39
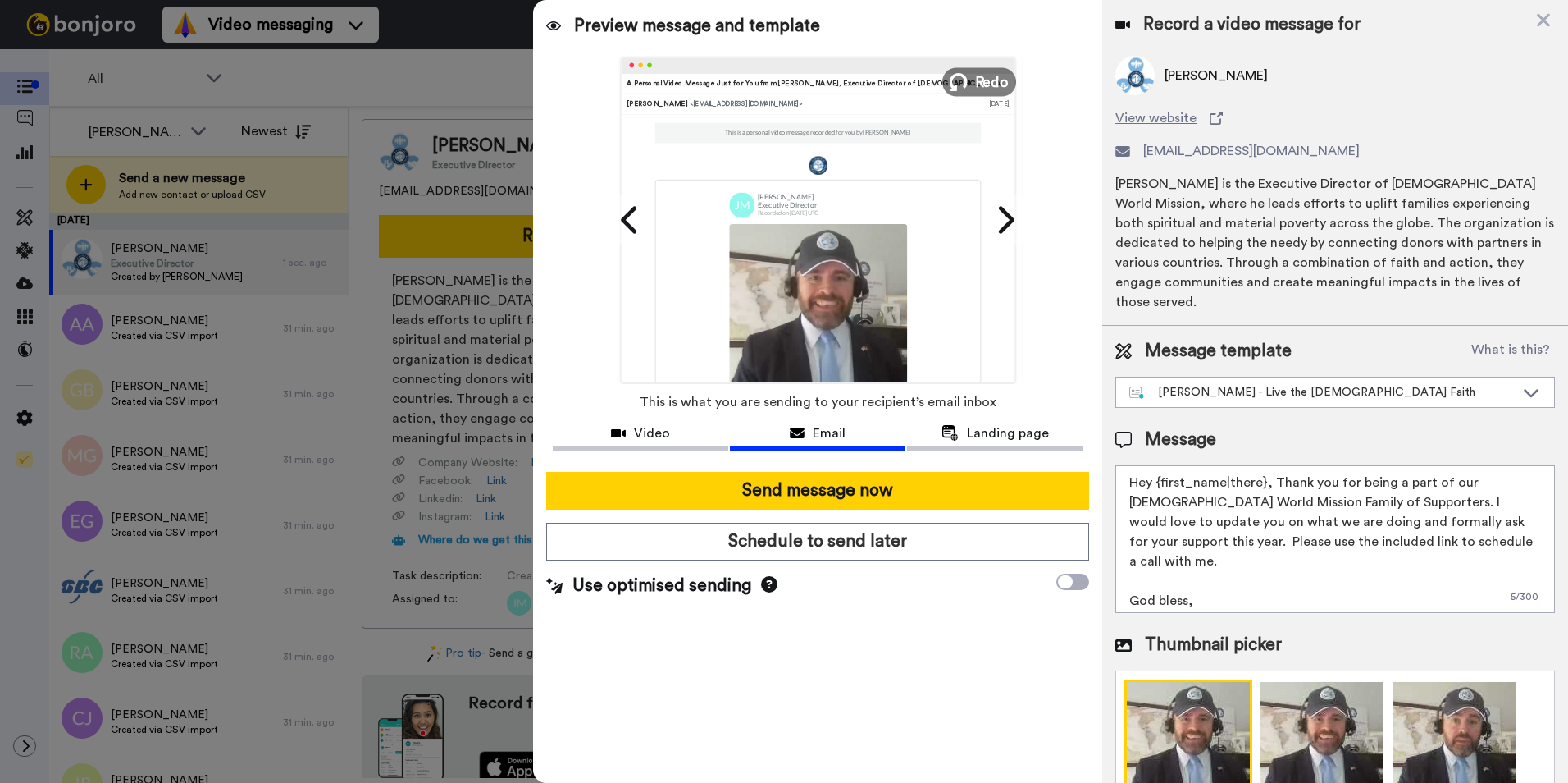
click at [971, 73] on button "Redo" at bounding box center [979, 82] width 73 height 29
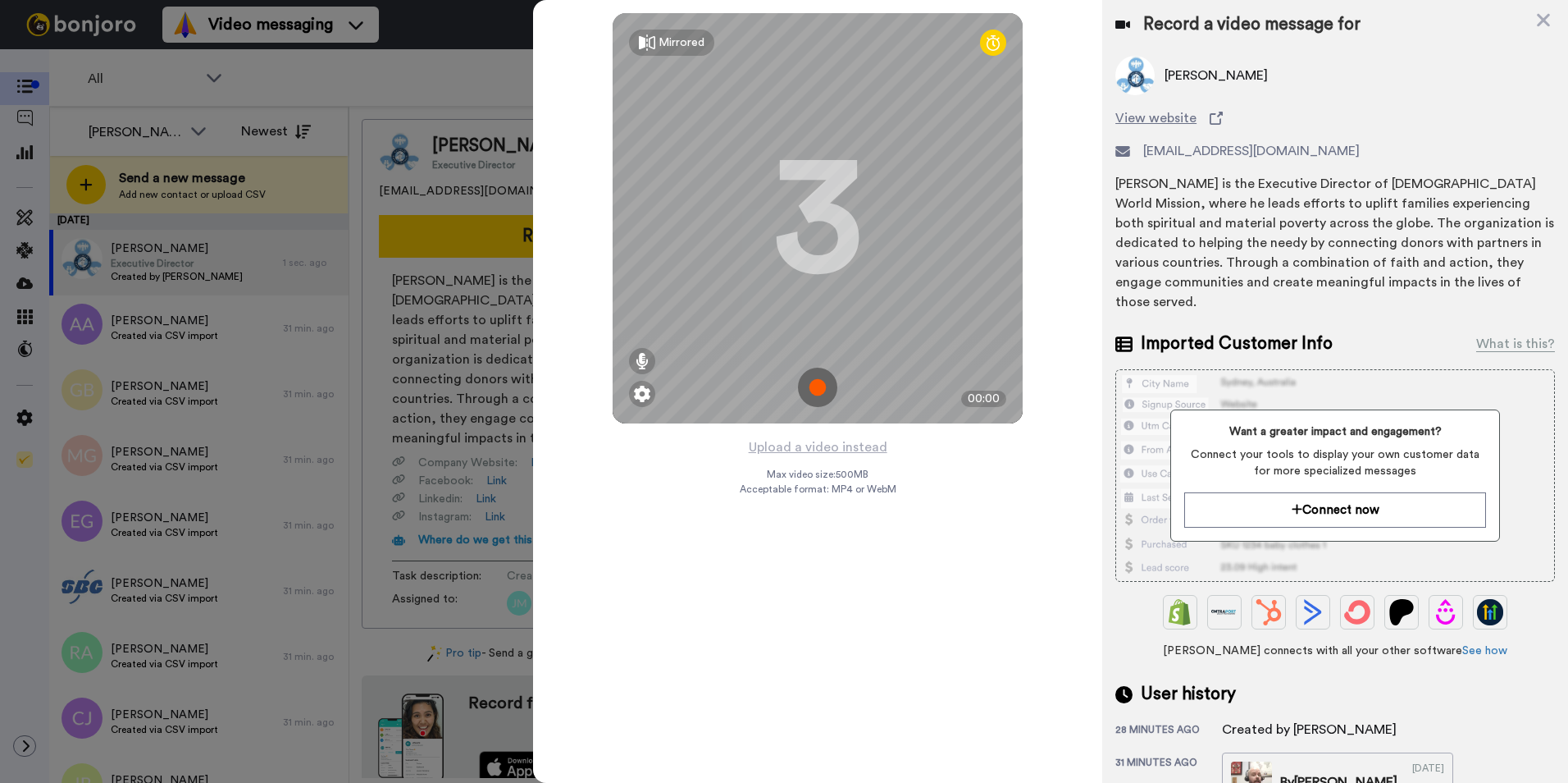
click at [818, 388] on img at bounding box center [818, 387] width 39 height 39
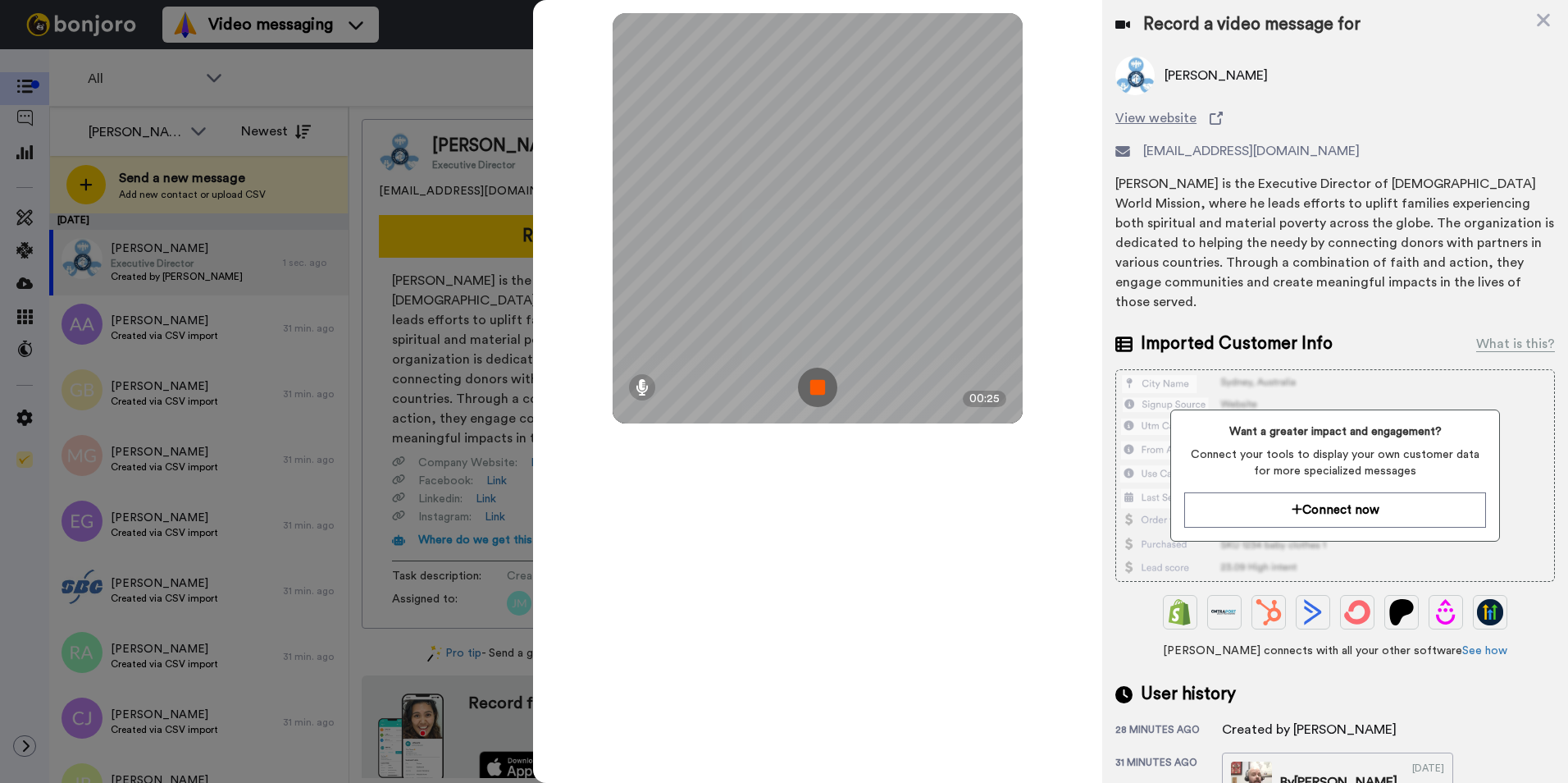
click at [818, 388] on img at bounding box center [818, 387] width 39 height 39
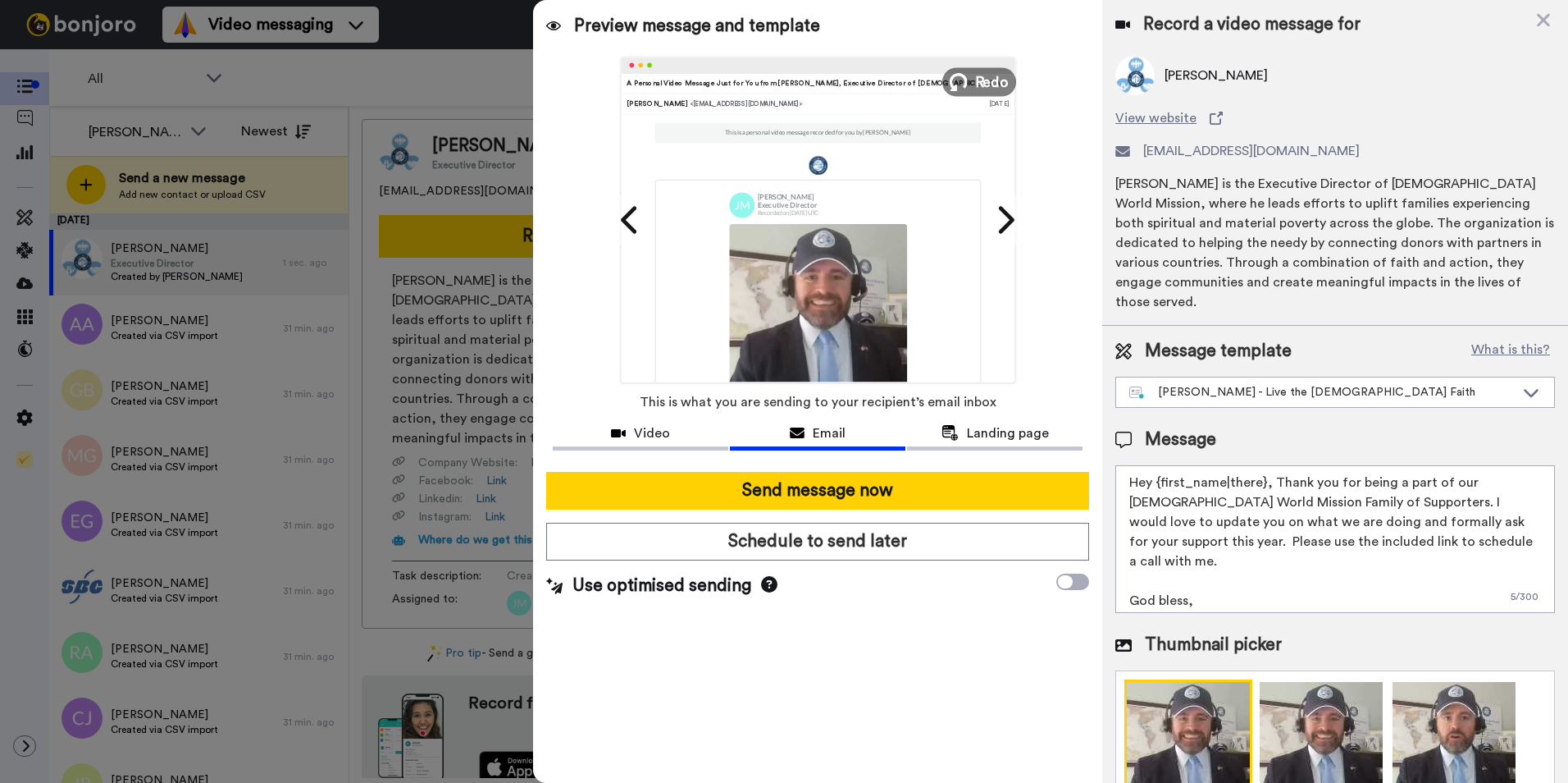
click at [981, 84] on span "Redo" at bounding box center [992, 81] width 34 height 21
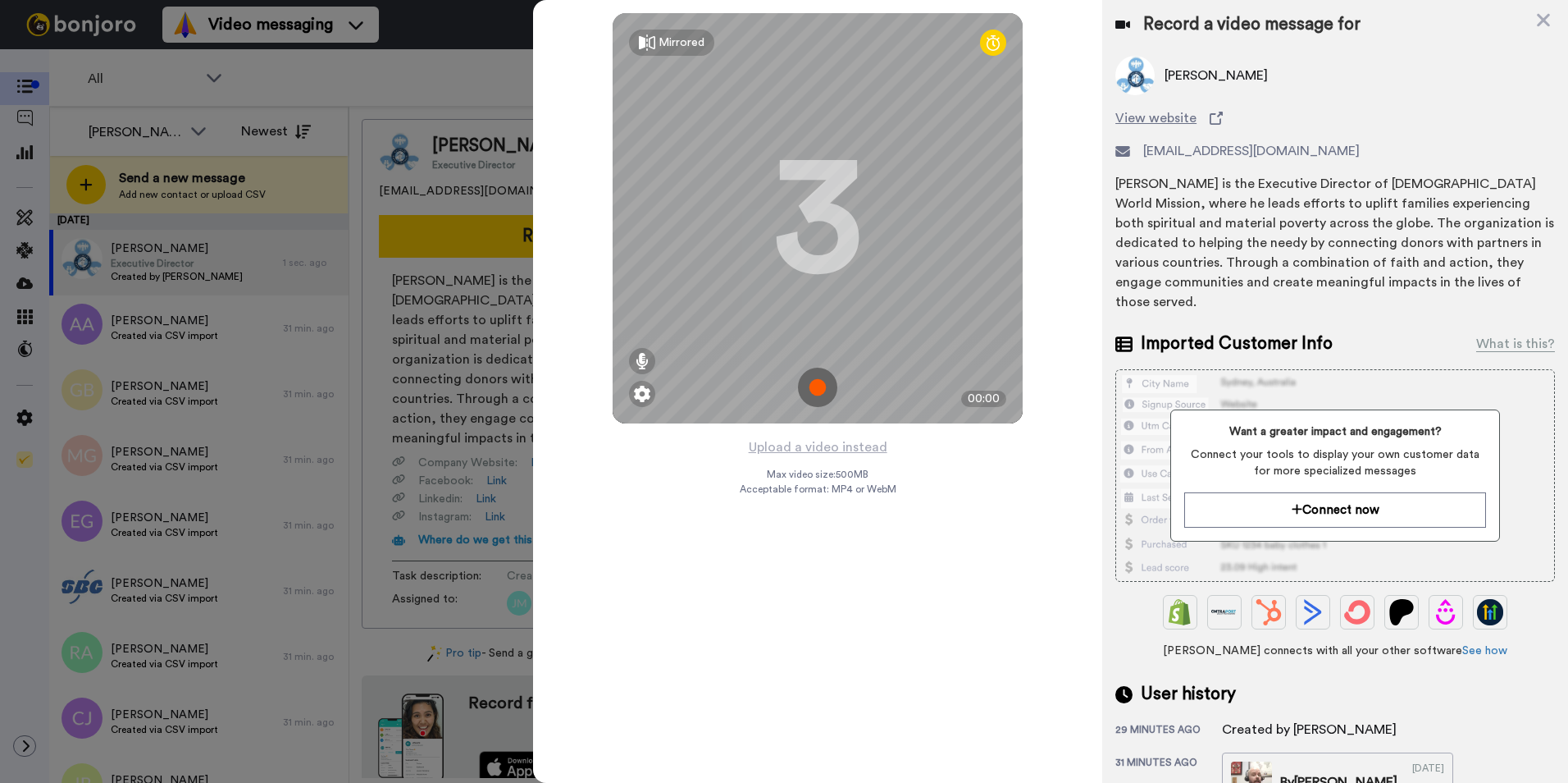
click at [808, 375] on img at bounding box center [818, 387] width 39 height 39
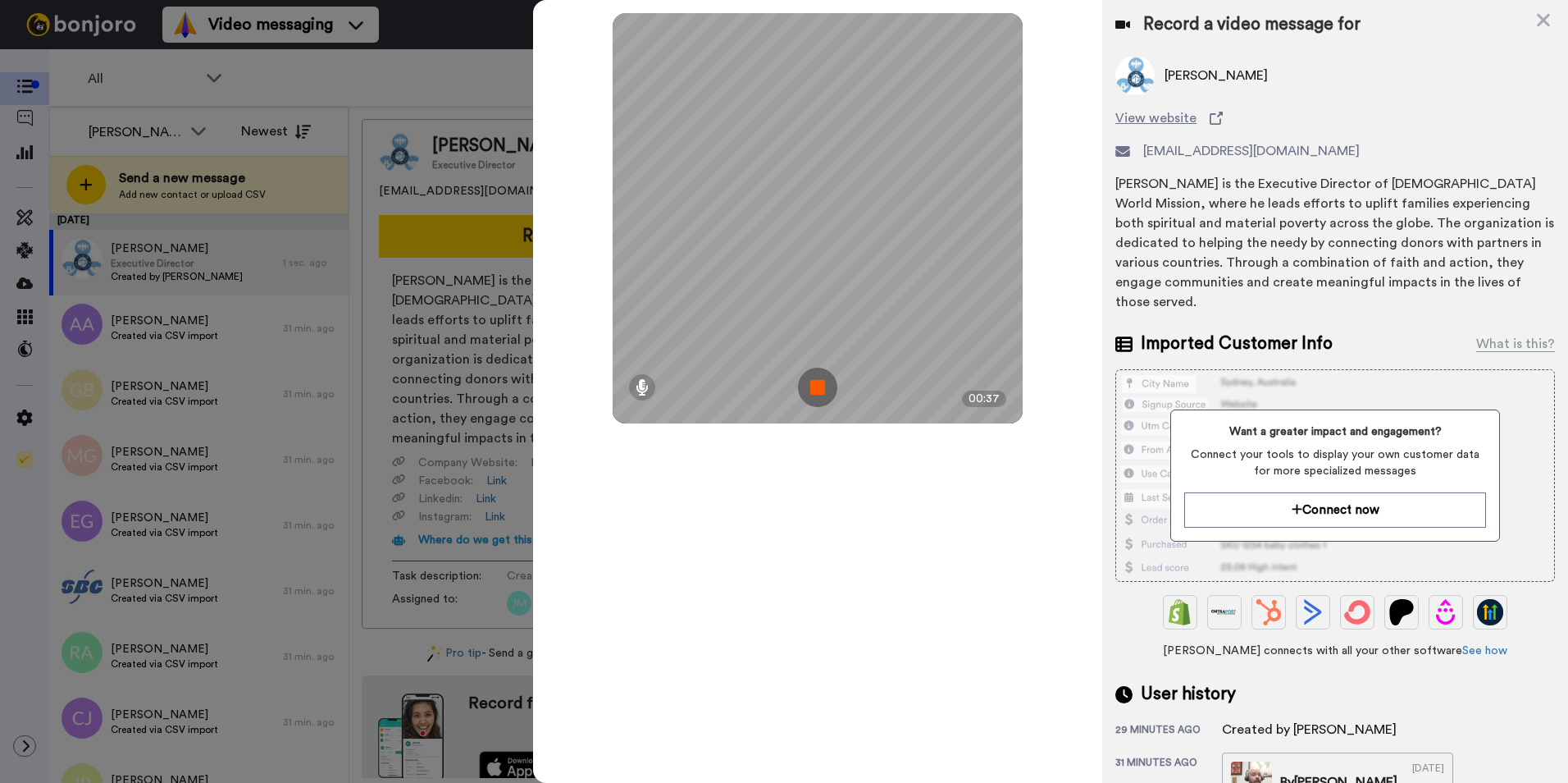
click at [815, 391] on img at bounding box center [818, 387] width 39 height 39
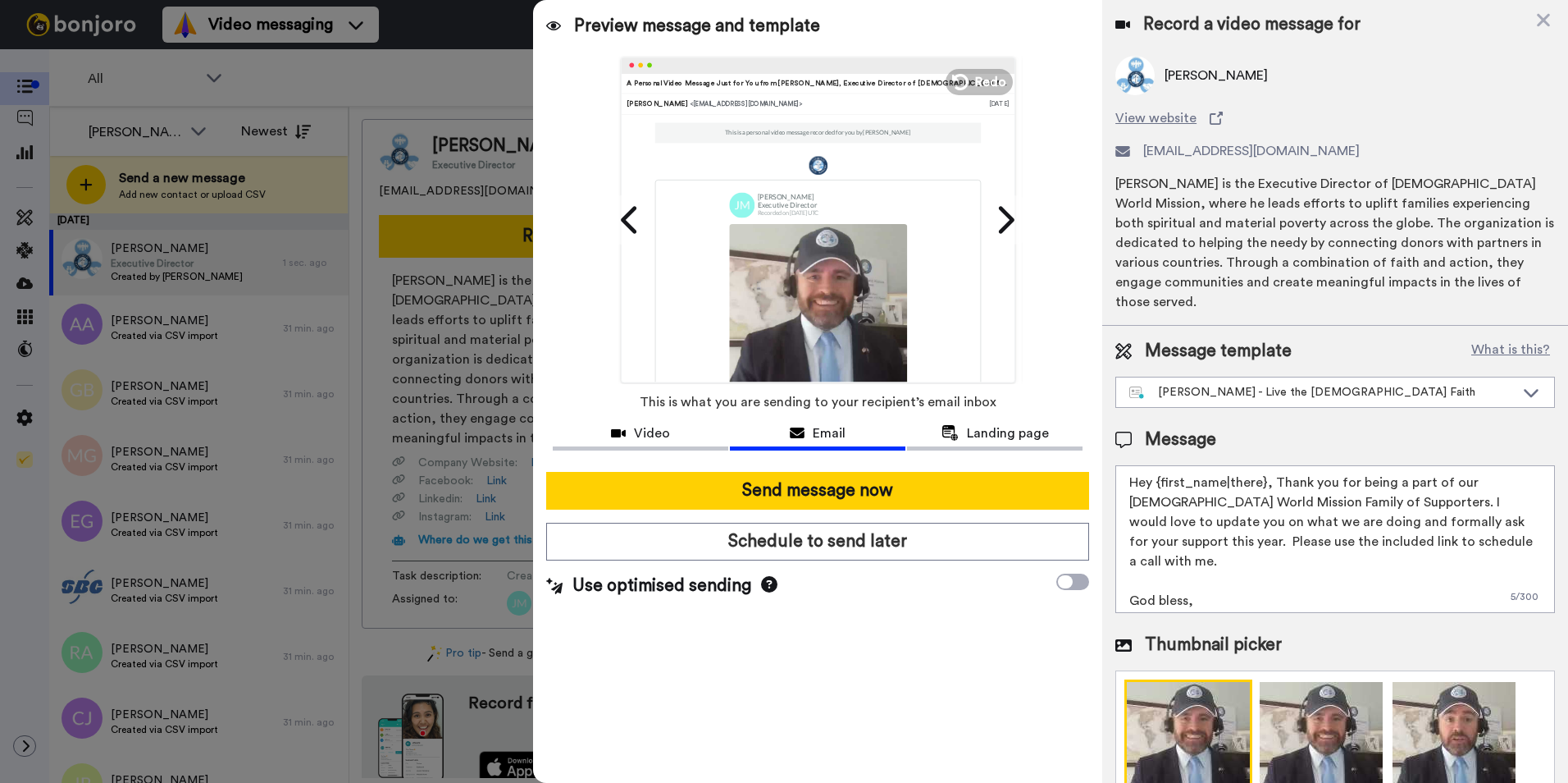
click at [791, 289] on img at bounding box center [818, 312] width 178 height 178
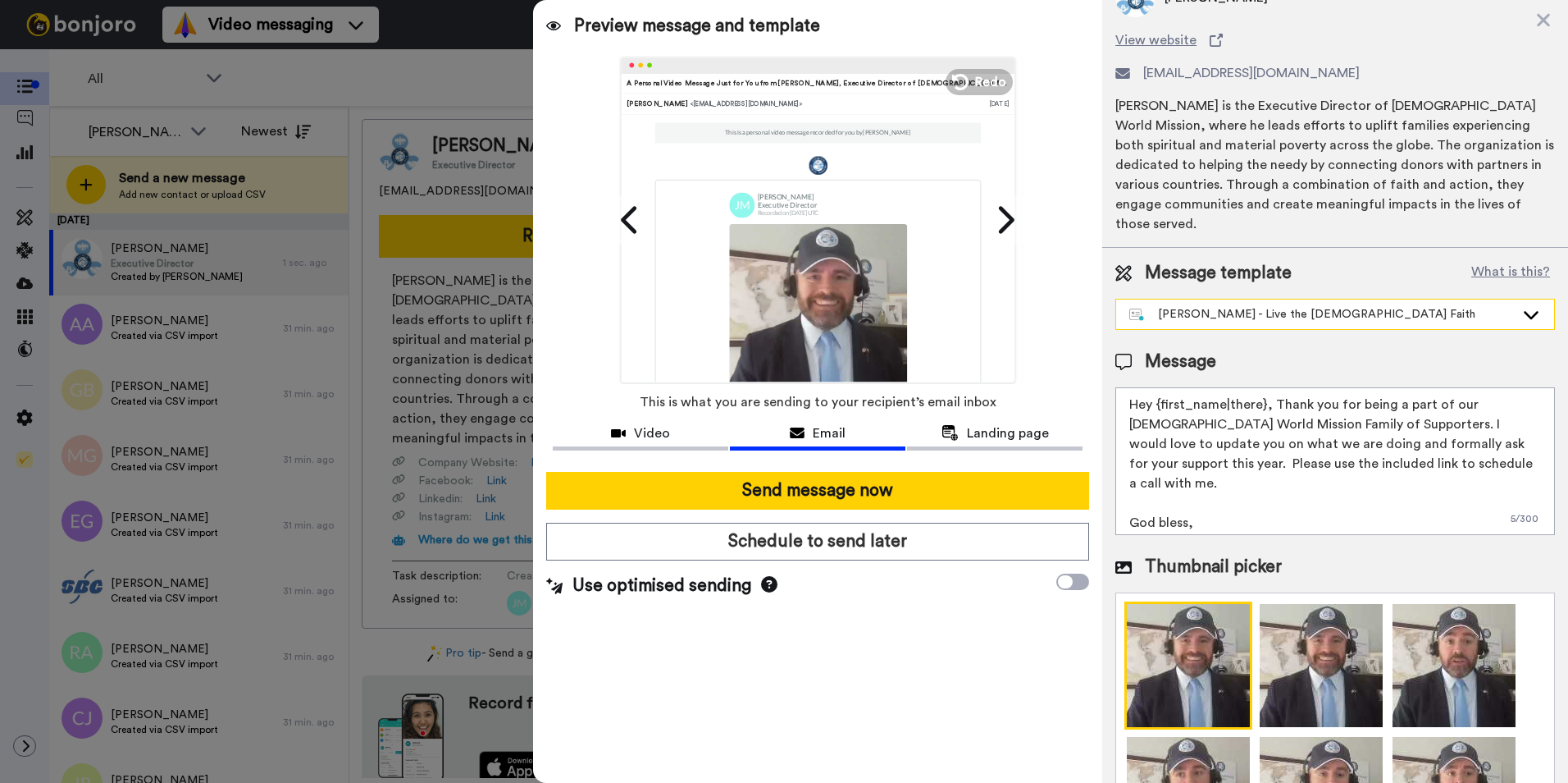
click at [1486, 306] on div "[PERSON_NAME] - Live the [DEMOGRAPHIC_DATA] Faith" at bounding box center [1322, 314] width 385 height 16
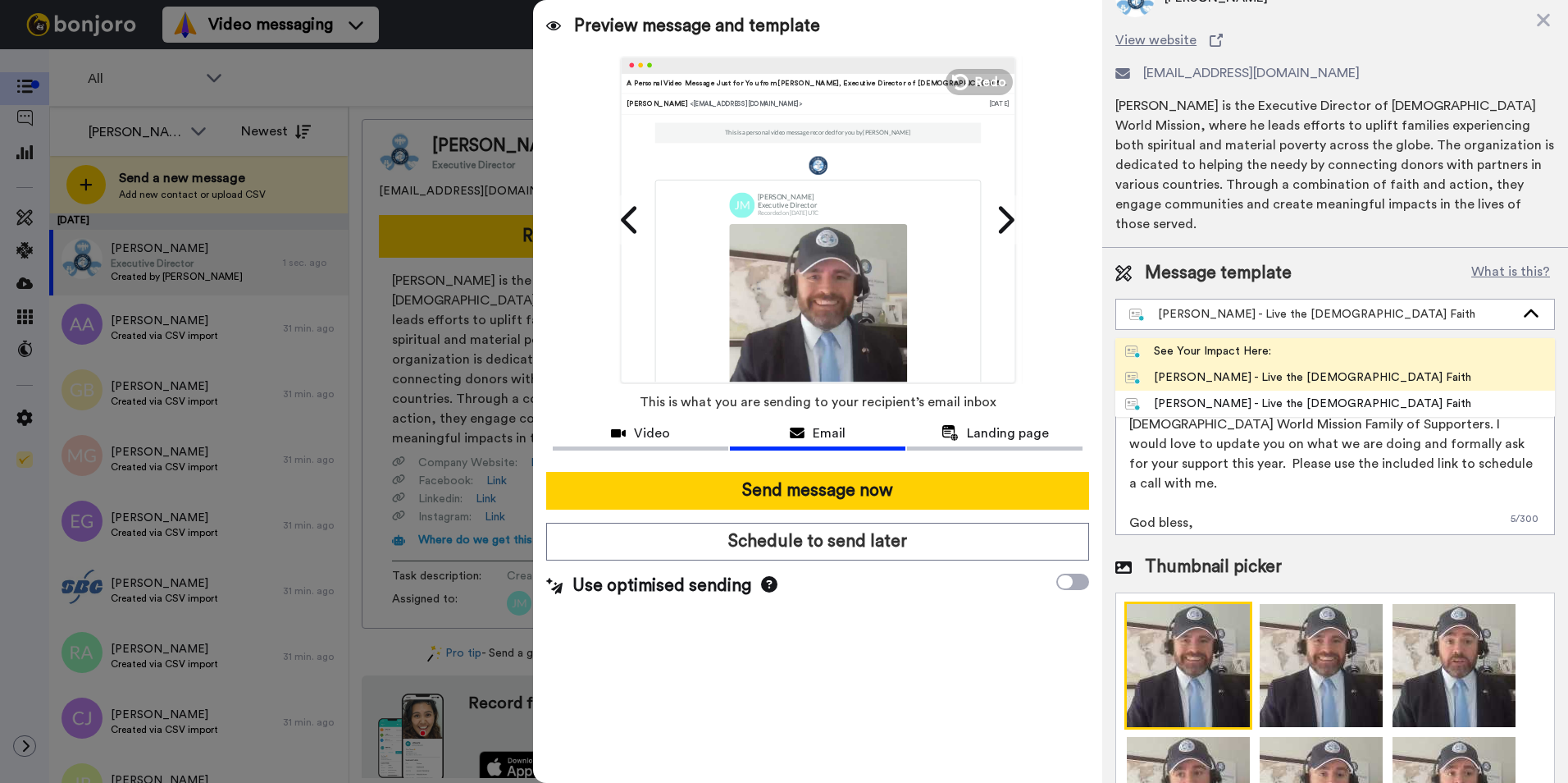
click at [1277, 343] on span "See Your Impact Here:" at bounding box center [1198, 350] width 166 height 16
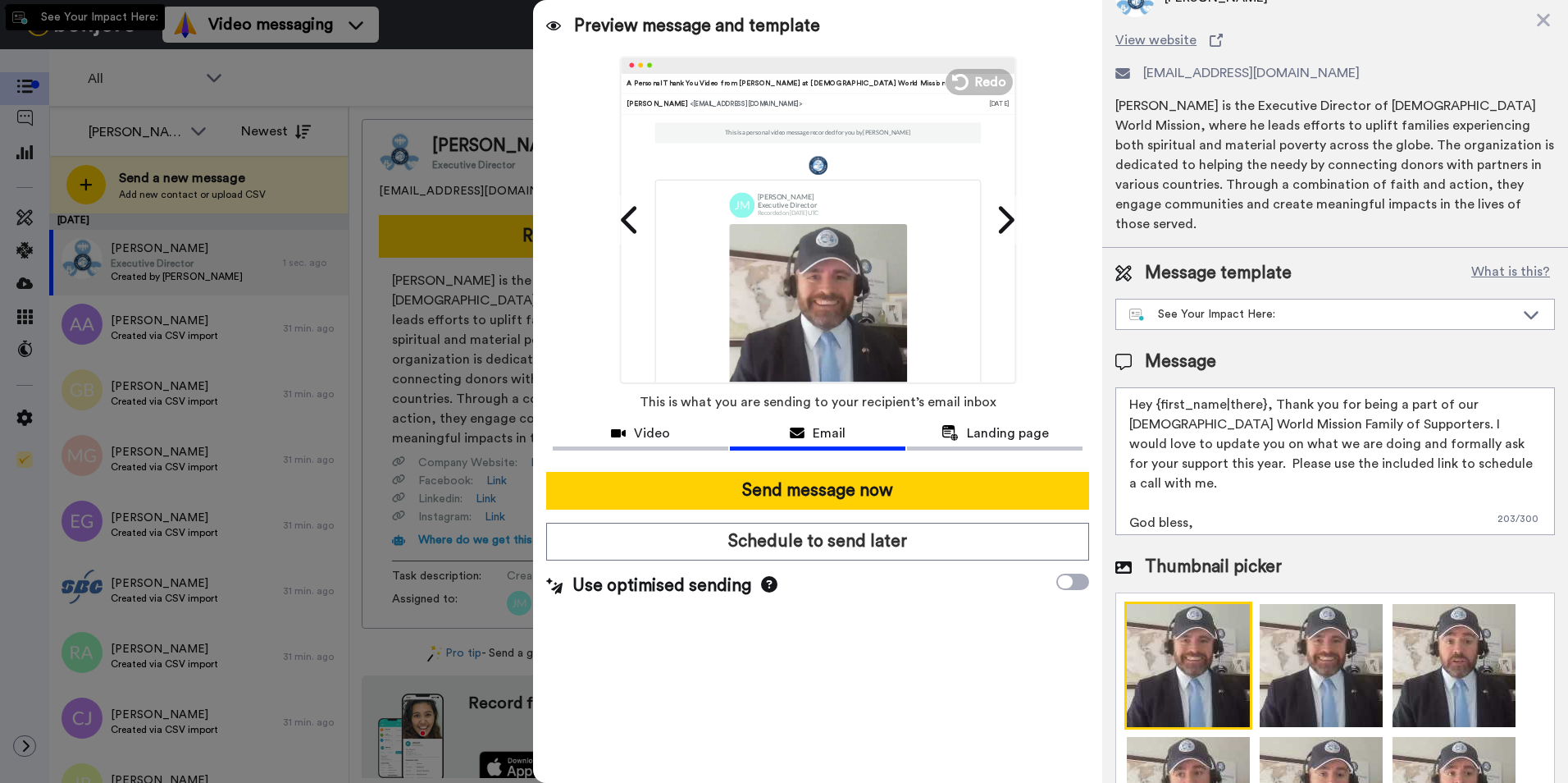
type textarea "Hi {first_name|there}, thank you for your incredible support of Catholic World …"
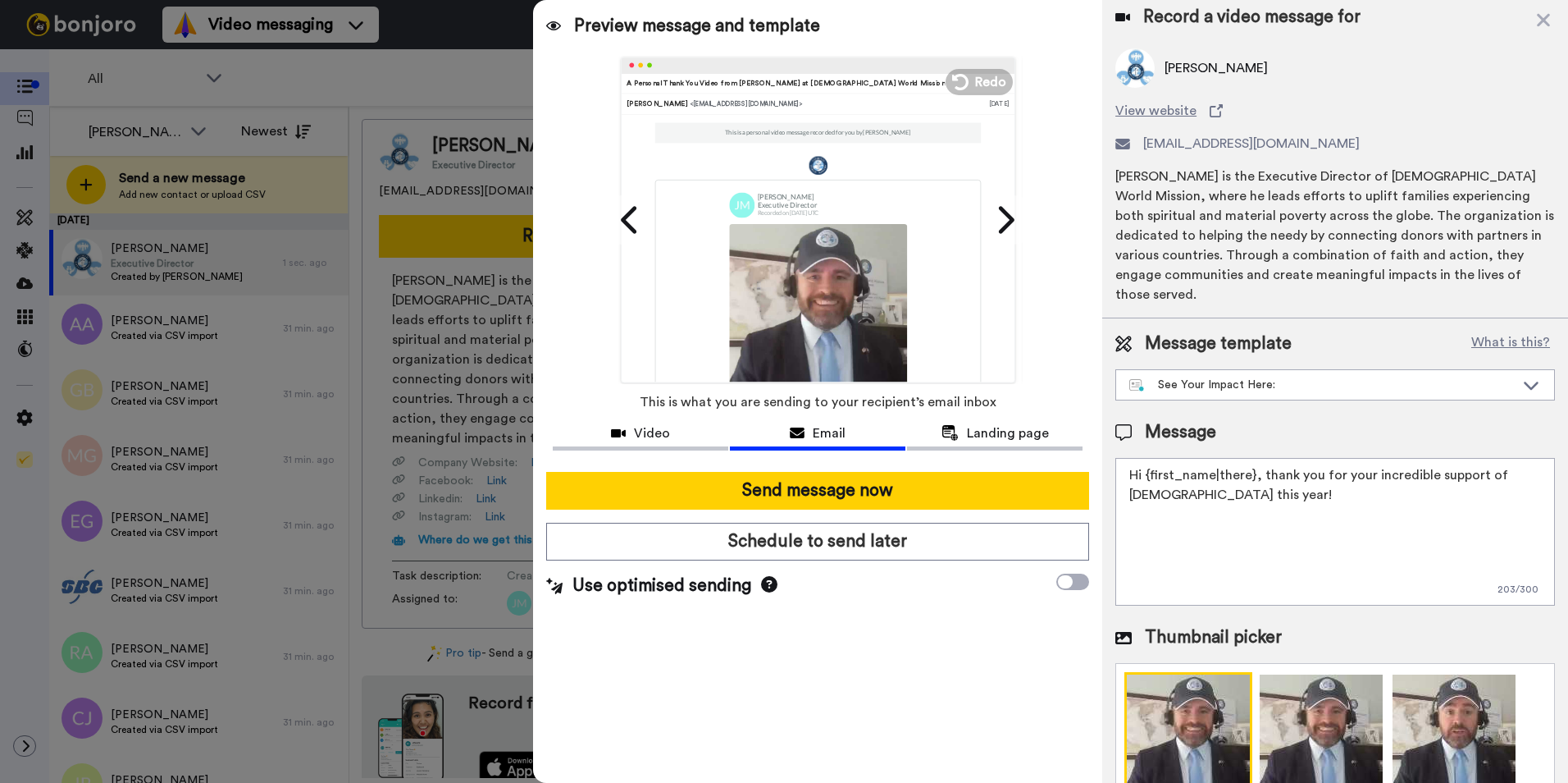
scroll to position [0, 0]
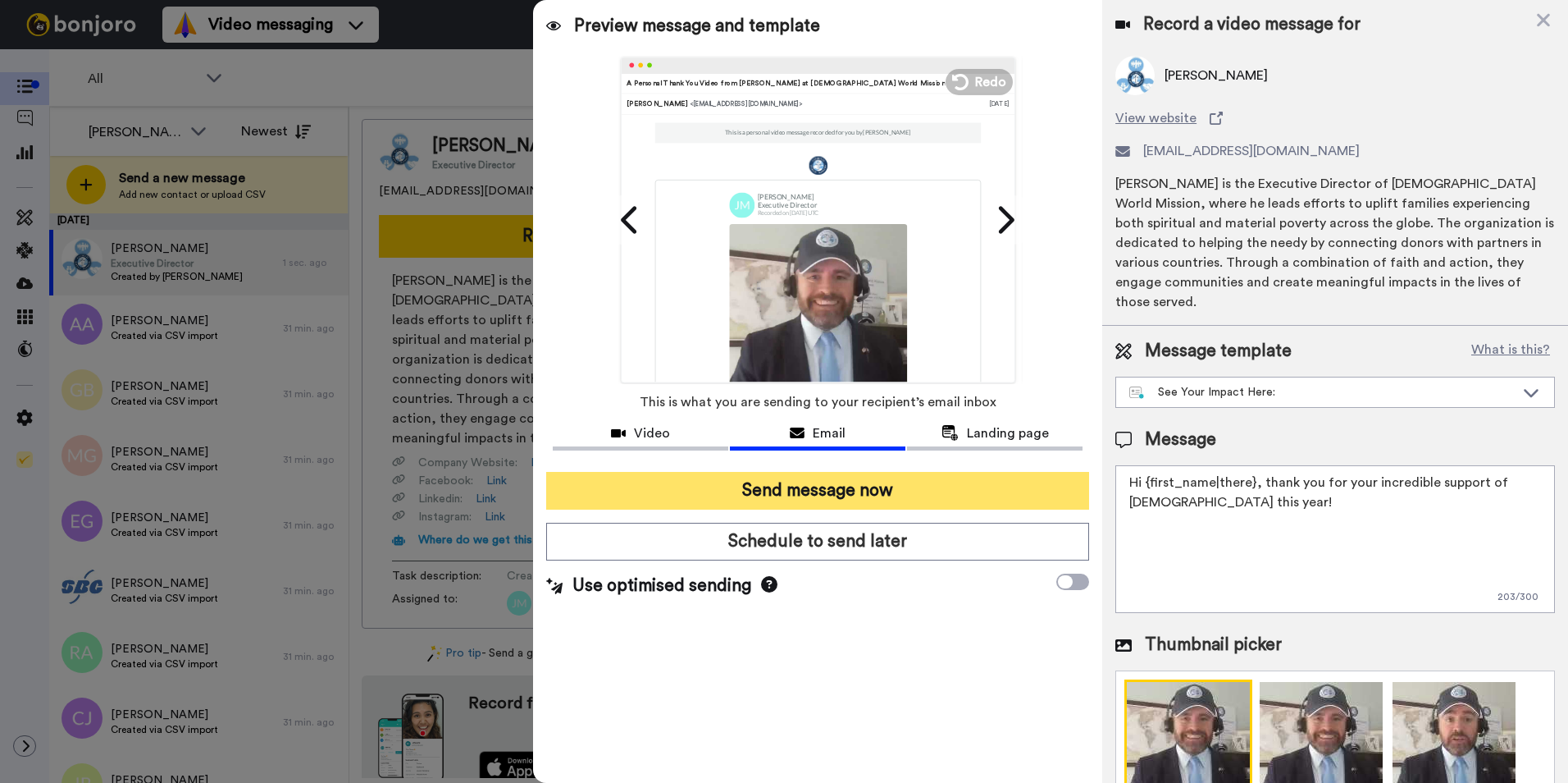
click at [849, 488] on button "Send message now" at bounding box center [817, 491] width 543 height 38
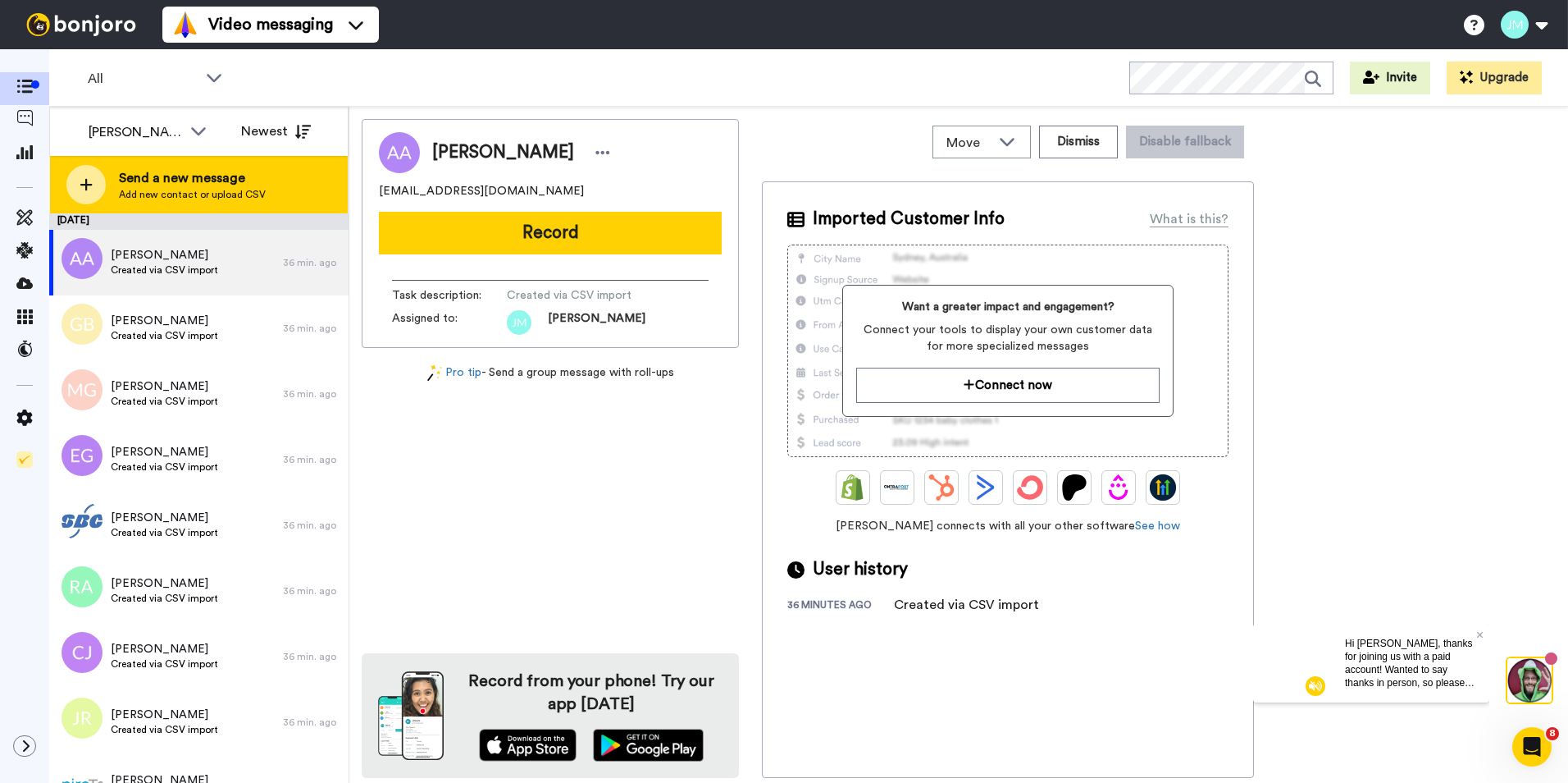
click at [139, 182] on span "Send a new message" at bounding box center [192, 178] width 147 height 20
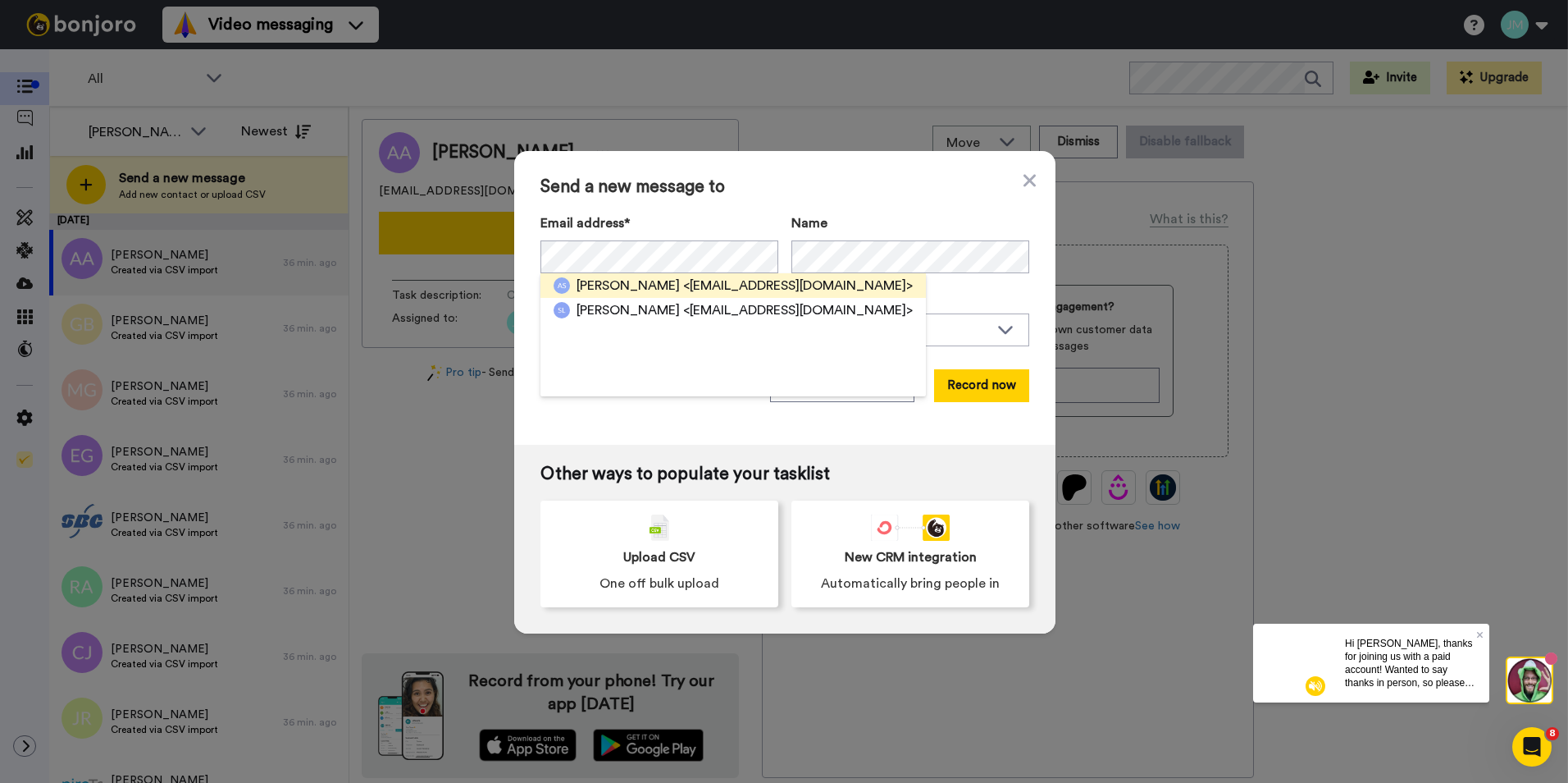
click at [640, 280] on span "Angeli Scott" at bounding box center [628, 286] width 103 height 20
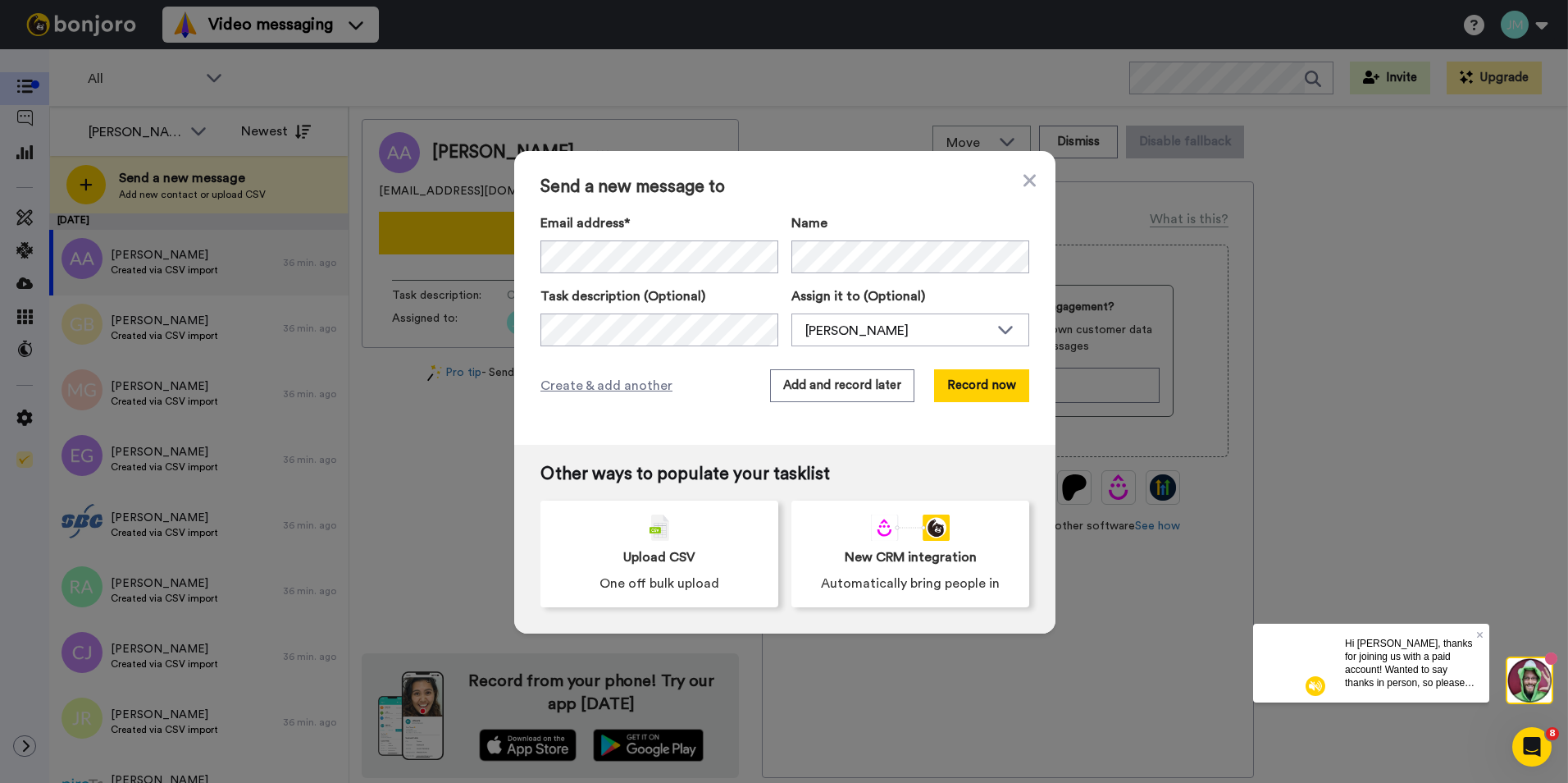
click at [925, 193] on span "Send a new message to" at bounding box center [785, 186] width 489 height 20
click at [984, 384] on button "Record now" at bounding box center [981, 386] width 95 height 32
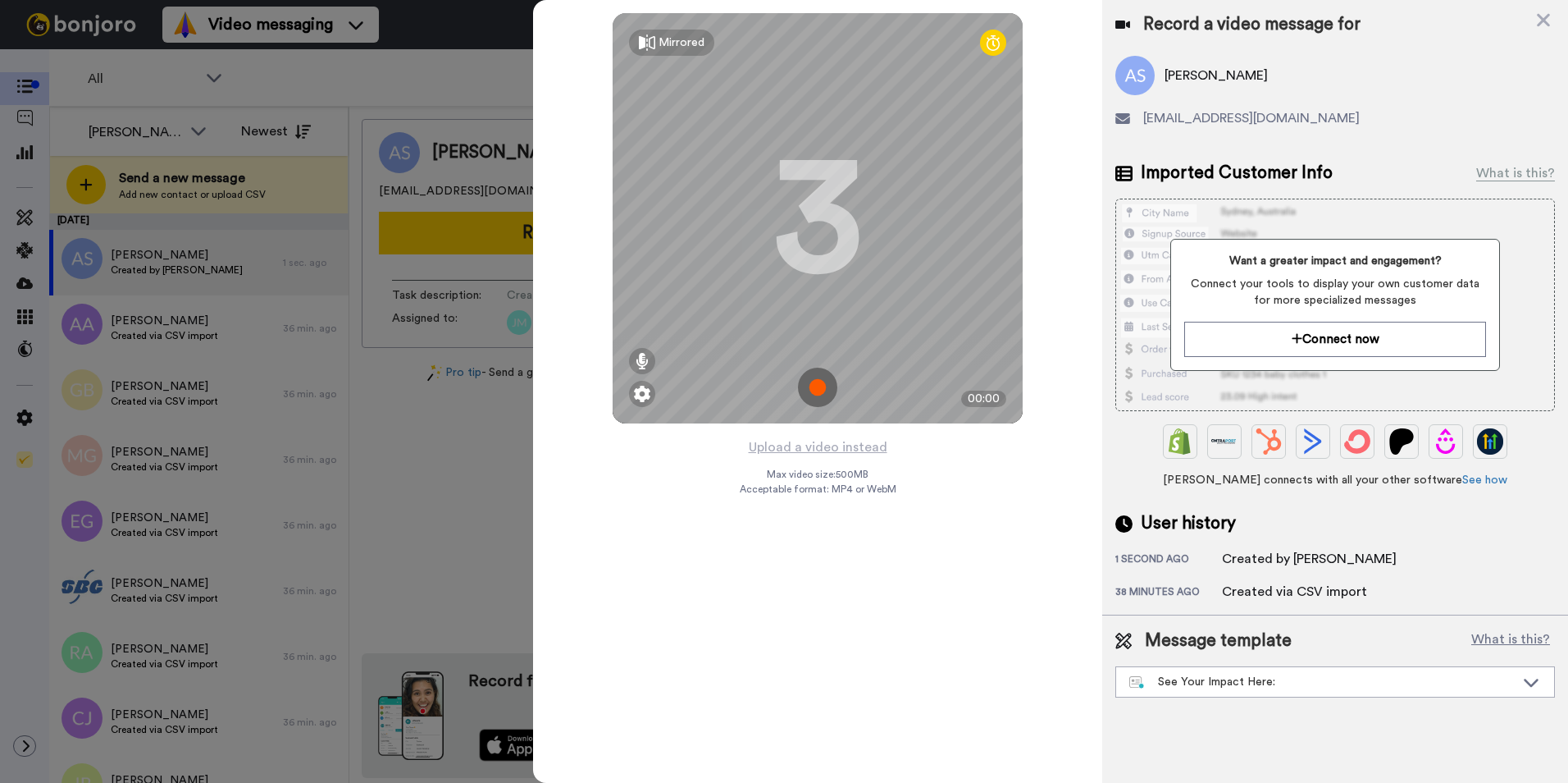
click at [990, 527] on div "Mirrored Redo 3 00:00 Upload a video instead Max video size: 500 MB Acceptable …" at bounding box center [818, 392] width 569 height 783
click at [820, 388] on img at bounding box center [818, 387] width 39 height 39
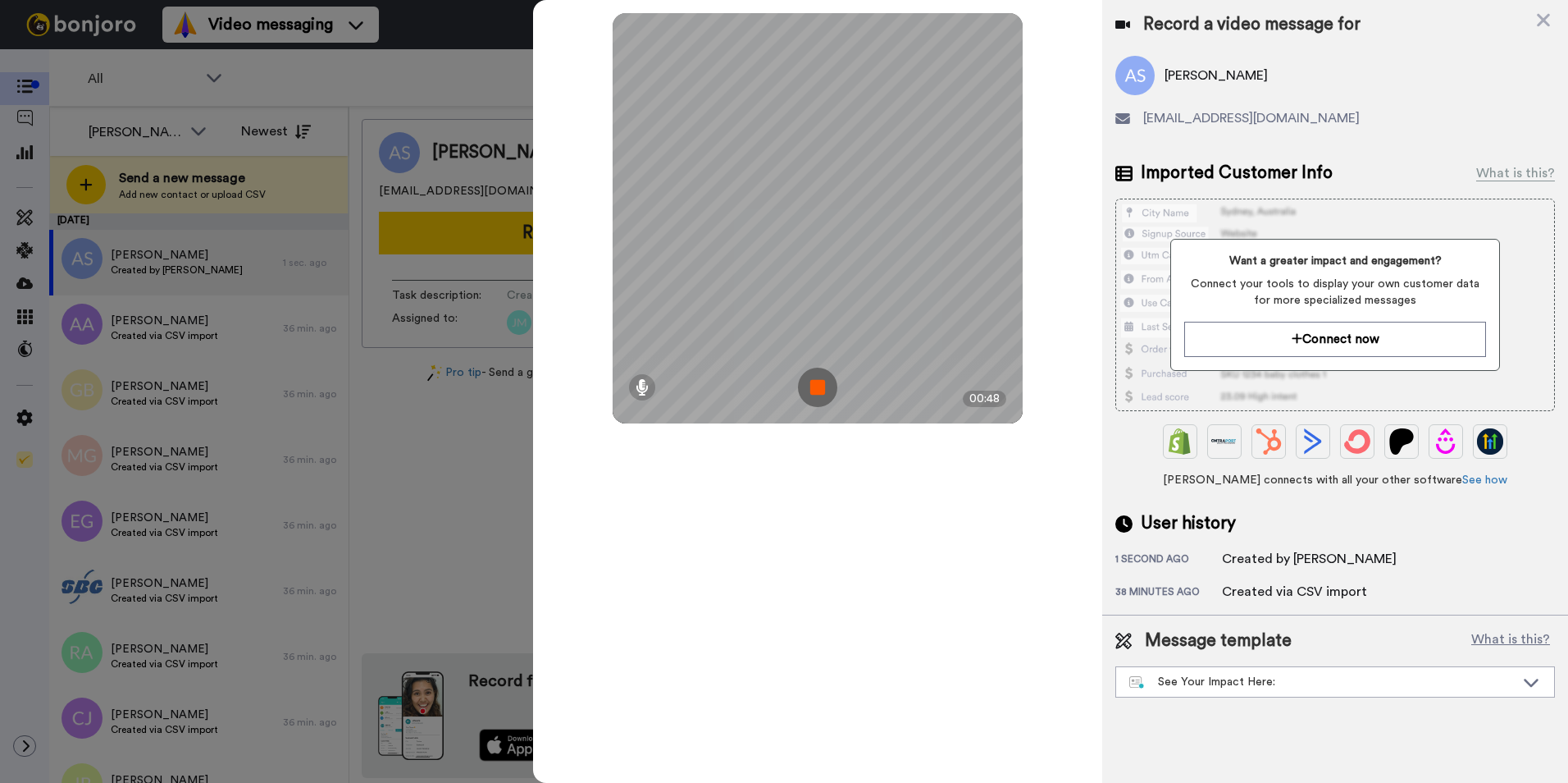
click at [820, 388] on img at bounding box center [818, 387] width 39 height 39
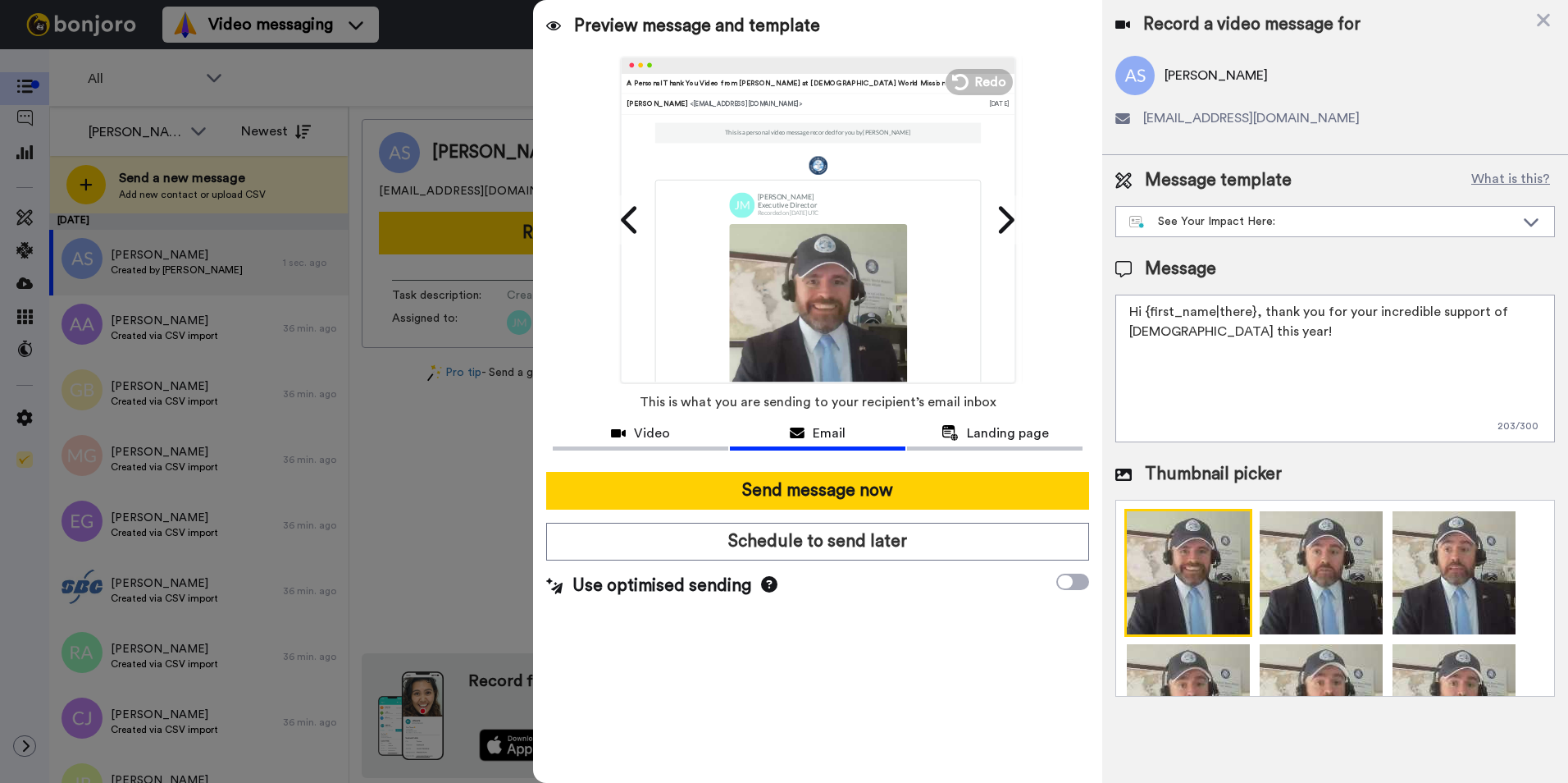
drag, startPoint x: 1252, startPoint y: 312, endPoint x: 1144, endPoint y: 314, distance: 108.0
click at [1144, 314] on textarea "Hi {first_name|there}, thank you for your incredible support of [DEMOGRAPHIC_DA…" at bounding box center [1335, 368] width 439 height 148
click at [1339, 339] on textarea "Hi Scott Family, thank you for your incredible support of Catholic World Missio…" at bounding box center [1335, 368] width 439 height 148
type textarea "Hi Scott Family, thank you for your incredible support of Catholic World Missio…"
click at [1077, 585] on span at bounding box center [1072, 581] width 32 height 16
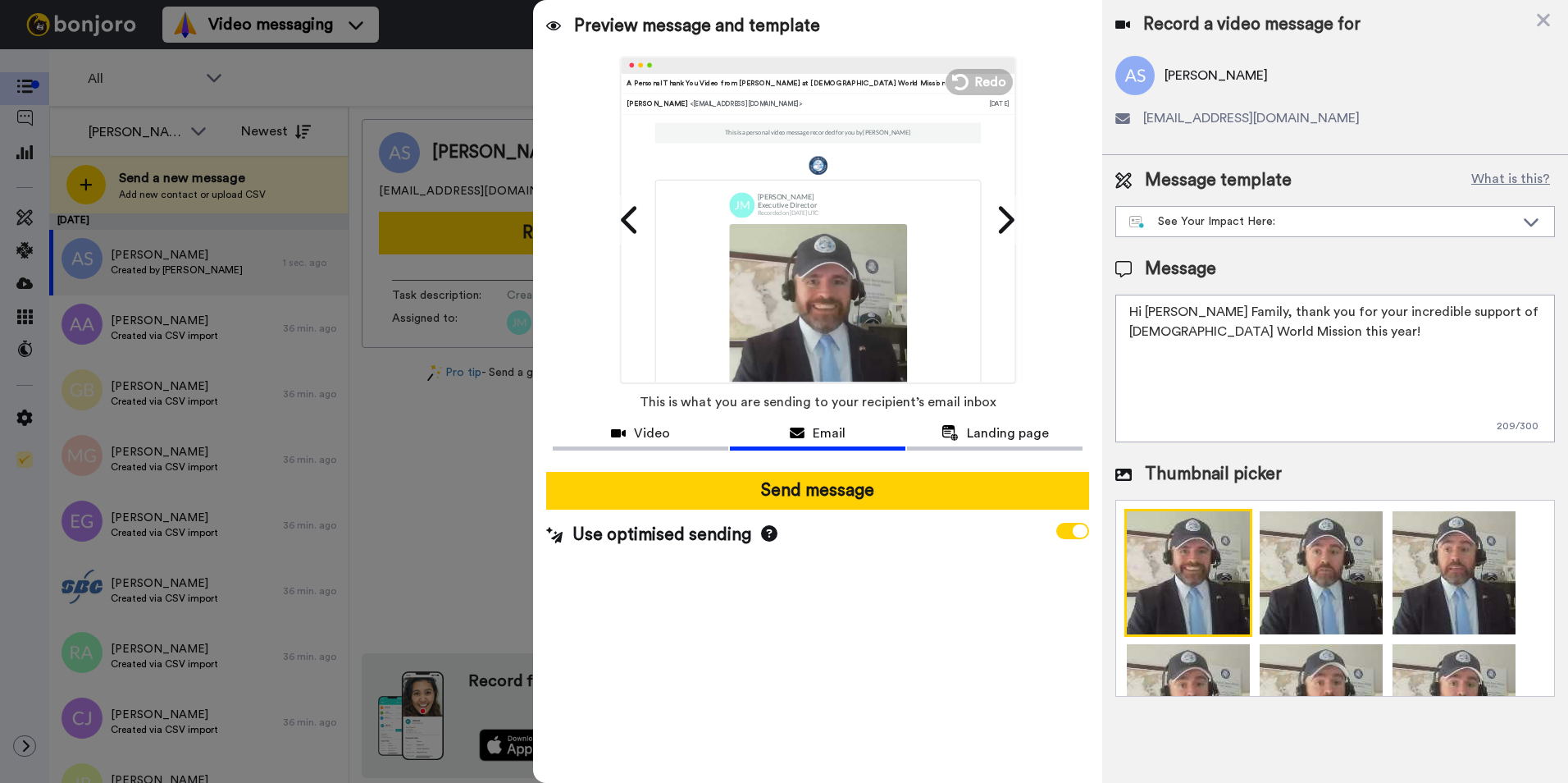
click at [951, 674] on div "Preview message and template Play/Pause A Personal Thank You Video from James F…" at bounding box center [818, 392] width 569 height 783
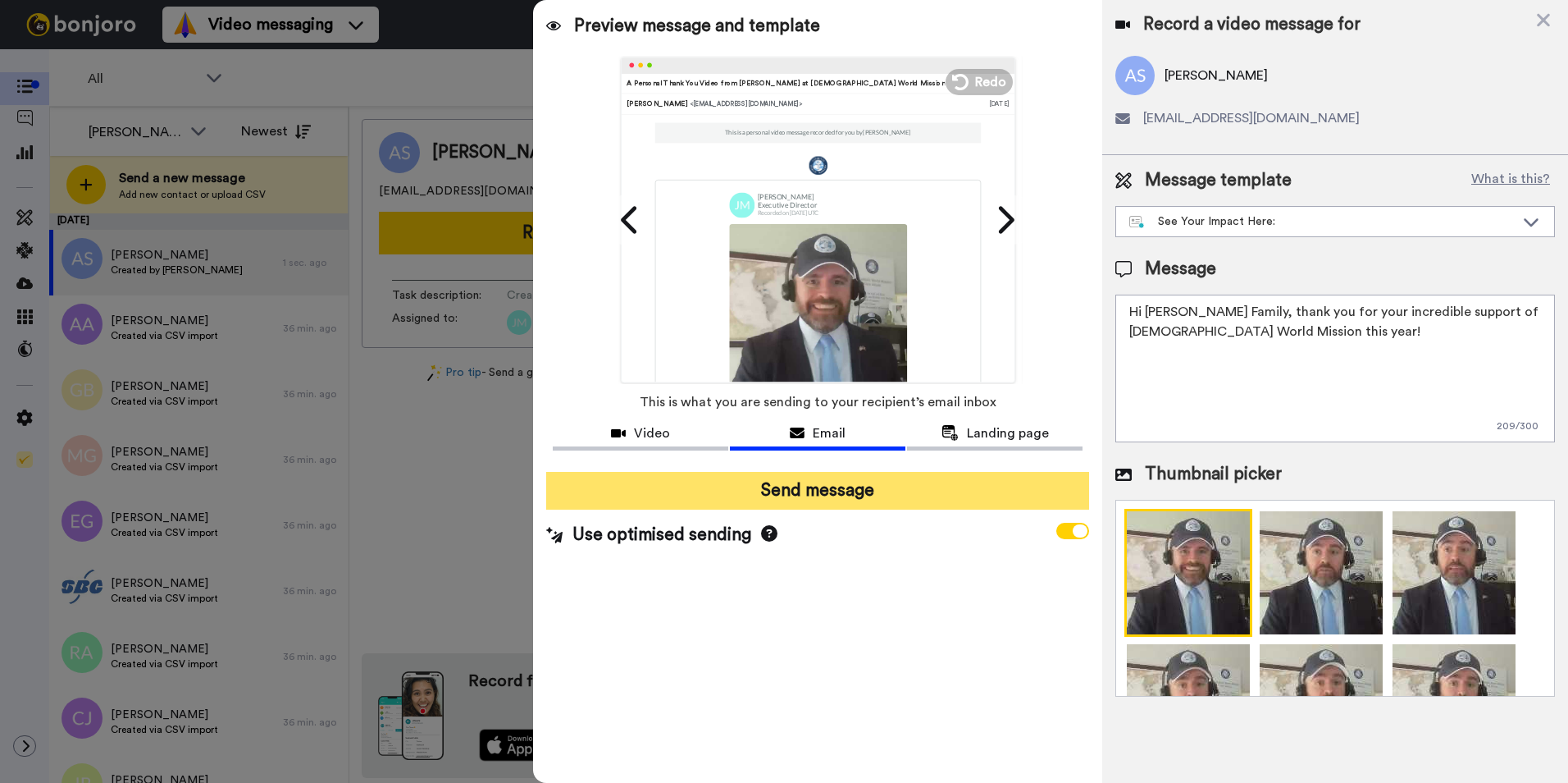
click at [901, 489] on button "Send message" at bounding box center [817, 491] width 543 height 38
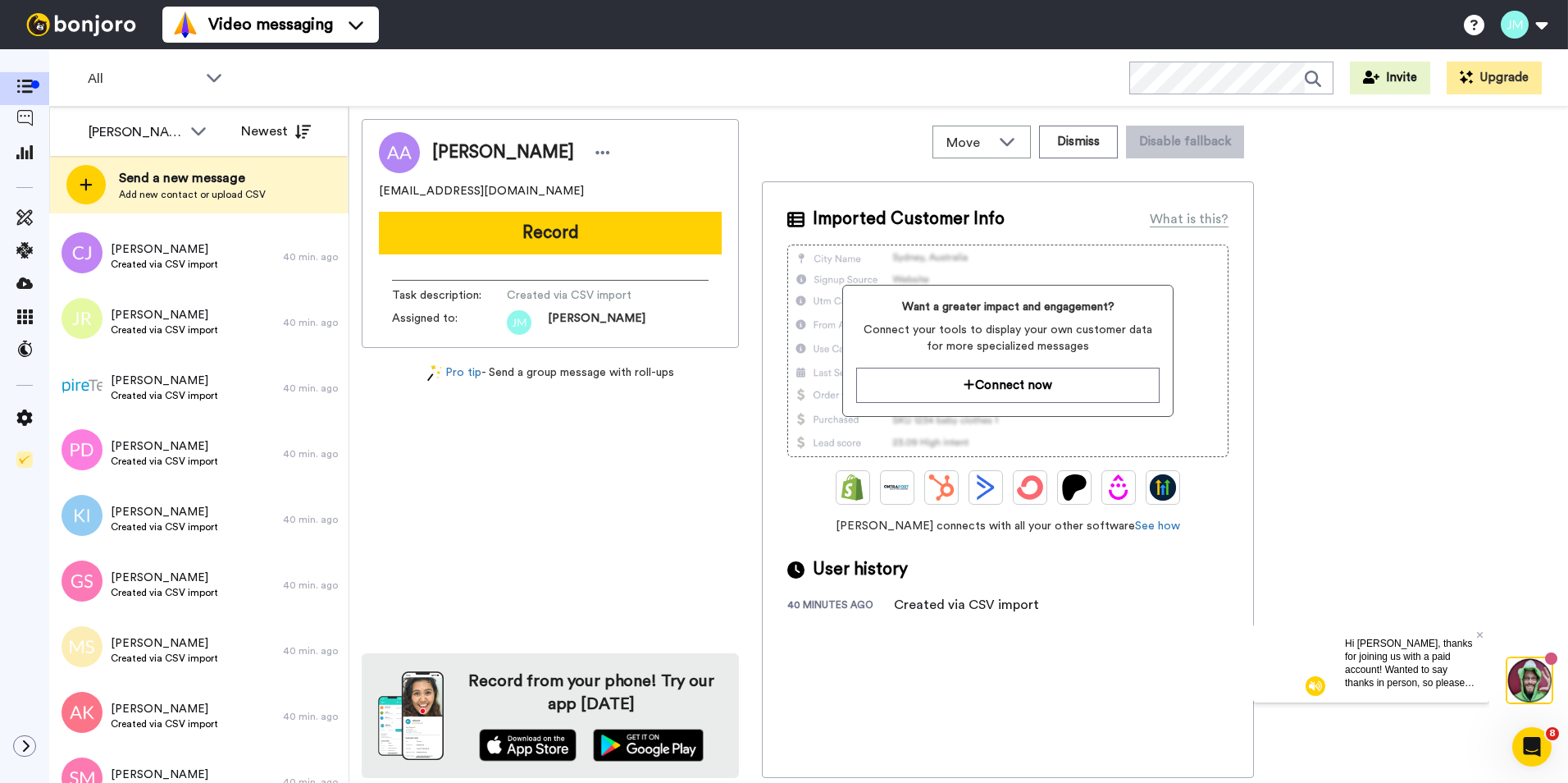
scroll to position [409, 0]
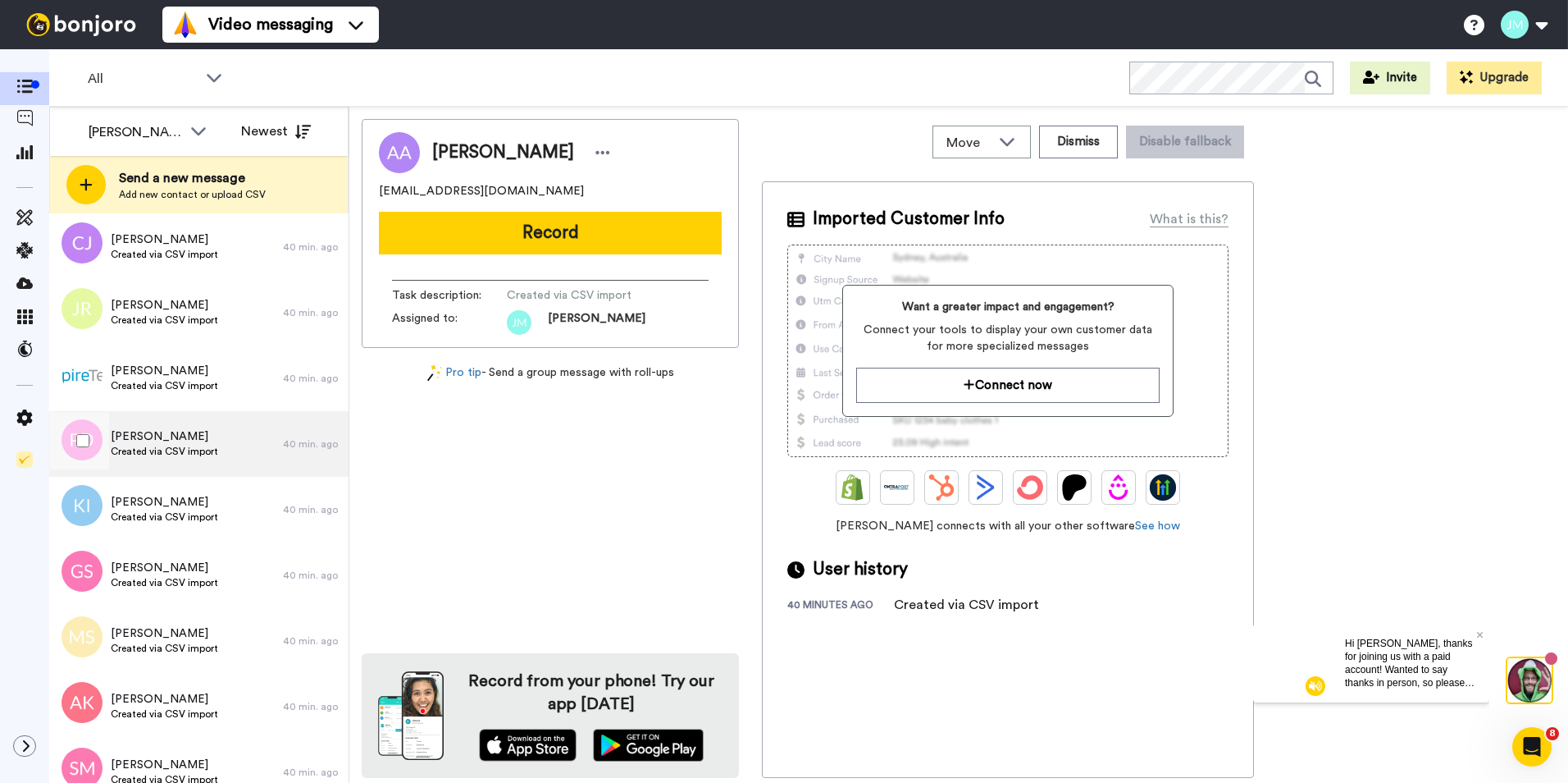
click at [226, 456] on div "[PERSON_NAME] Created via CSV import" at bounding box center [167, 444] width 234 height 66
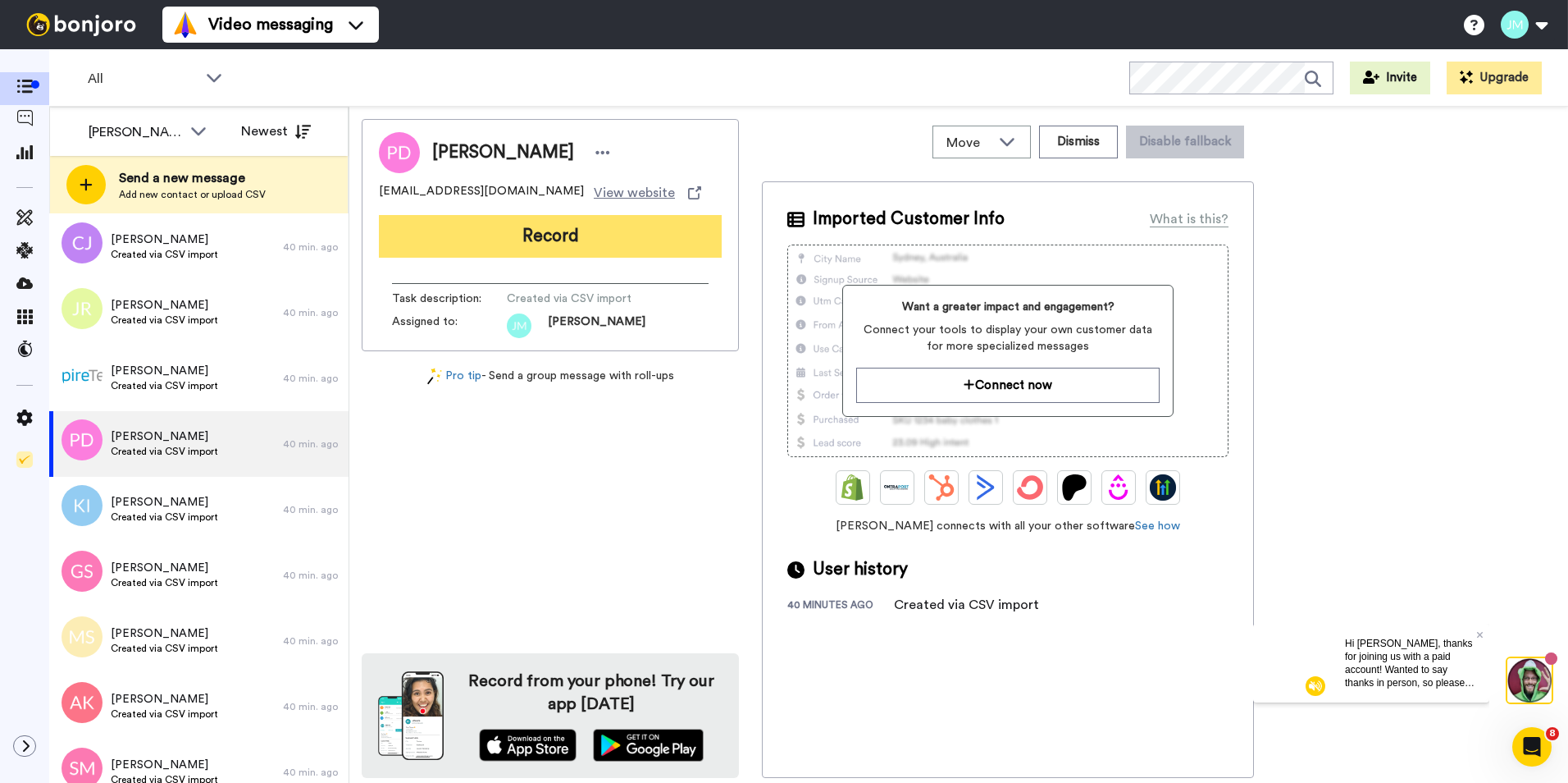
click at [493, 221] on button "Record" at bounding box center [549, 236] width 343 height 43
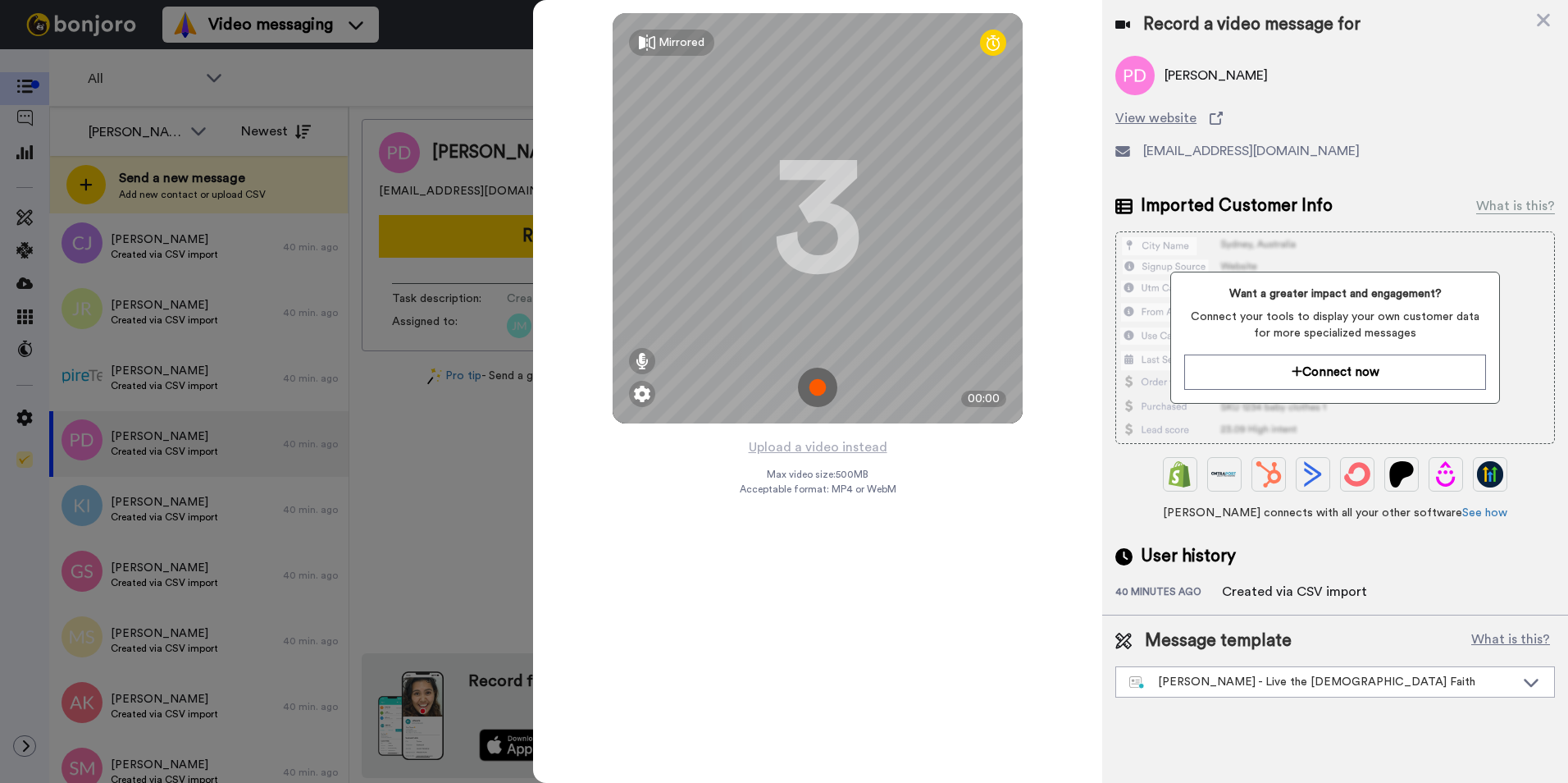
click at [826, 378] on img at bounding box center [818, 387] width 39 height 39
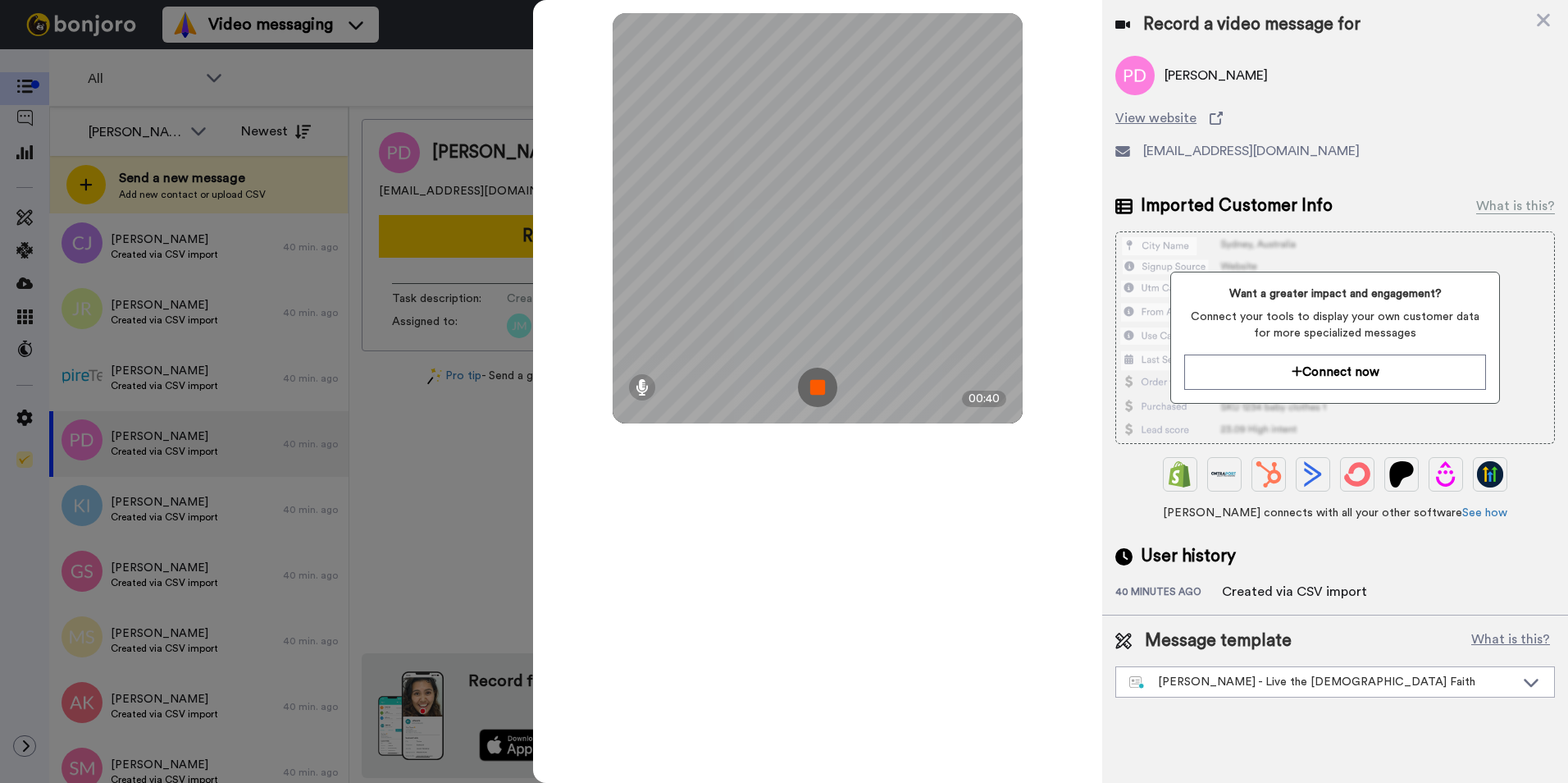
click at [816, 386] on img at bounding box center [818, 387] width 39 height 39
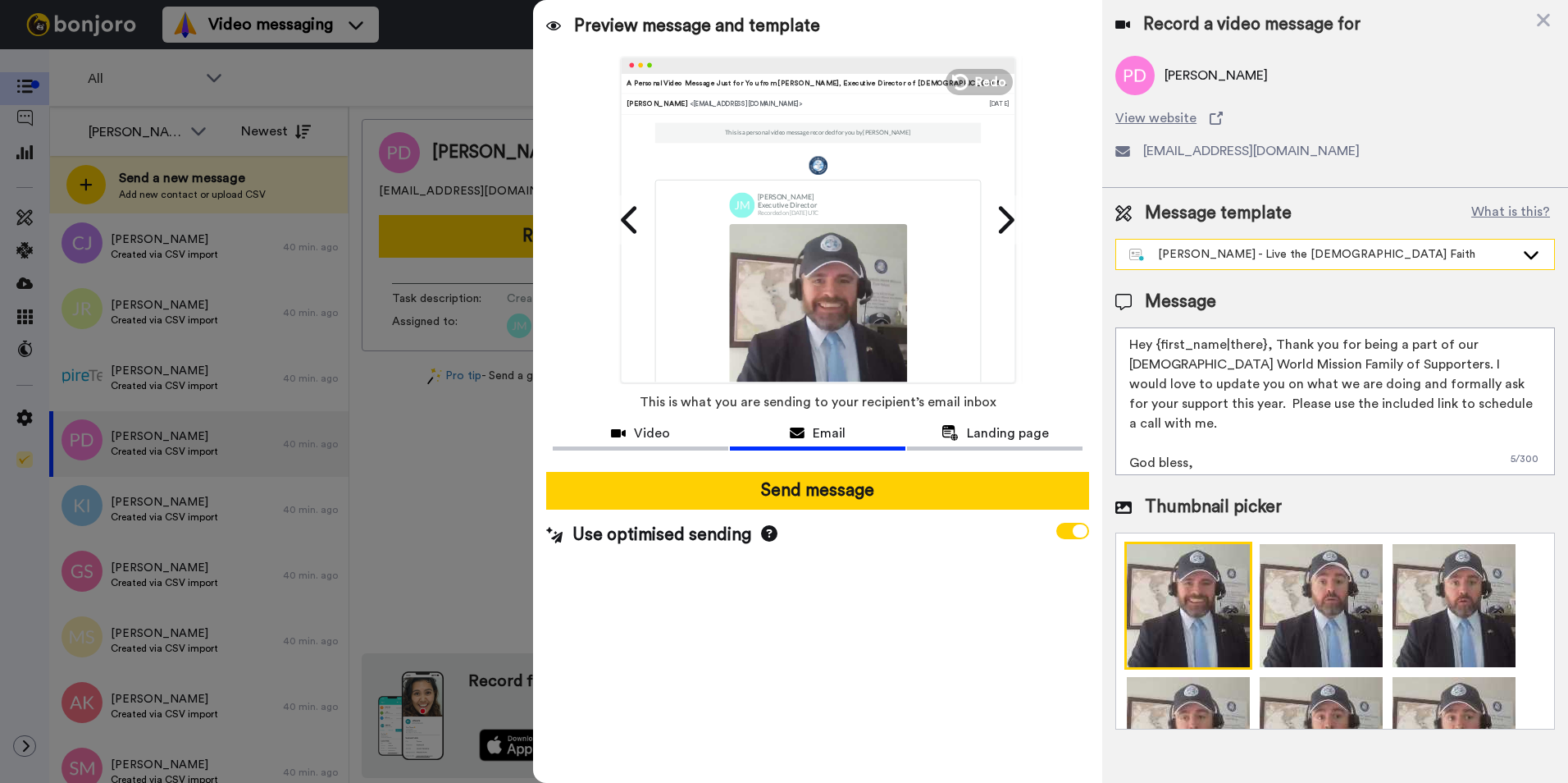
click at [1317, 248] on div "[PERSON_NAME] - Live the [DEMOGRAPHIC_DATA] Faith" at bounding box center [1322, 254] width 385 height 16
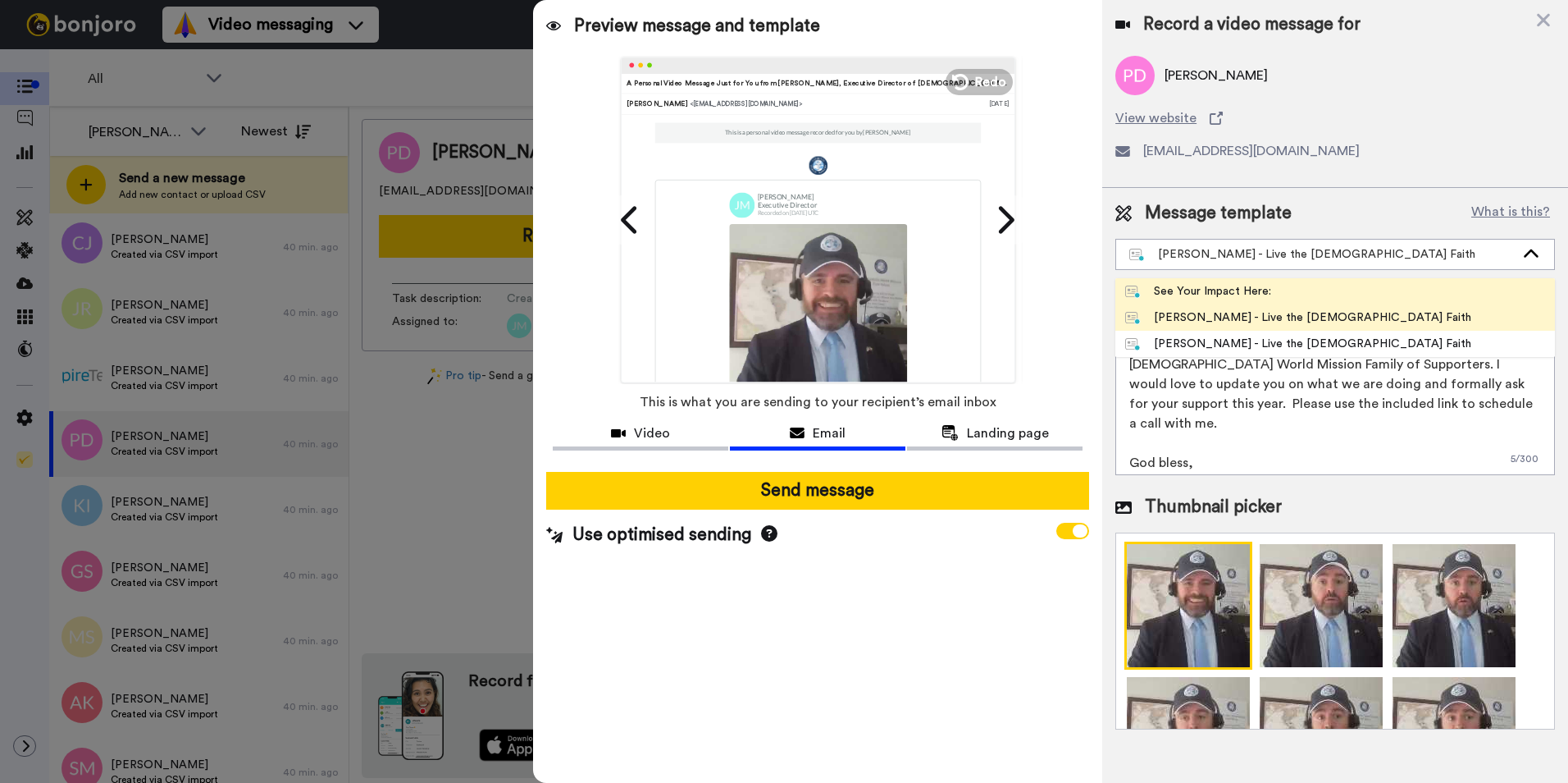
click at [1252, 288] on div "See Your Impact Here:" at bounding box center [1198, 291] width 146 height 16
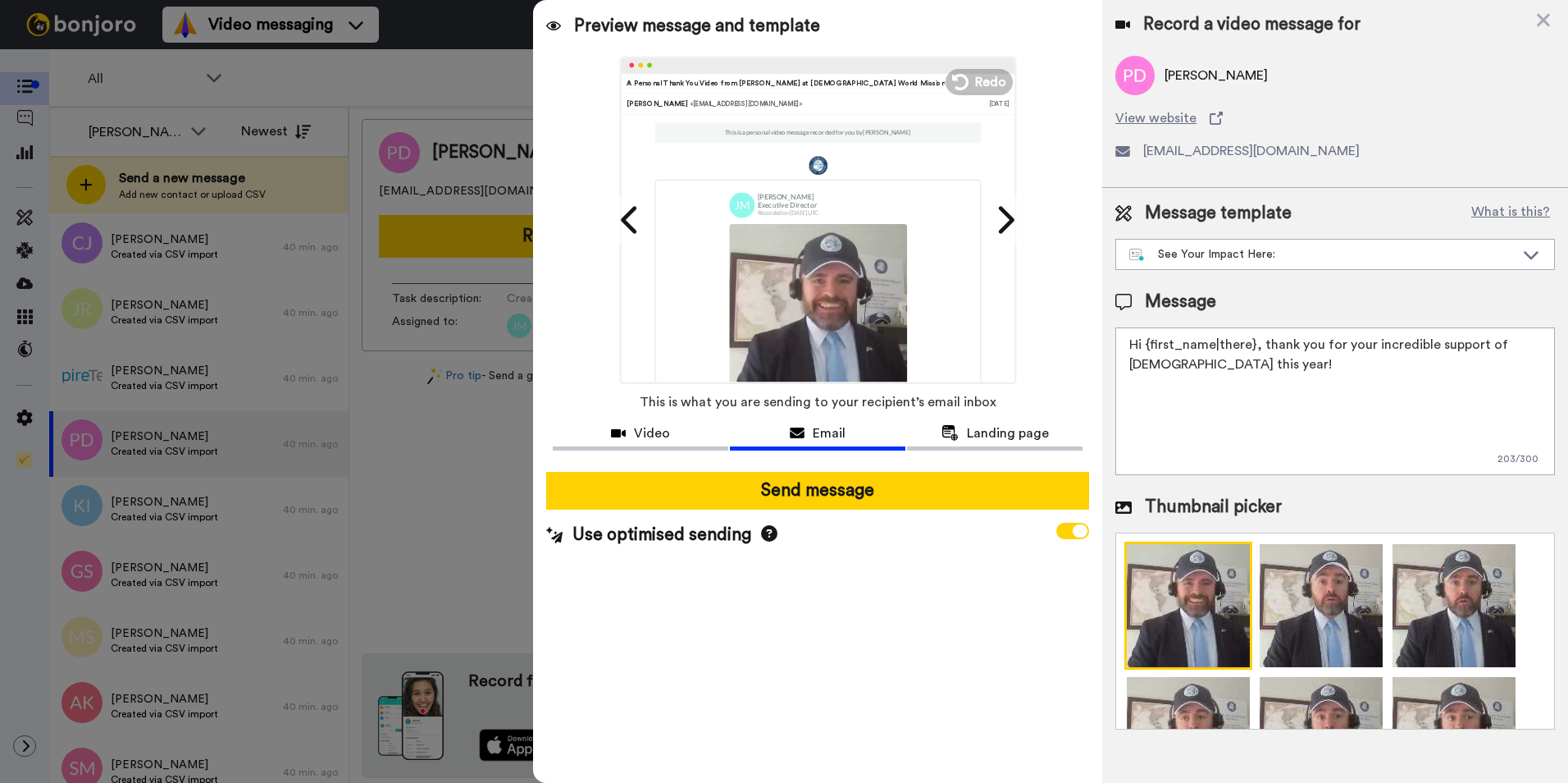
drag, startPoint x: 1249, startPoint y: 338, endPoint x: 1143, endPoint y: 341, distance: 106.0
click at [1143, 341] on textarea "Hi {first_name|there}, thank you for your incredible support of [DEMOGRAPHIC_DA…" at bounding box center [1335, 401] width 439 height 148
type textarea "Hi [PERSON_NAME], thank you for your incredible support of [DEMOGRAPHIC_DATA] W…"
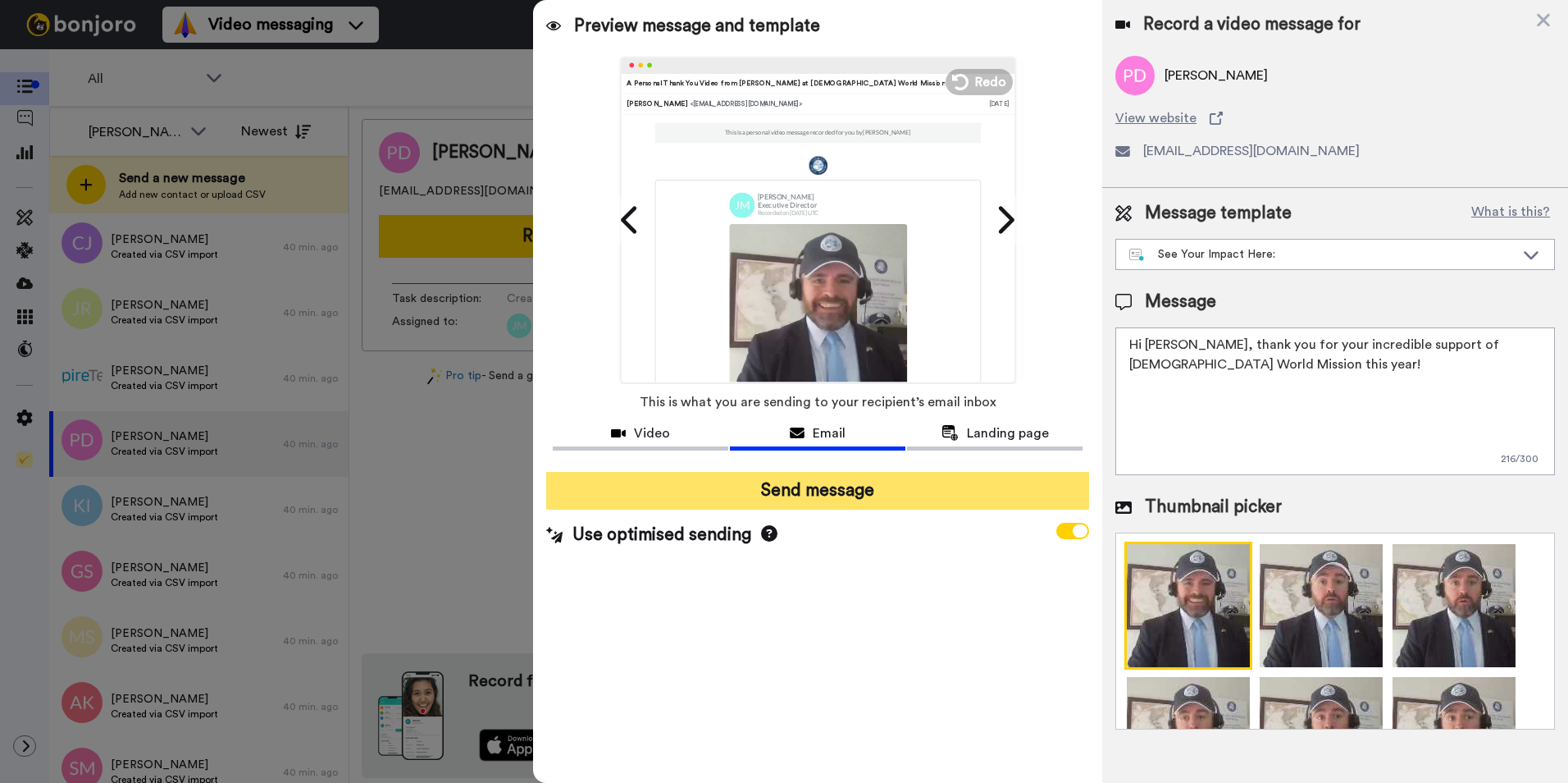
click at [909, 482] on button "Send message" at bounding box center [817, 491] width 543 height 38
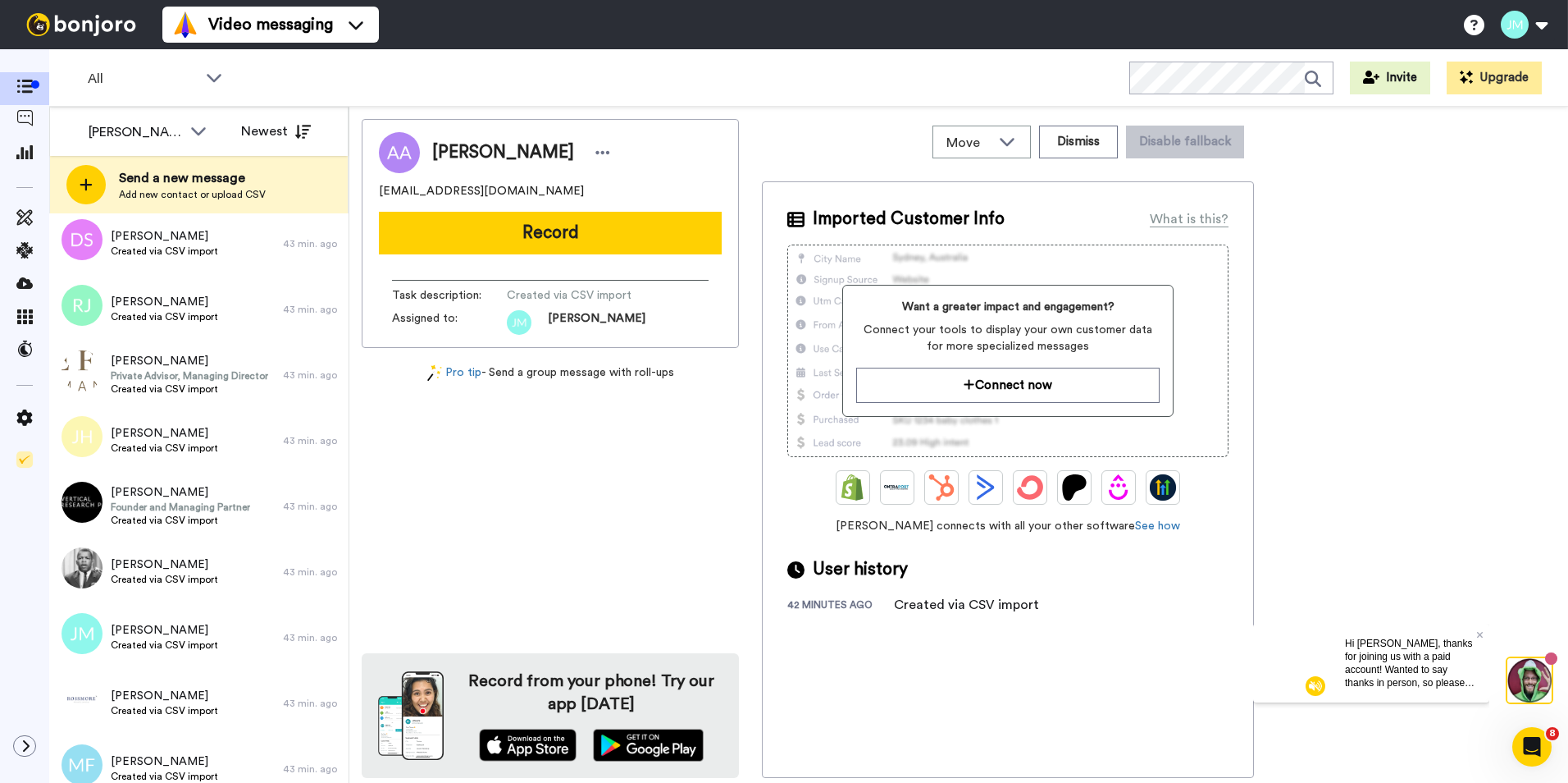
scroll to position [1669, 0]
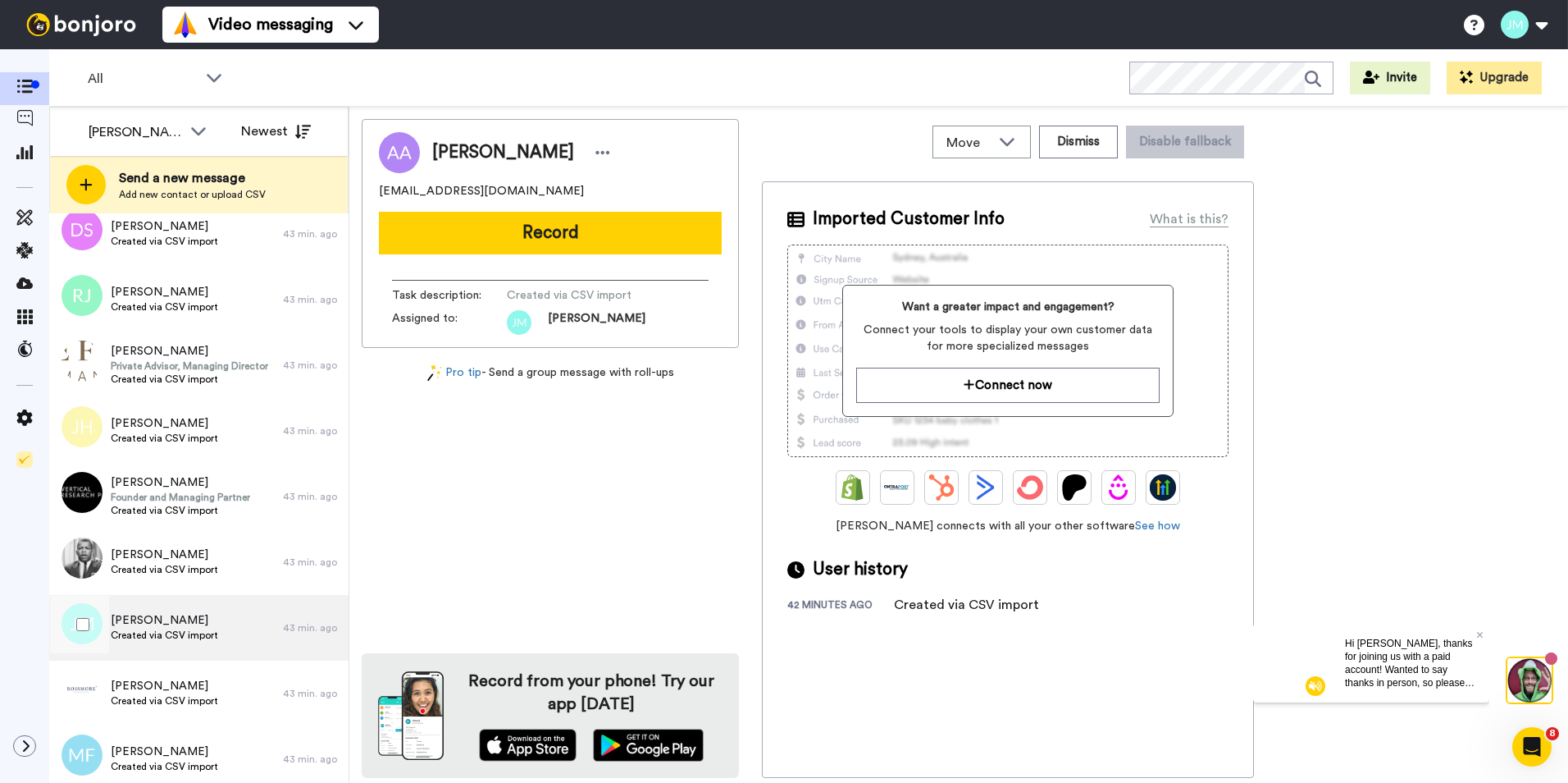
click at [215, 611] on div "[PERSON_NAME] Created via CSV import" at bounding box center [167, 627] width 234 height 66
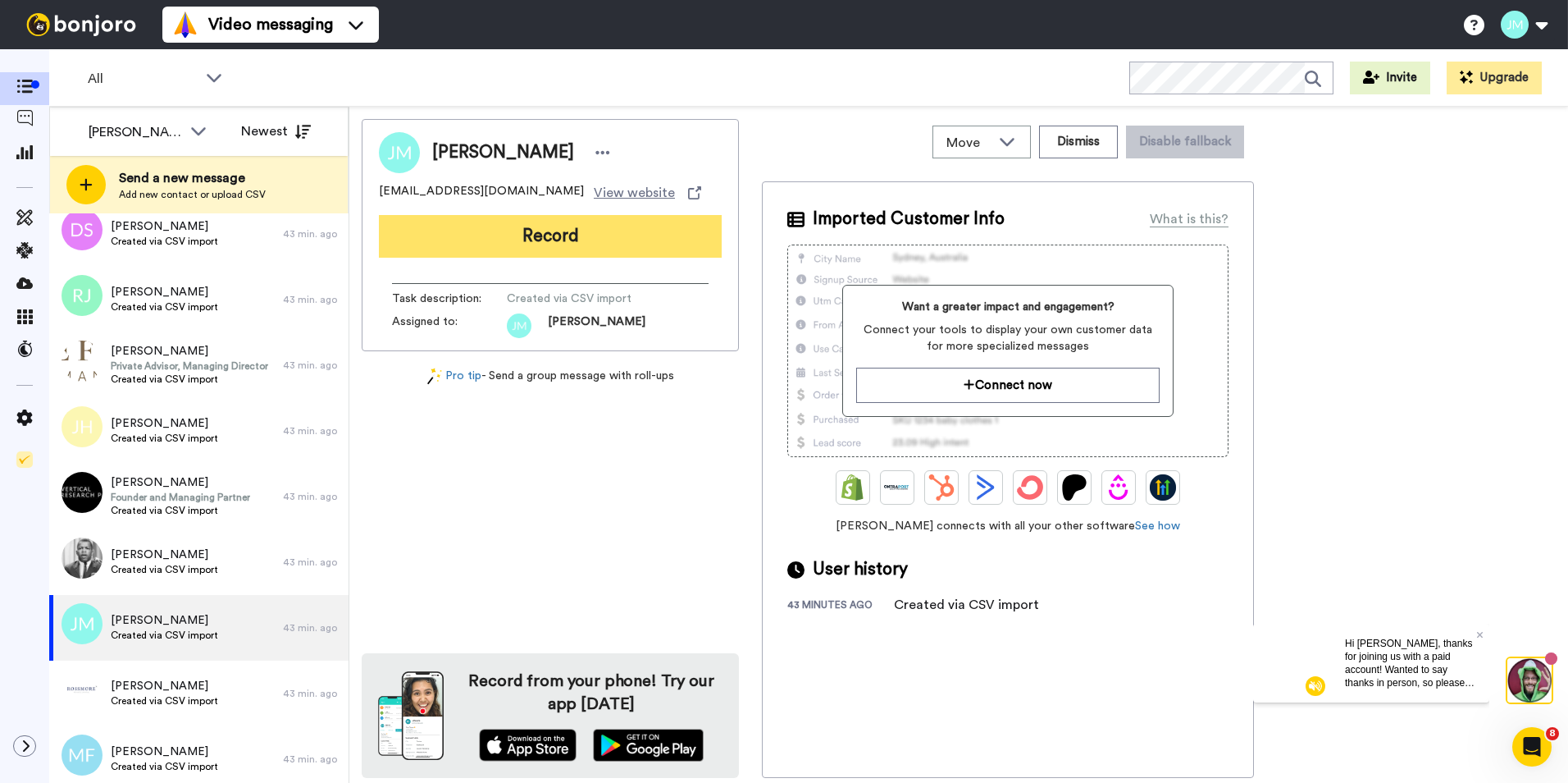
click at [625, 235] on button "Record" at bounding box center [549, 236] width 343 height 43
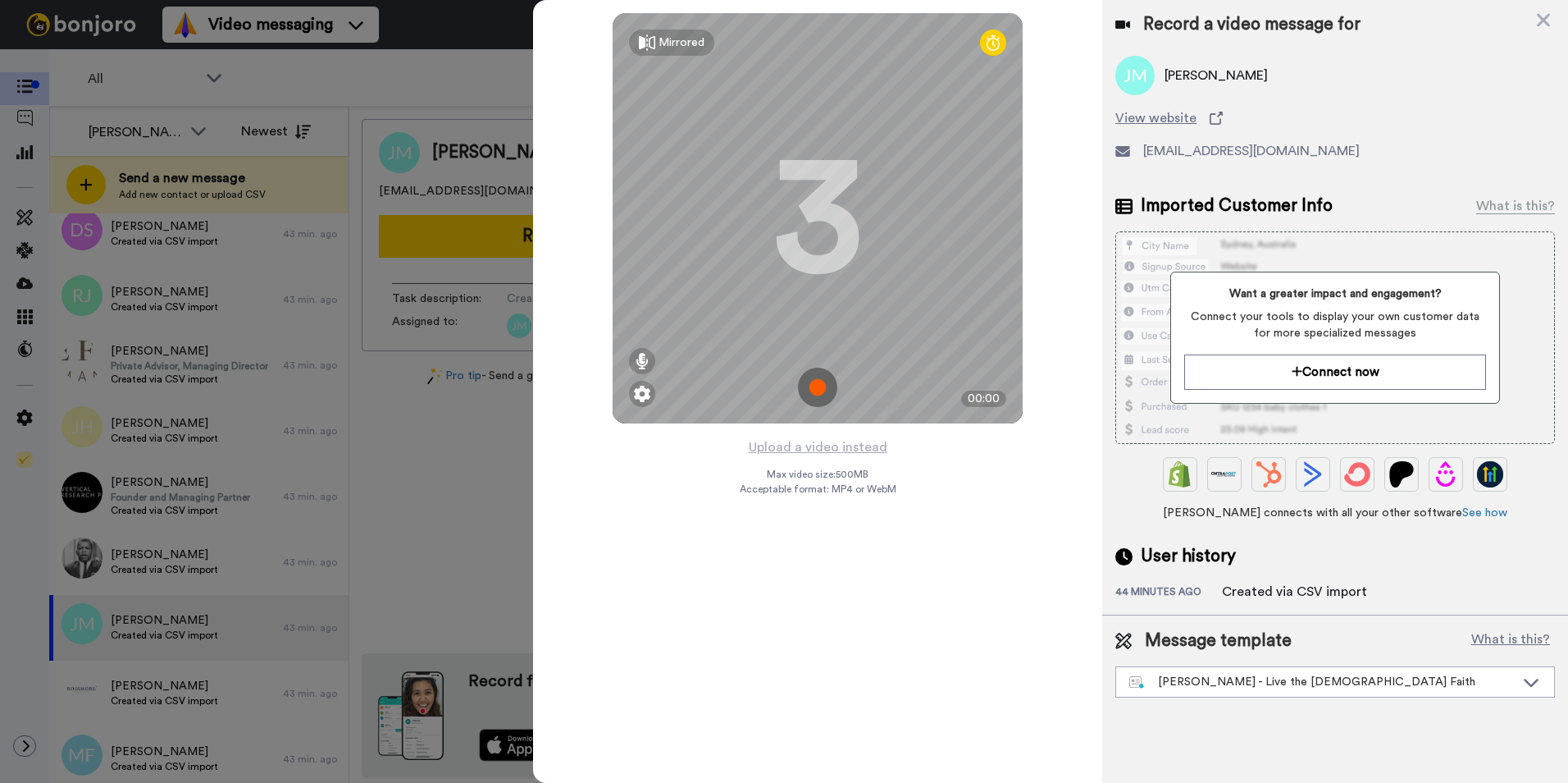
click at [825, 390] on img at bounding box center [818, 387] width 39 height 39
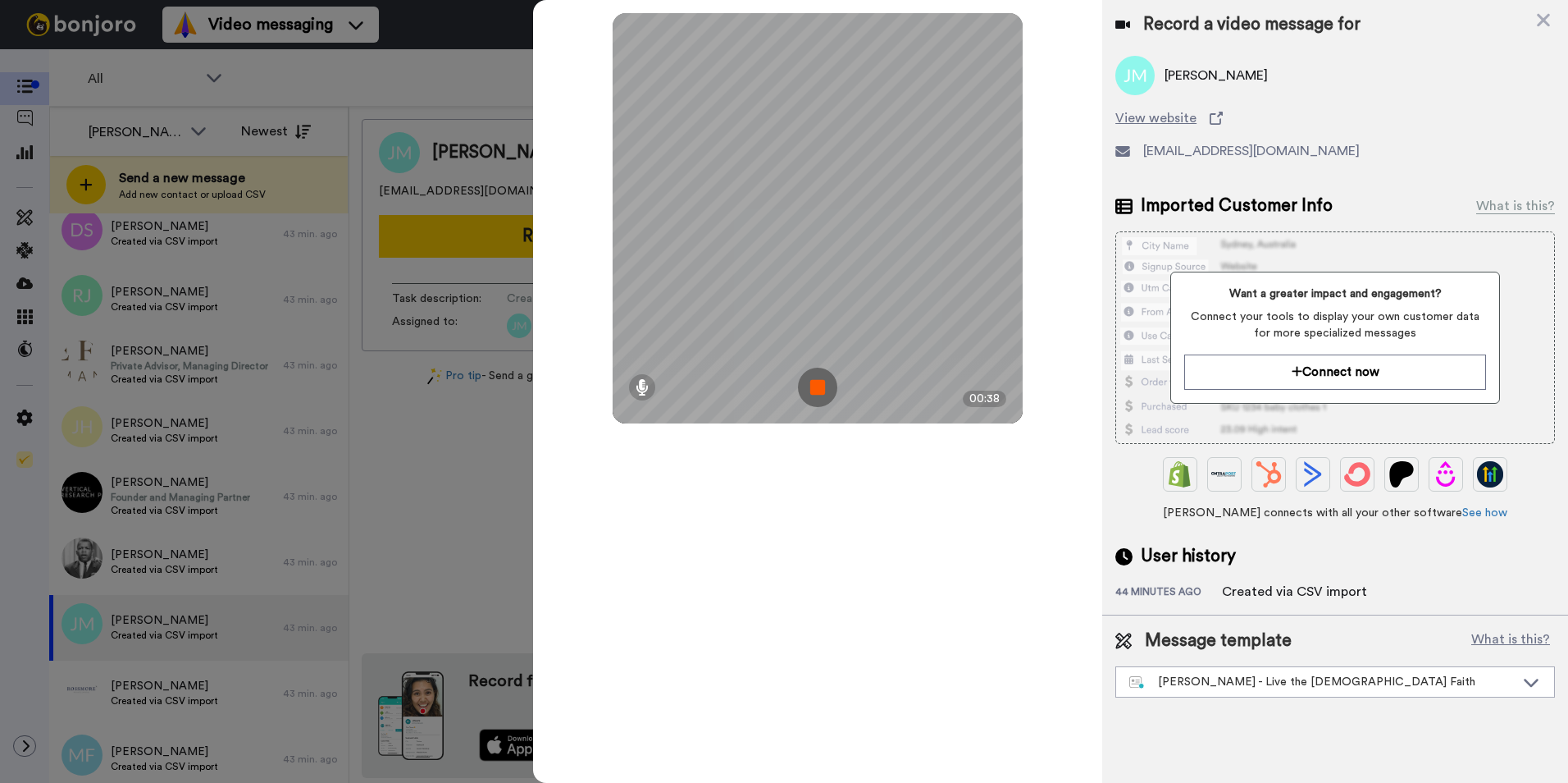
click at [825, 390] on img at bounding box center [818, 387] width 39 height 39
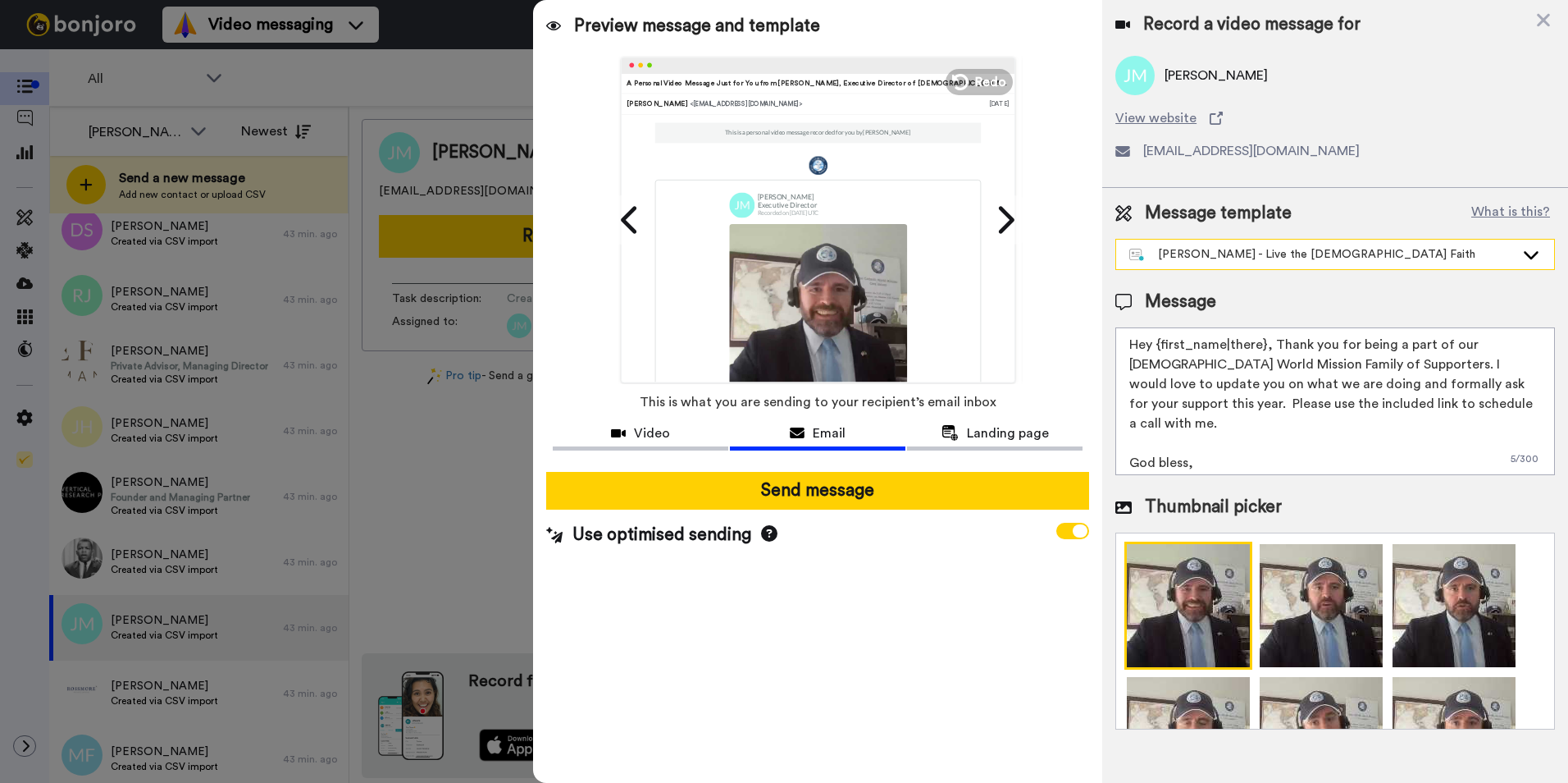
click at [1263, 258] on div "[PERSON_NAME] - Live the [DEMOGRAPHIC_DATA] Faith" at bounding box center [1322, 254] width 385 height 16
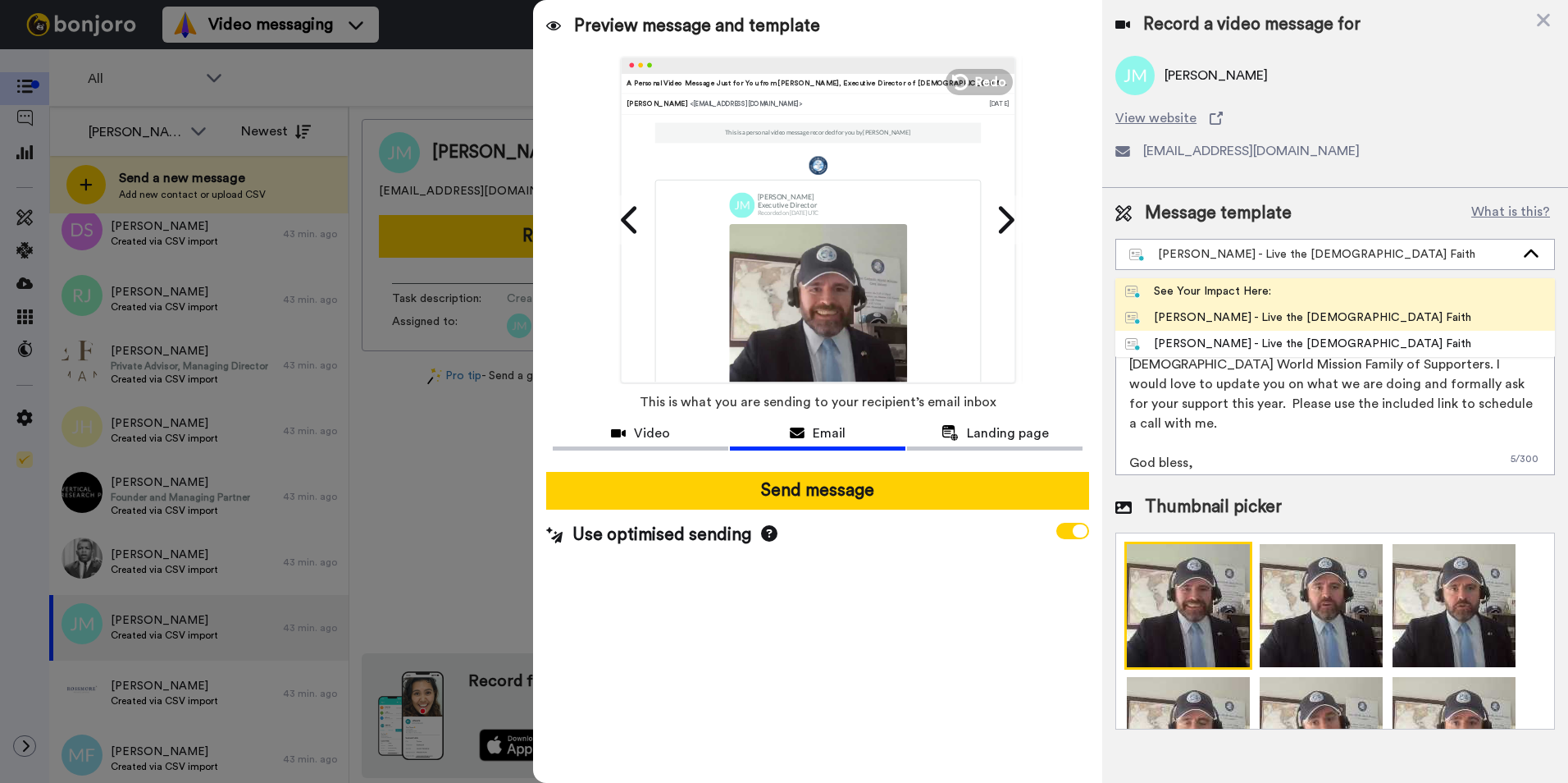
click at [1236, 283] on div "See Your Impact Here:" at bounding box center [1198, 291] width 146 height 16
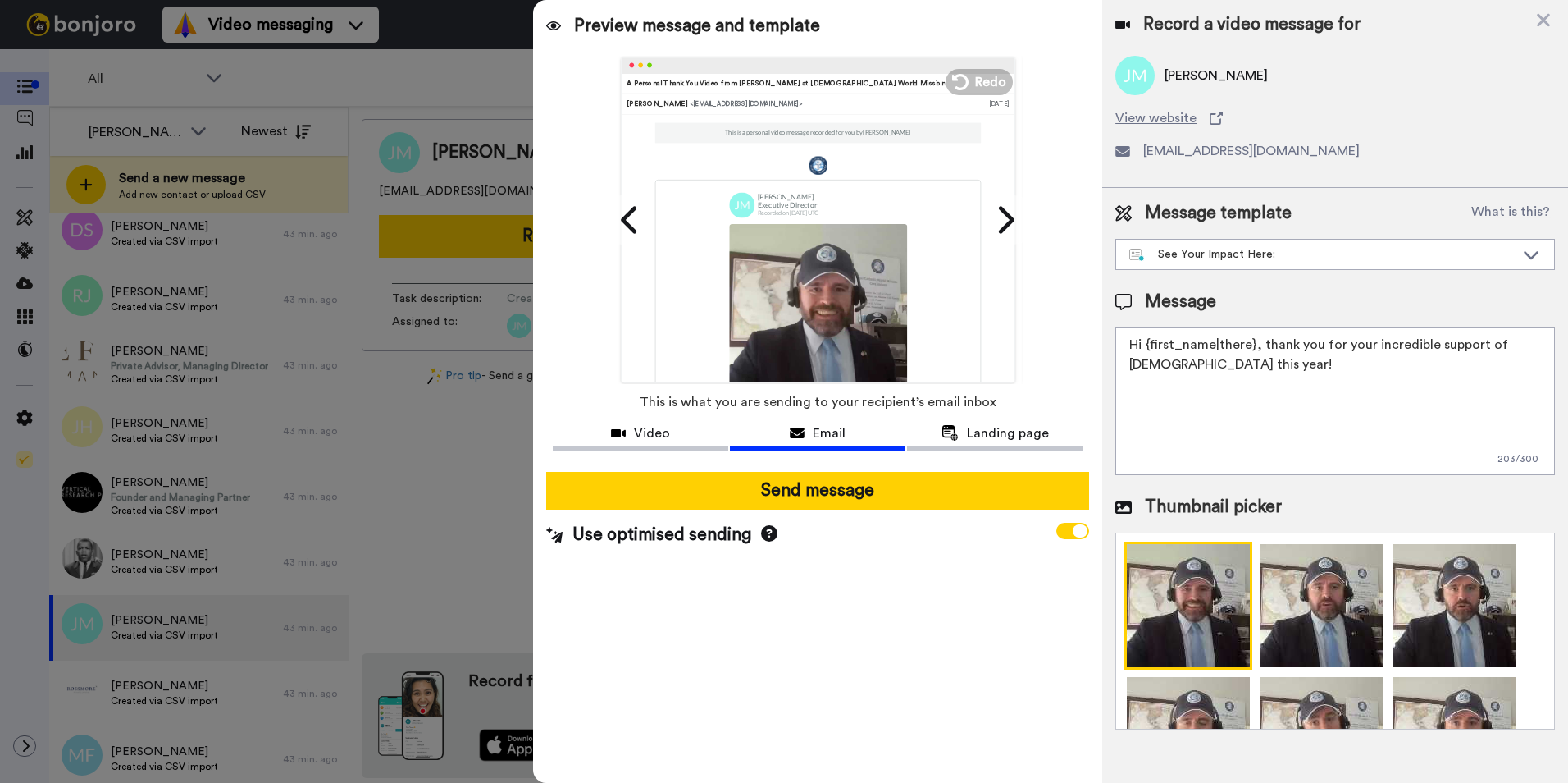
drag, startPoint x: 1248, startPoint y: 347, endPoint x: 1152, endPoint y: 346, distance: 96.0
drag, startPoint x: 1152, startPoint y: 346, endPoint x: 1392, endPoint y: 379, distance: 242.3
click at [1392, 379] on textarea "Hi {first_name|there}, thank you for your incredible support of [DEMOGRAPHIC_DA…" at bounding box center [1335, 401] width 439 height 148
click at [1254, 344] on textarea "Hi {first_name|there}, thank you for your incredible support of [DEMOGRAPHIC_DA…" at bounding box center [1335, 401] width 439 height 148
type textarea "Hi [PERSON_NAME] and [PERSON_NAME], thank you for your incredible support of [D…"
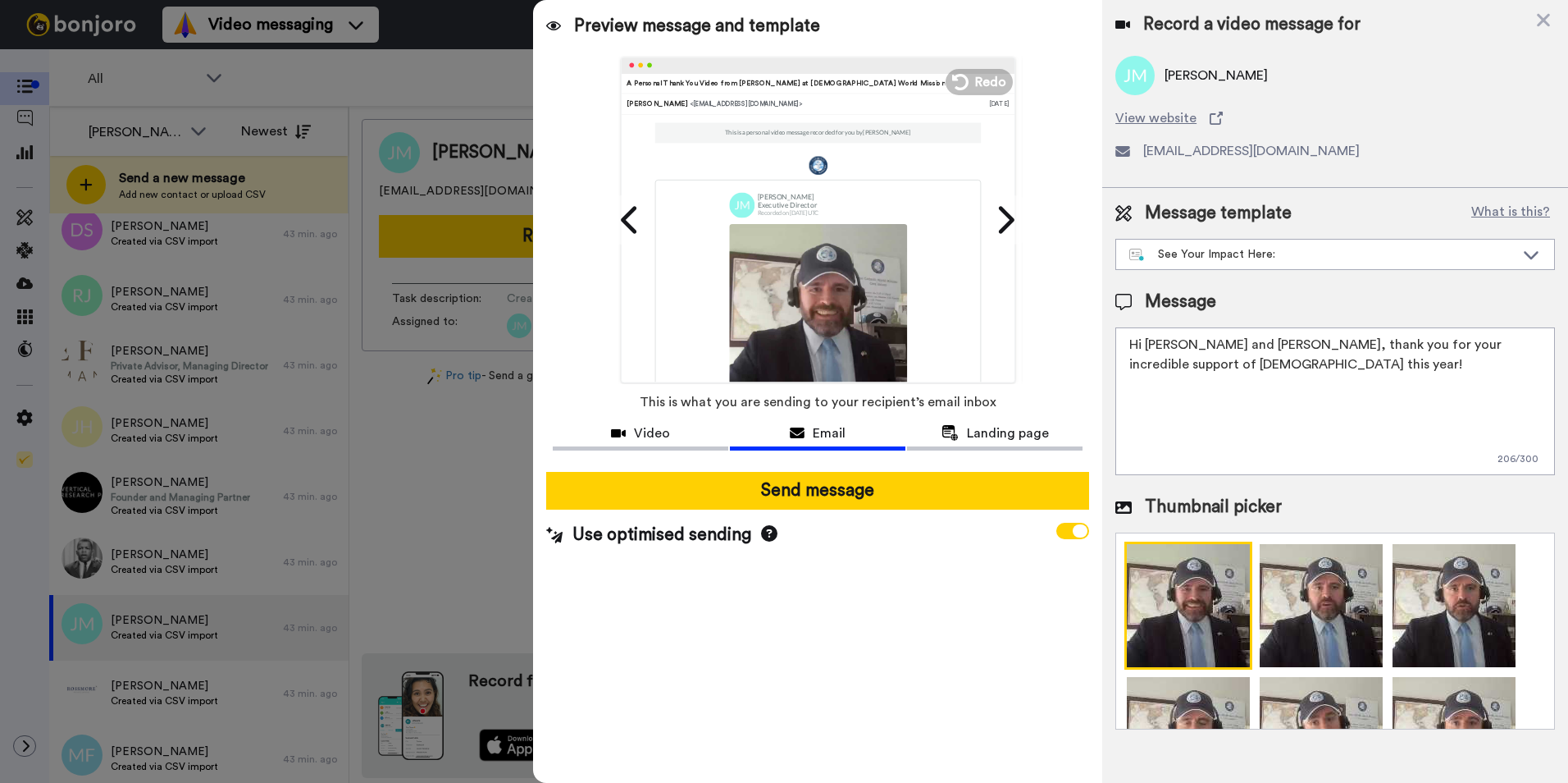
click at [900, 673] on div "Preview message and template Play/Pause A Personal Thank You Video from [PERSON…" at bounding box center [818, 392] width 569 height 783
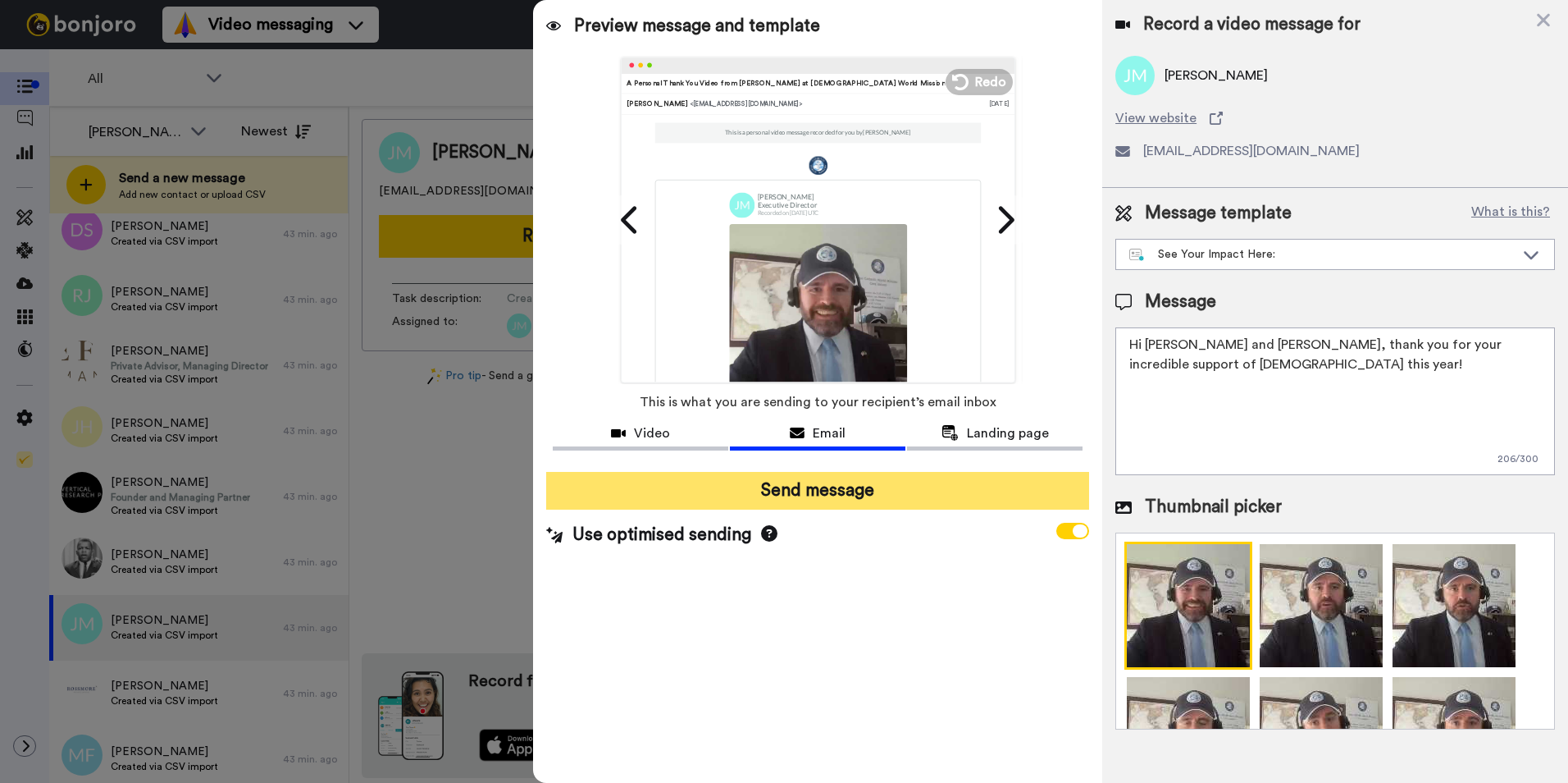
click at [832, 497] on button "Send message" at bounding box center [817, 491] width 543 height 38
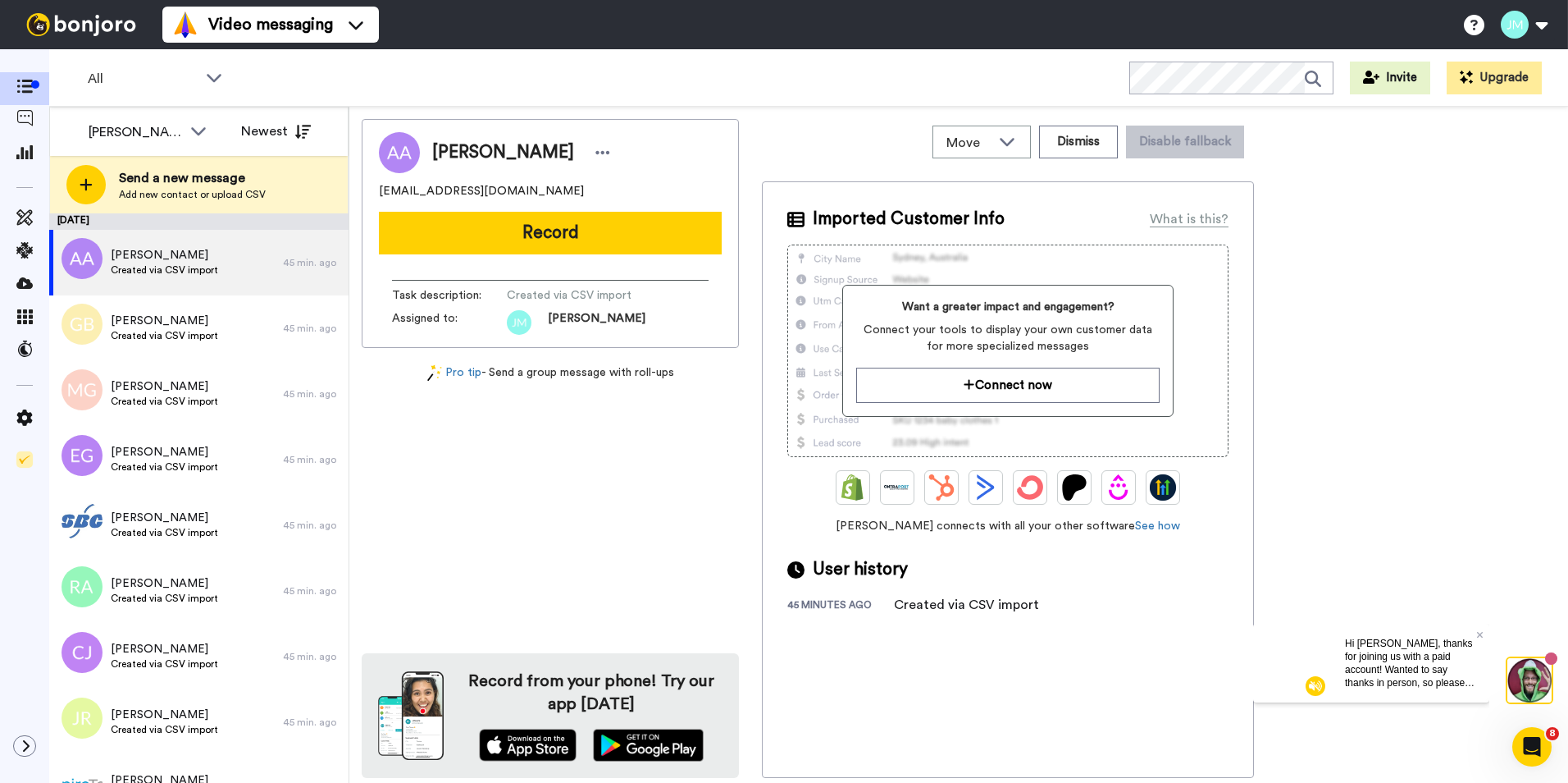
click at [849, 26] on div "Video messaging Switch to Video messaging Testimonials Try me for free! Setting…" at bounding box center [865, 25] width 1406 height 50
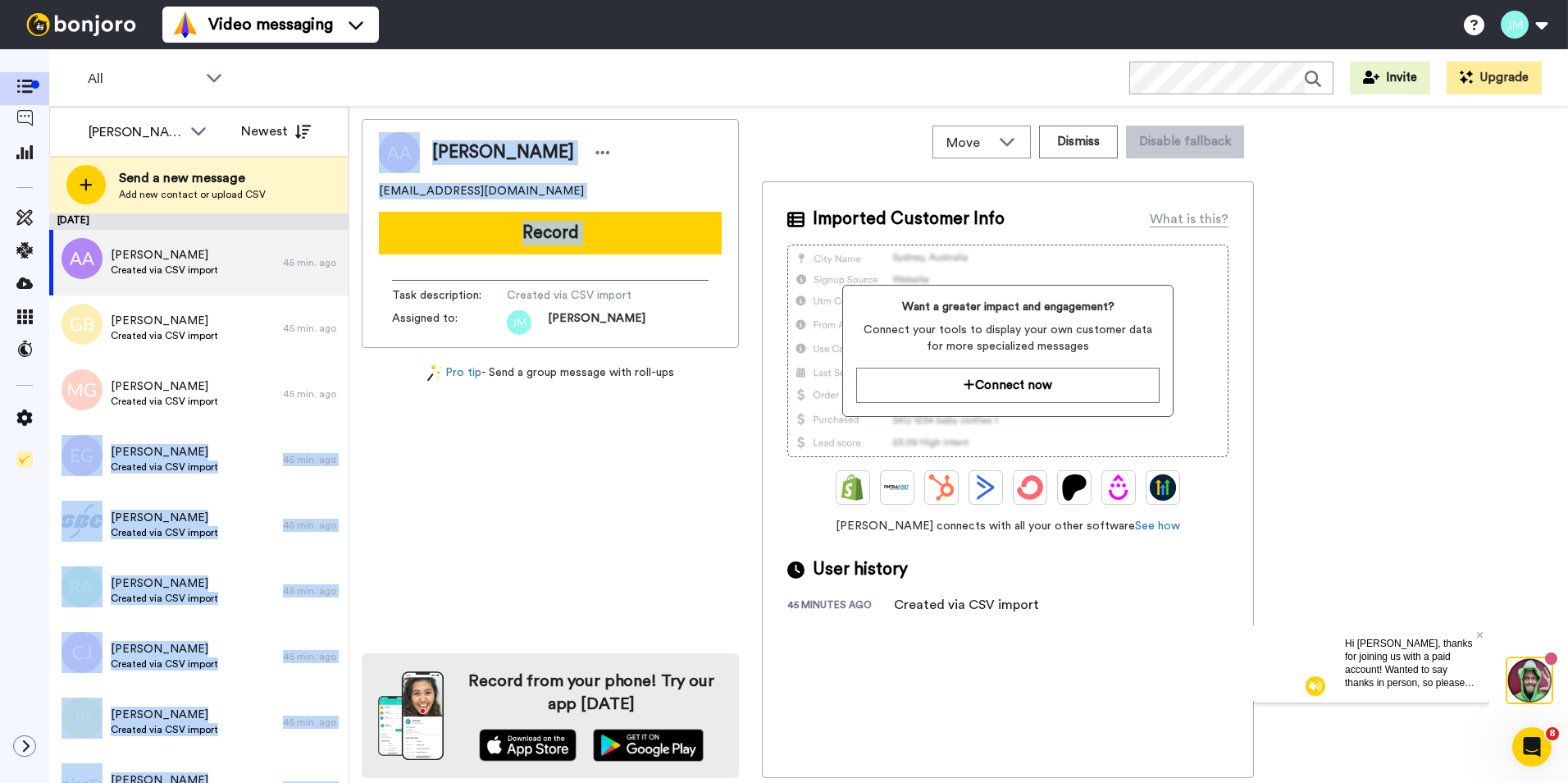
drag, startPoint x: 351, startPoint y: 268, endPoint x: 344, endPoint y: 399, distance: 131.2
click at [344, 399] on div "James M Flanagan All members James M Flanagan Blake Lowrey AJ Morrissette Newes…" at bounding box center [809, 444] width 1519 height 676
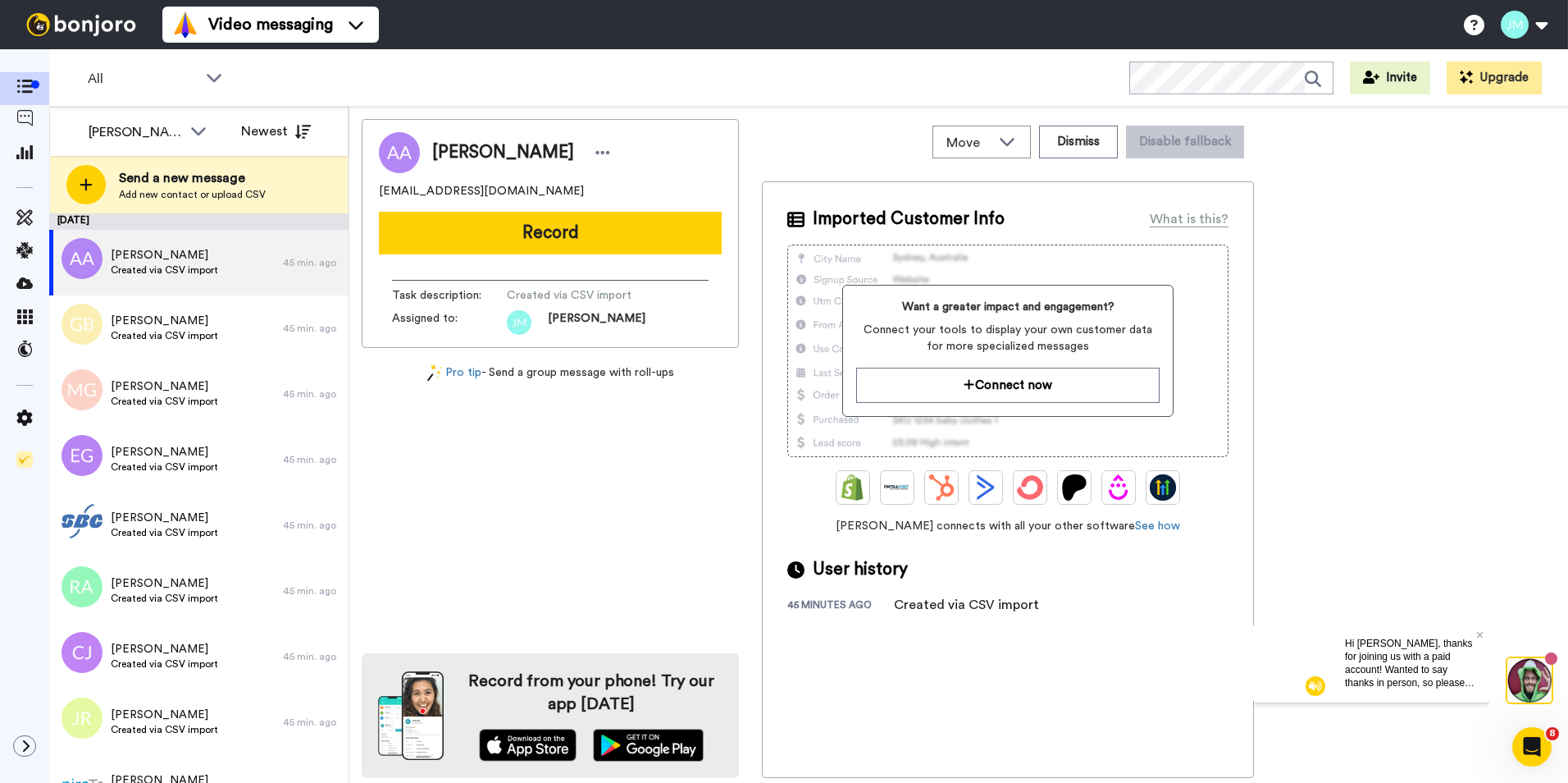
click at [457, 570] on div "Anne Allegro jamest155@aol.com Record Task description : Created via CSV import…" at bounding box center [550, 448] width 378 height 659
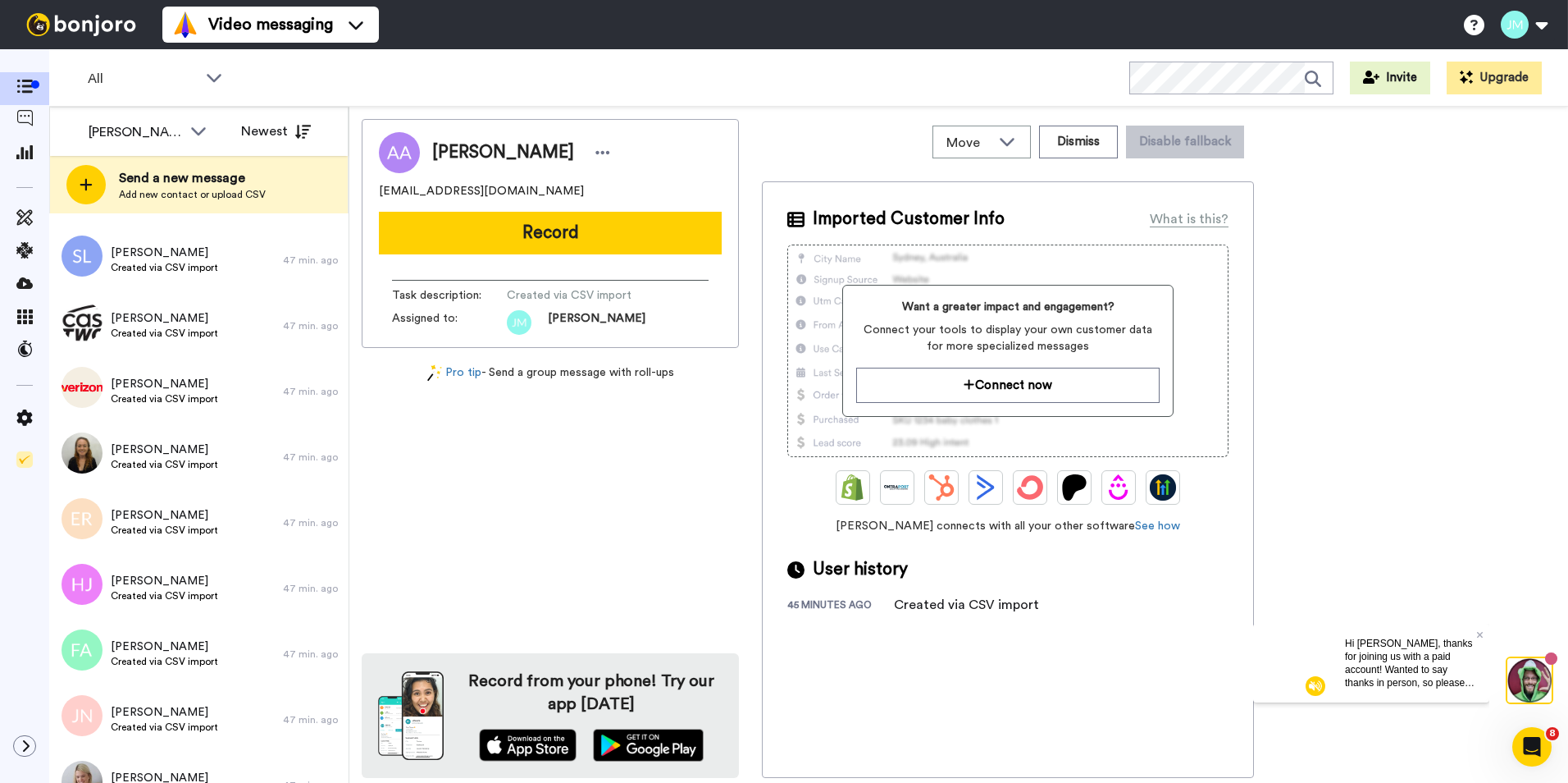
scroll to position [2299, 0]
click at [810, 56] on div "All WORKSPACES View all All Default Task List + Add a new workspace Invite Upgr…" at bounding box center [809, 78] width 1519 height 57
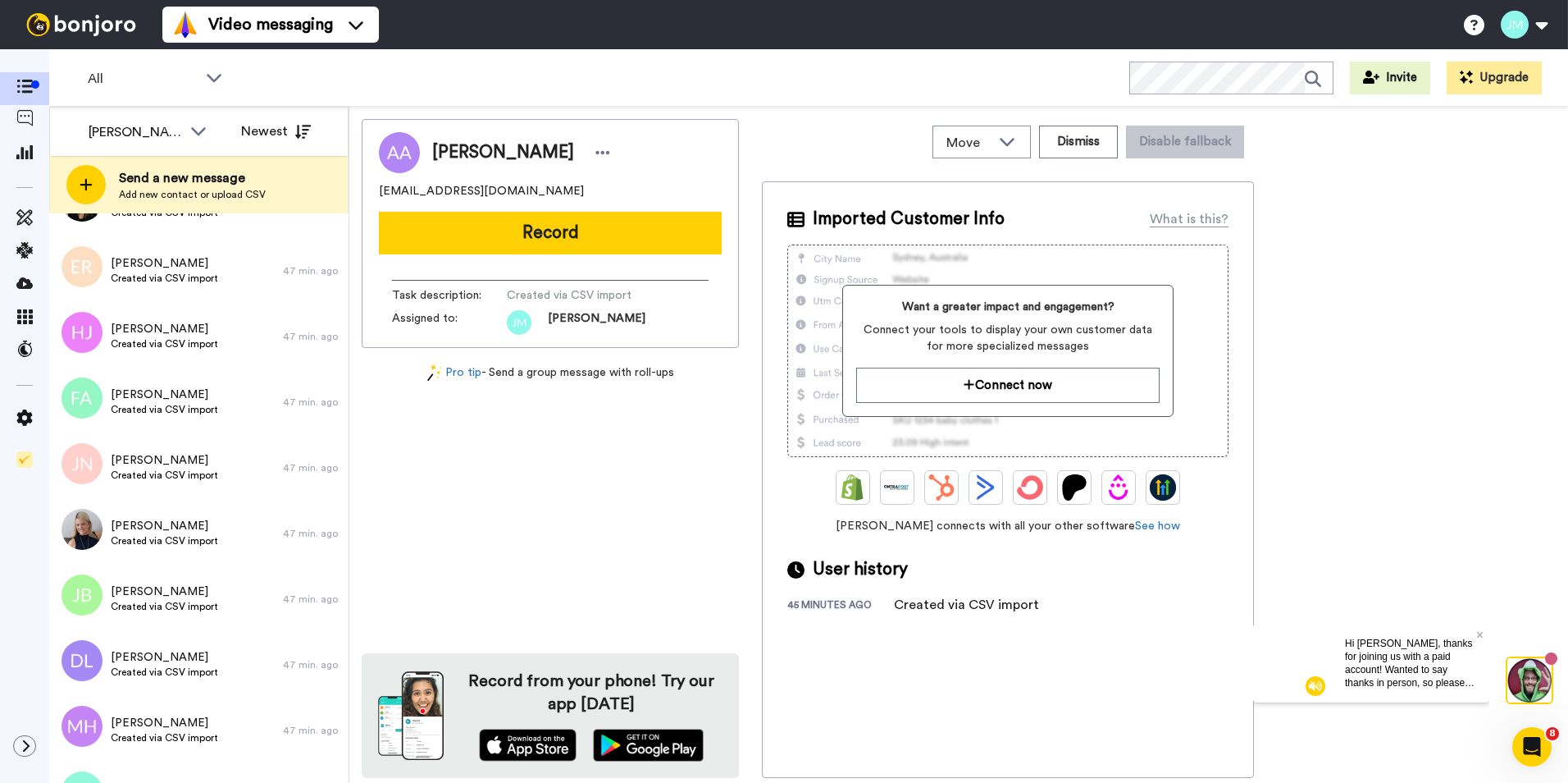
scroll to position [2860, 0]
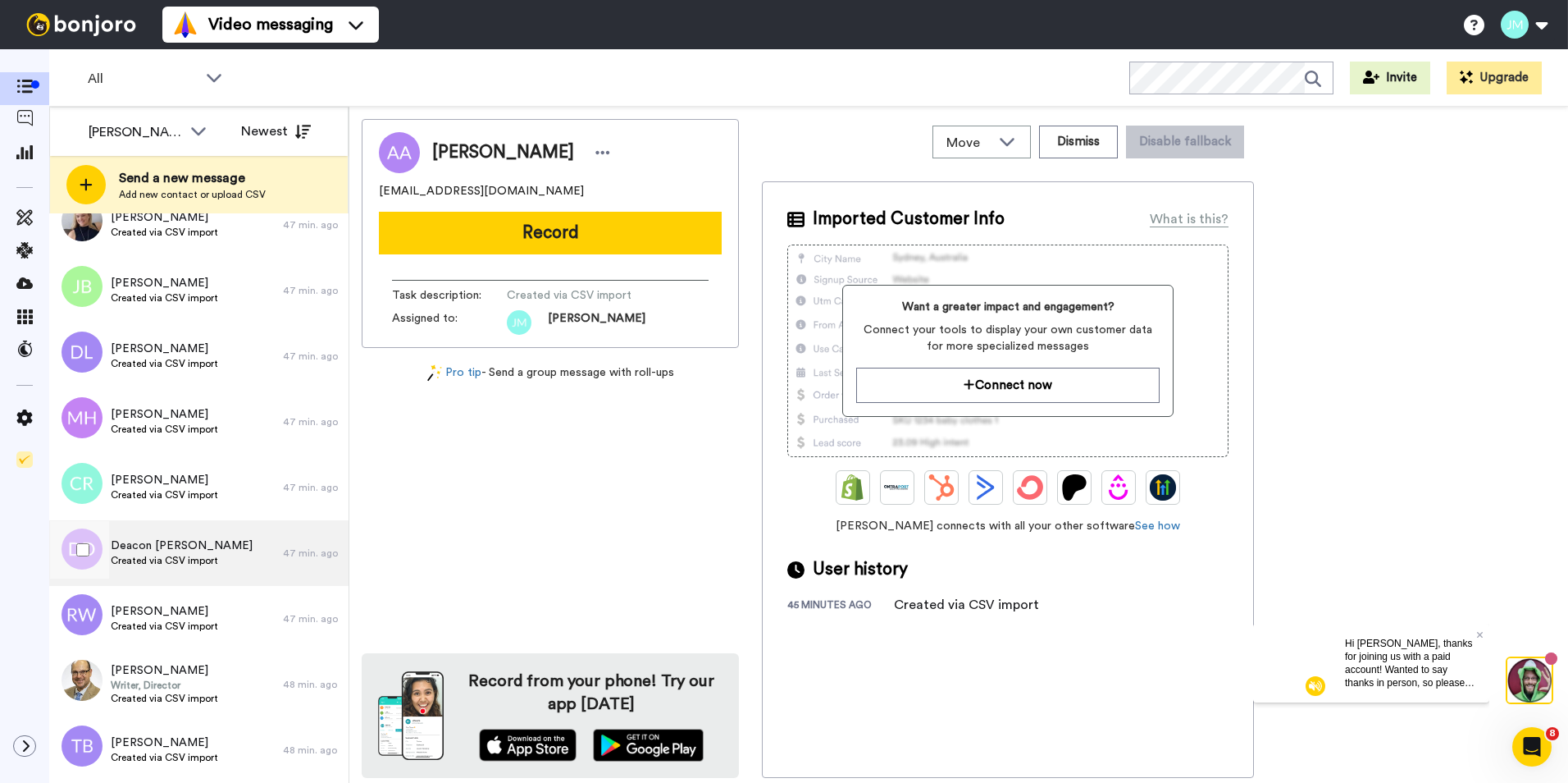
click at [186, 545] on span "Deacon Paul Doppel" at bounding box center [182, 545] width 142 height 16
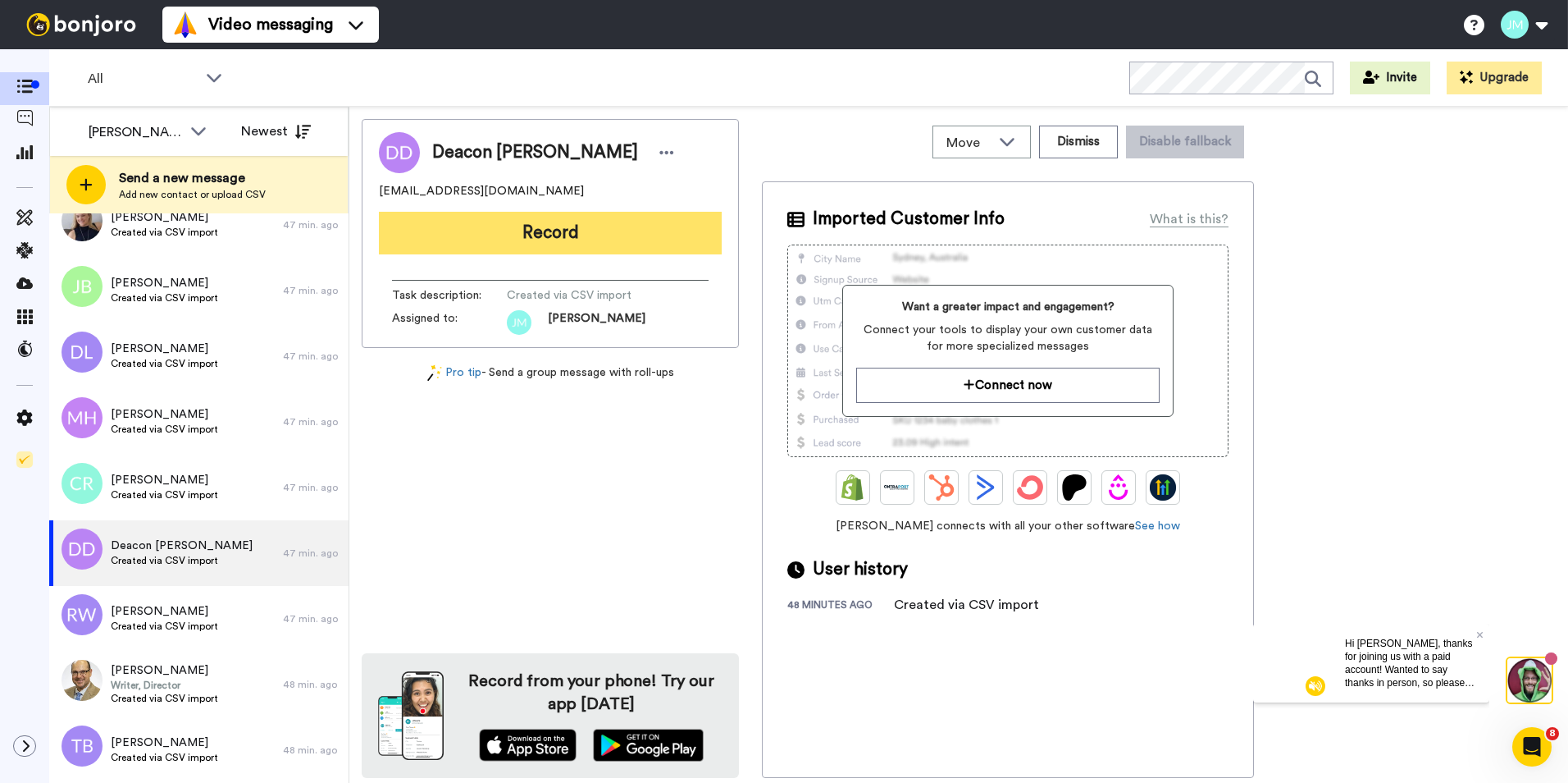
click at [543, 238] on button "Record" at bounding box center [549, 233] width 343 height 43
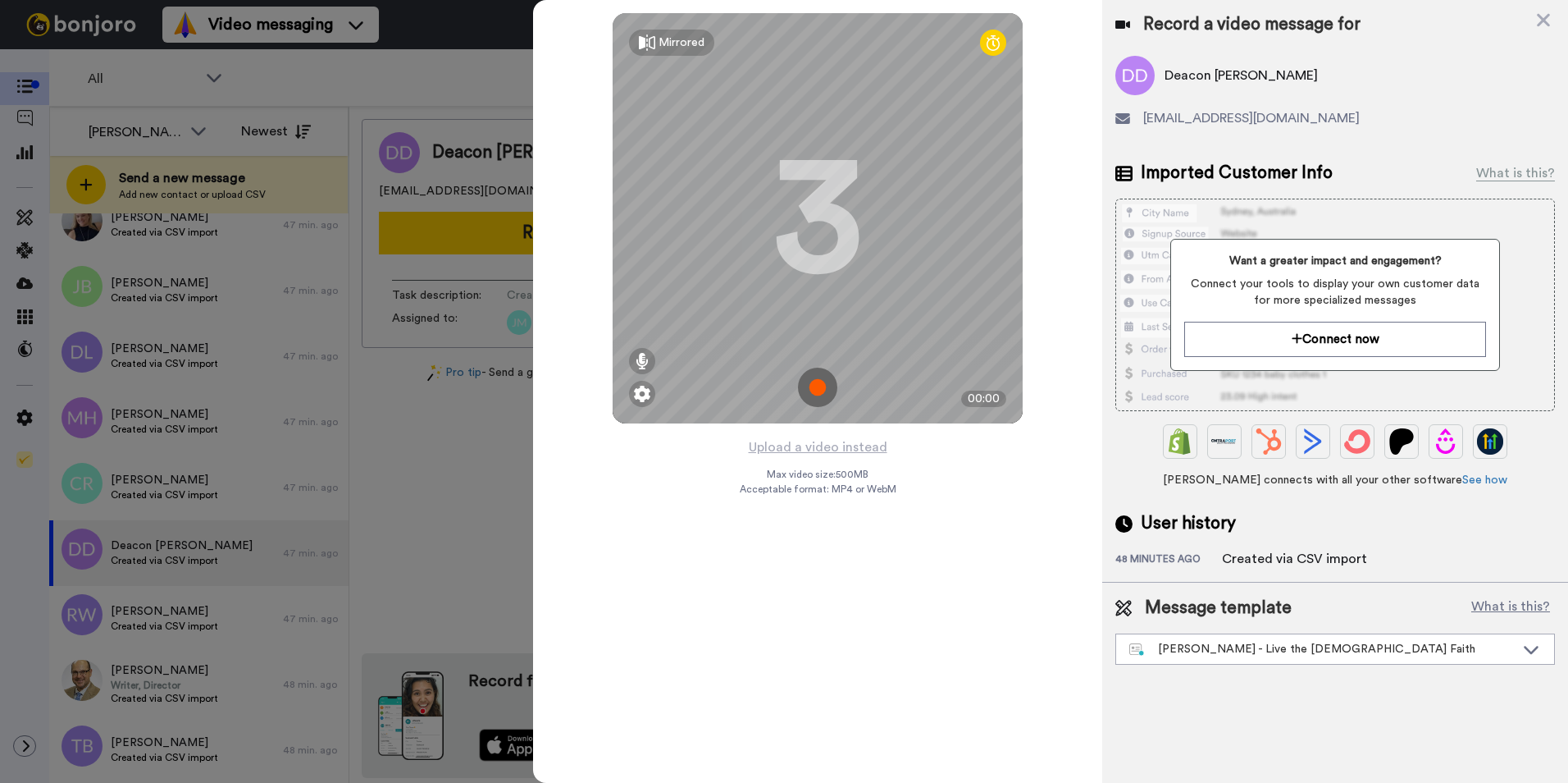
click at [1467, 52] on div "Record a video message for Deacon Paul Doppel deaconpauld@gmail.com" at bounding box center [1335, 77] width 439 height 128
click at [818, 386] on img at bounding box center [818, 387] width 39 height 39
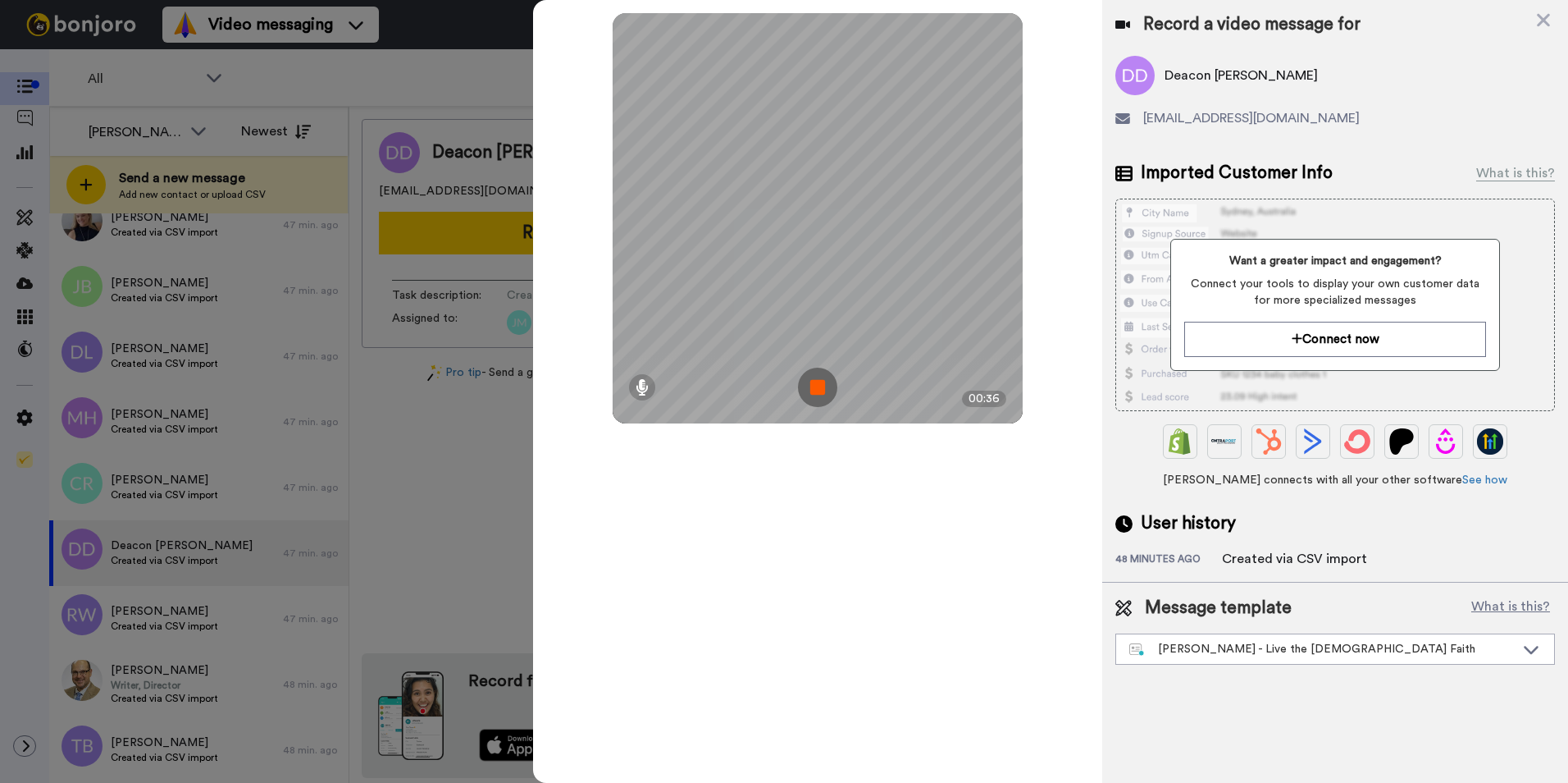
click at [818, 386] on img at bounding box center [818, 387] width 39 height 39
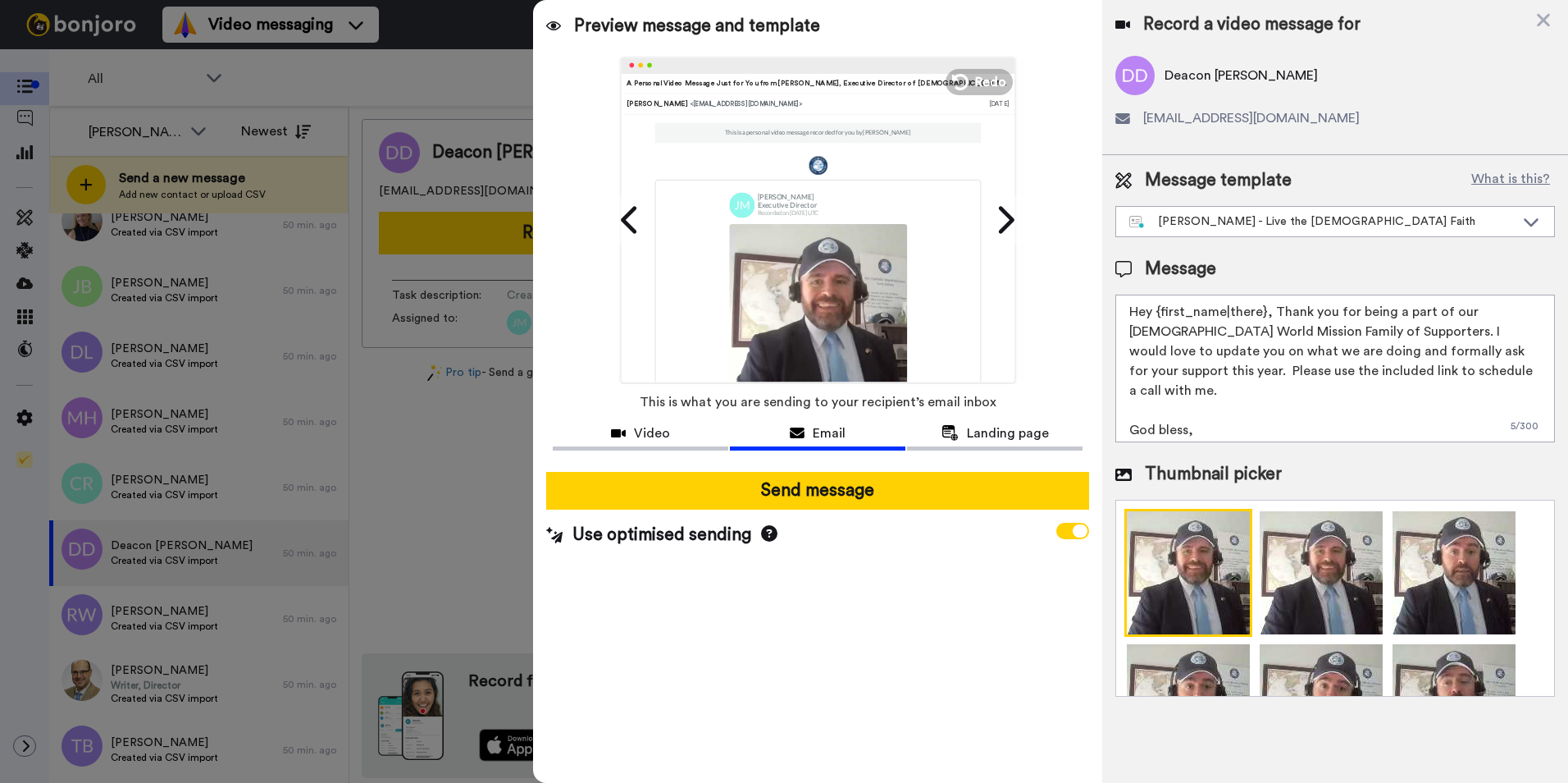
click at [1264, 309] on textarea "Hey {first_name|there}, Thank you for being a part of our Catholic World Missio…" at bounding box center [1335, 368] width 439 height 148
type textarea "Hey Deacon, Thank you for being a part of our Catholic World Mission Family of …"
click at [958, 589] on div "Preview message and template Play/Pause A Personal Video Message Just for You f…" at bounding box center [818, 392] width 569 height 783
click at [899, 619] on div "Preview message and template Play/Pause A Personal Video Message Just for You f…" at bounding box center [818, 392] width 569 height 783
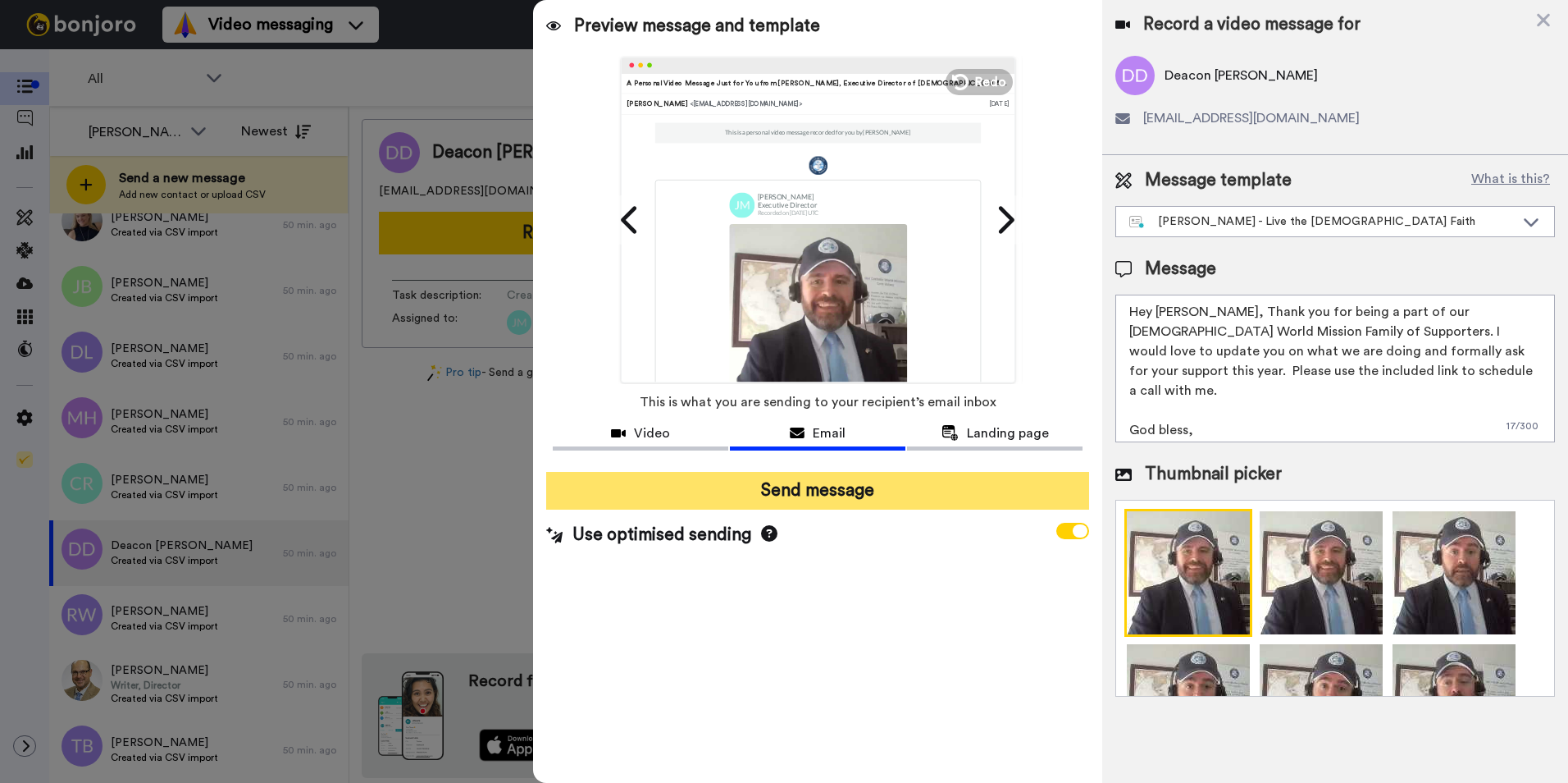
click at [907, 498] on button "Send message" at bounding box center [817, 491] width 543 height 38
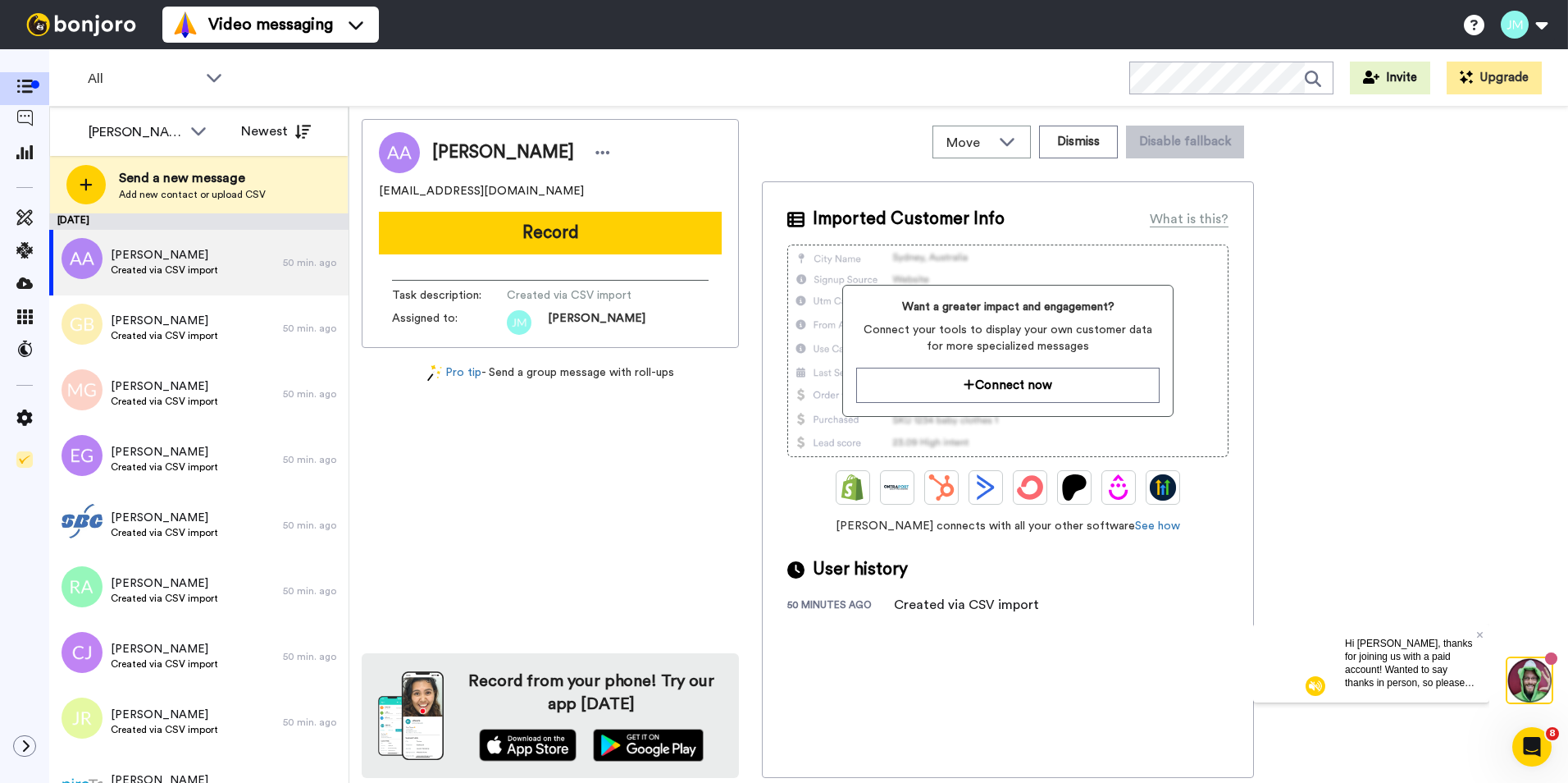
click at [1248, 37] on div "Video messaging Switch to Video messaging Testimonials Try me for free! Setting…" at bounding box center [865, 25] width 1406 height 50
